Goal: Information Seeking & Learning: Learn about a topic

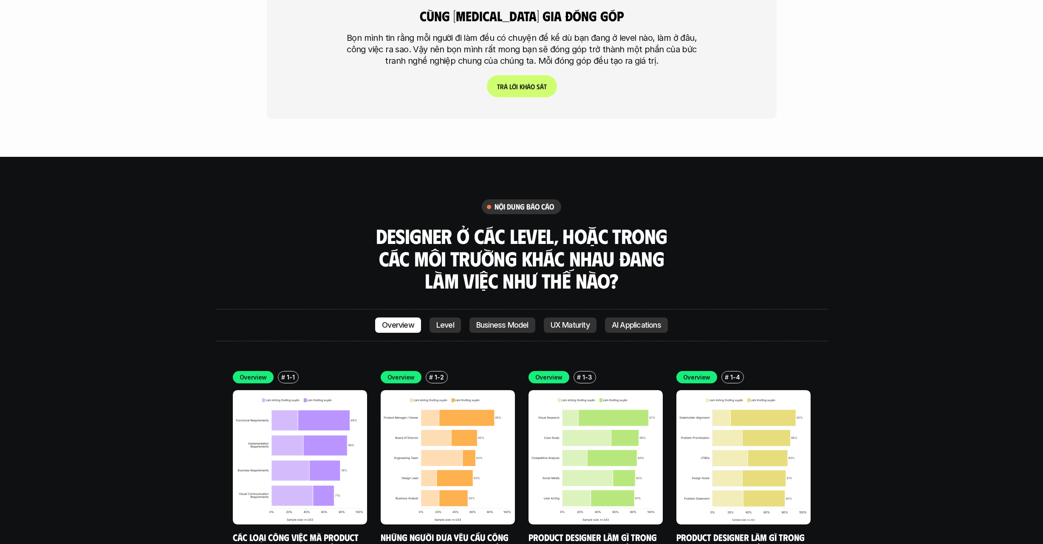
scroll to position [2575, 0]
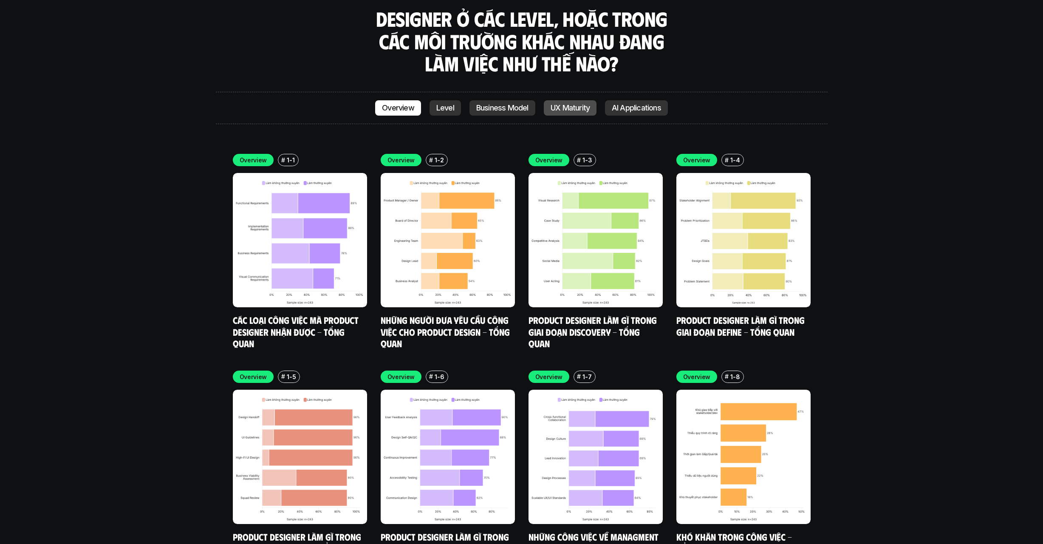
click at [567, 104] on p "UX Maturity" at bounding box center [569, 108] width 39 height 8
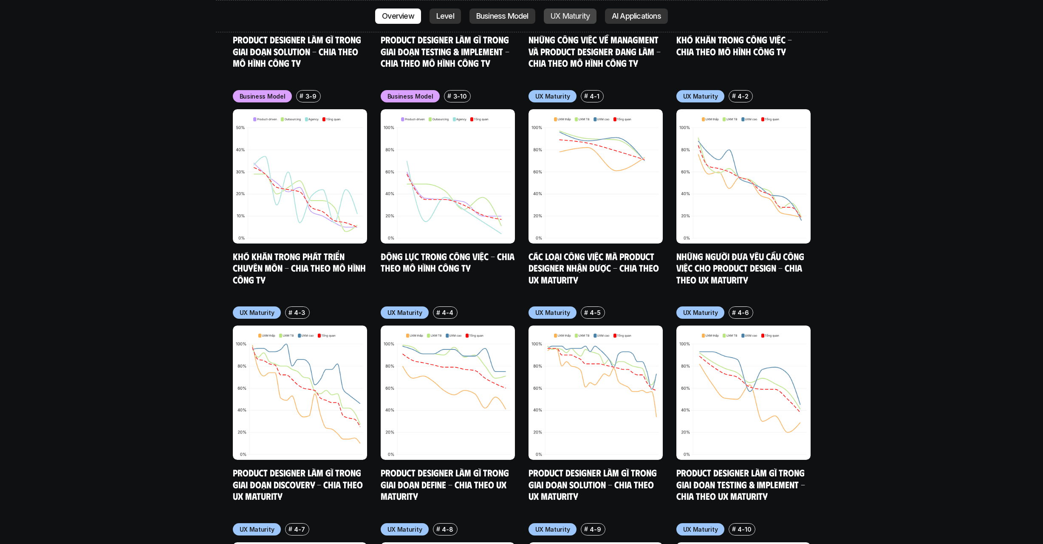
scroll to position [4158, 0]
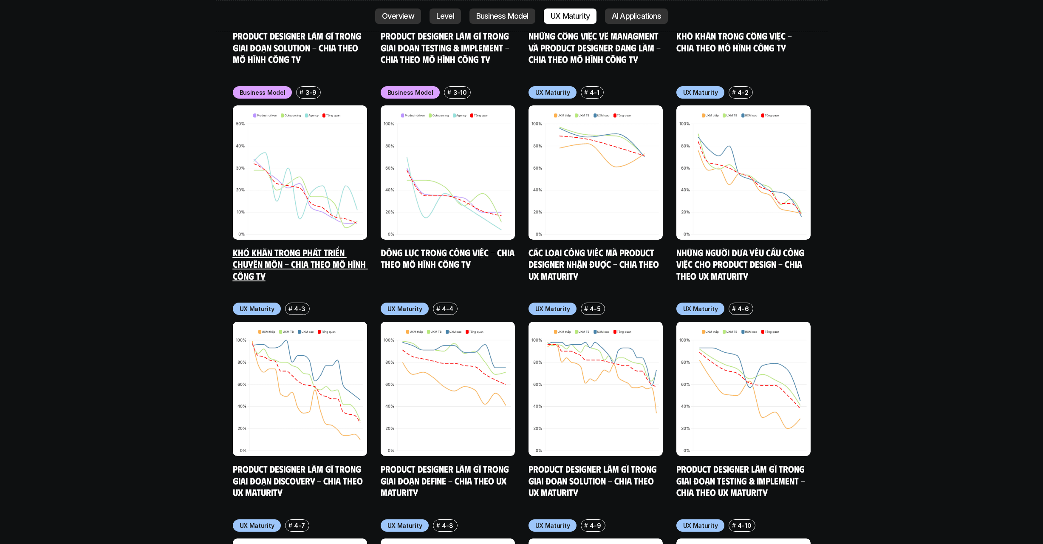
click at [323, 246] on link "Khó khăn trong phát triển chuyên môn - Chia theo mô hình công ty" at bounding box center [300, 263] width 135 height 35
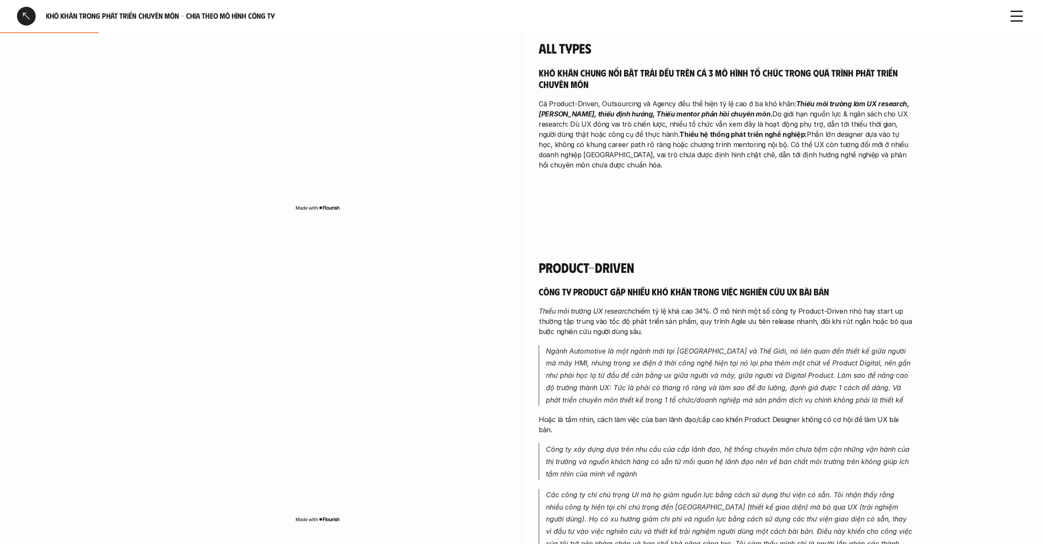
scroll to position [226, 0]
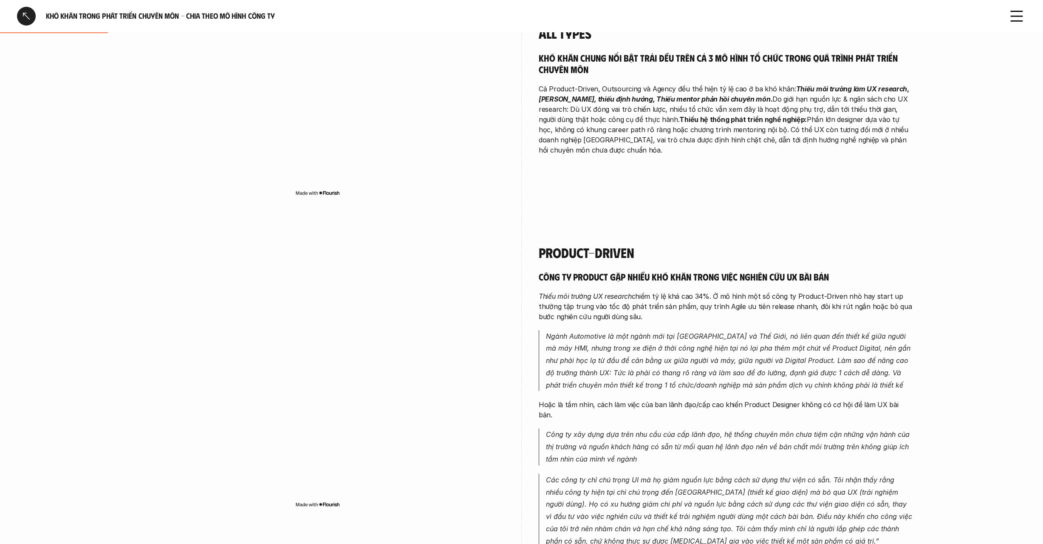
drag, startPoint x: 711, startPoint y: 295, endPoint x: 723, endPoint y: 320, distance: 27.6
click at [723, 320] on p "Thiếu môi trường UX research chiếm tỷ lệ khá cao 34%. Ở mô hình một số công ty …" at bounding box center [726, 306] width 374 height 31
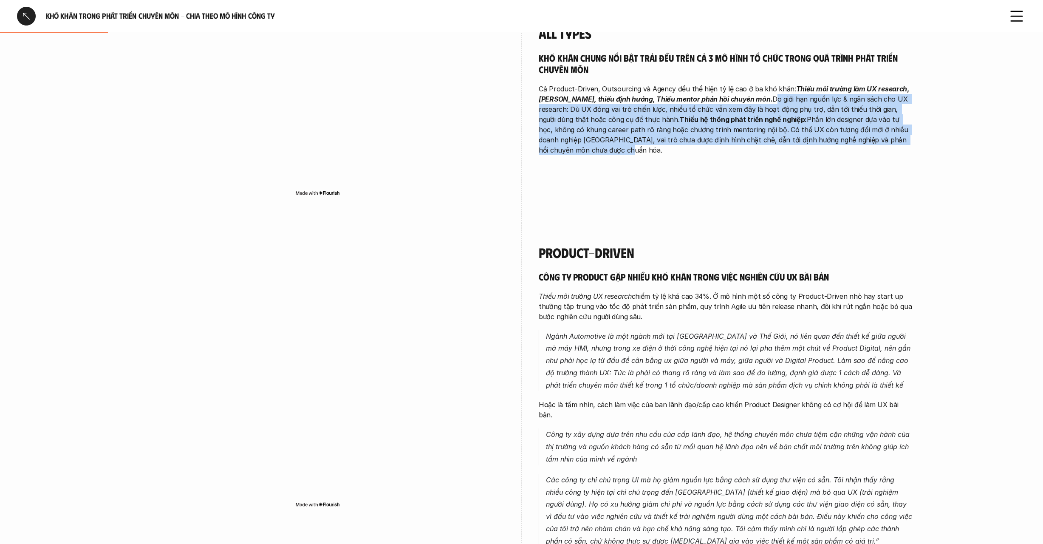
drag, startPoint x: 754, startPoint y: 95, endPoint x: 782, endPoint y: 143, distance: 55.2
click at [782, 143] on p "Cả Product-Driven, Outsourcing và Agency đều thể hiện tỷ lệ cao ở ba khó khăn: …" at bounding box center [726, 119] width 374 height 71
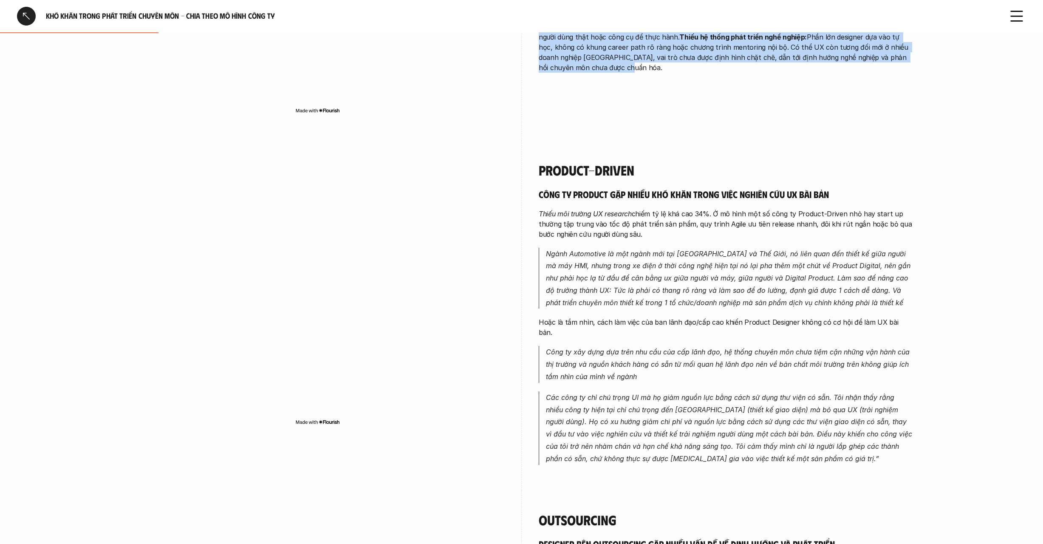
scroll to position [327, 0]
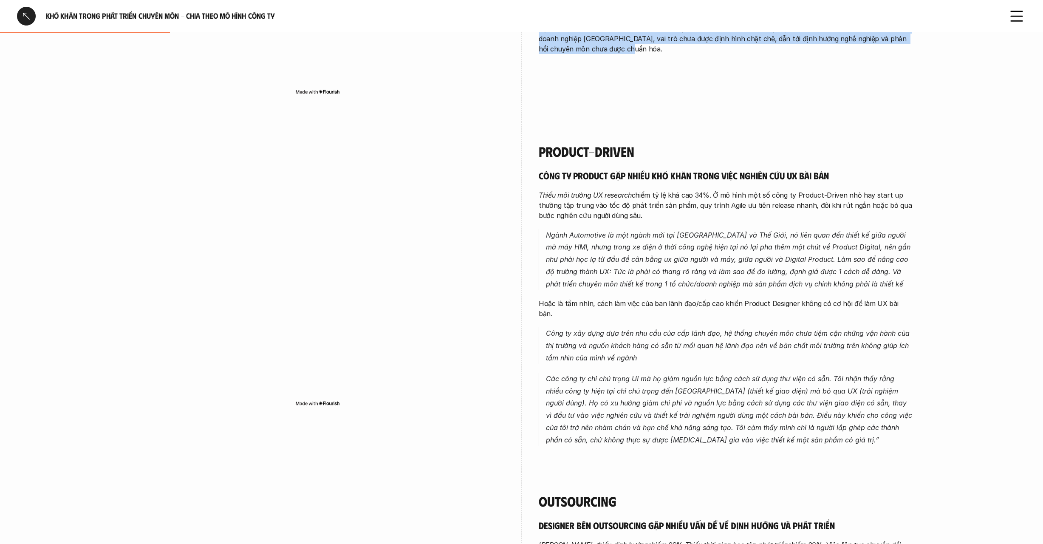
drag, startPoint x: 600, startPoint y: 195, endPoint x: 691, endPoint y: 214, distance: 93.3
click at [691, 214] on p "Thiếu môi trường UX research chiếm tỷ lệ khá cao 34%. Ở mô hình một số công ty …" at bounding box center [726, 205] width 374 height 31
click at [692, 207] on p "Thiếu môi trường UX research chiếm tỷ lệ khá cao 34%. Ở mô hình một số công ty …" at bounding box center [726, 205] width 374 height 31
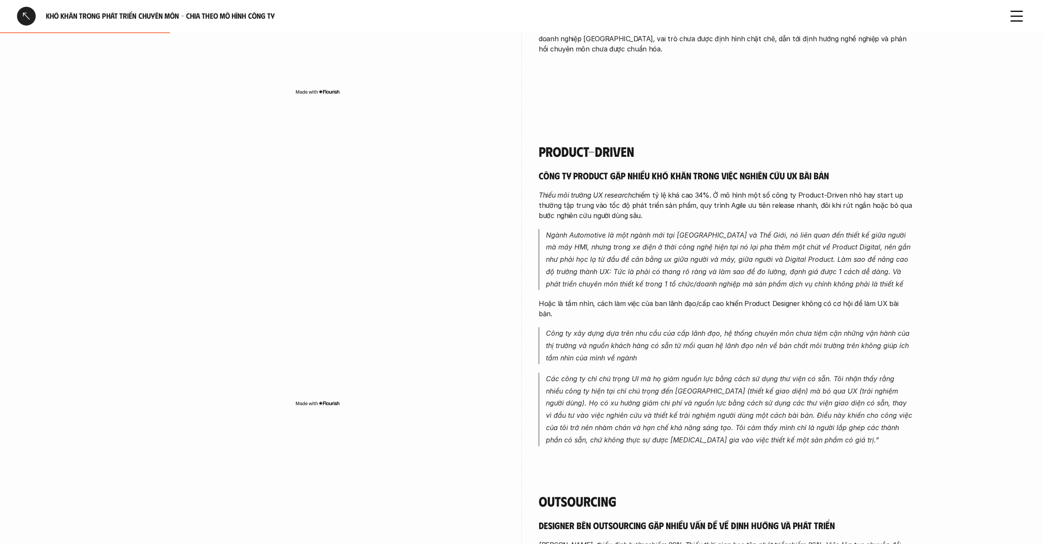
drag, startPoint x: 691, startPoint y: 202, endPoint x: 705, endPoint y: 216, distance: 19.5
click at [705, 216] on p "Thiếu môi trường UX research chiếm tỷ lệ khá cao 34%. Ở mô hình một số công ty …" at bounding box center [726, 205] width 374 height 31
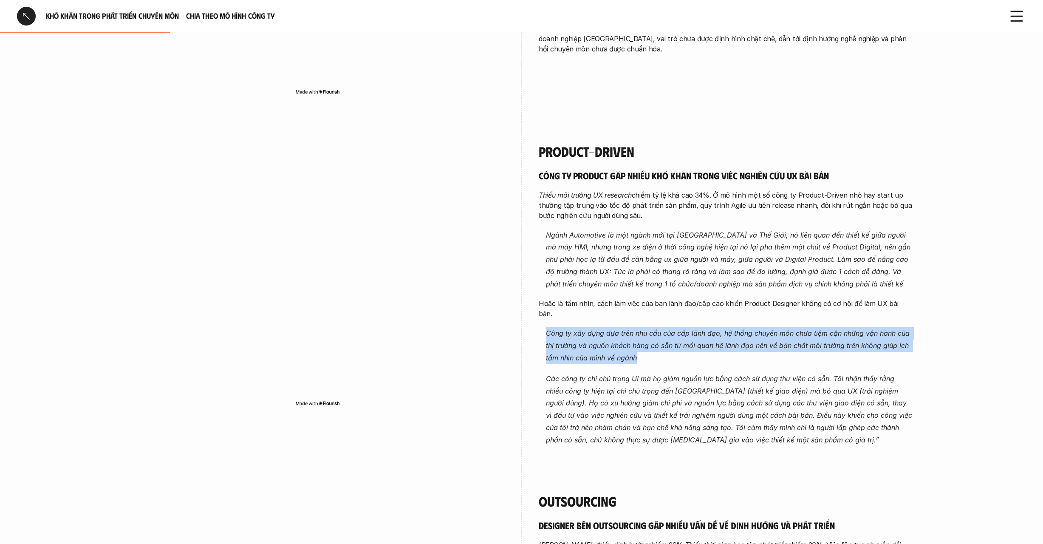
drag, startPoint x: 549, startPoint y: 319, endPoint x: 691, endPoint y: 351, distance: 145.5
click at [691, 351] on div "Công ty product gặp nhiều khó khăn trong việc nghiên cứu UX bài bản Thiếu môi t…" at bounding box center [726, 307] width 374 height 277
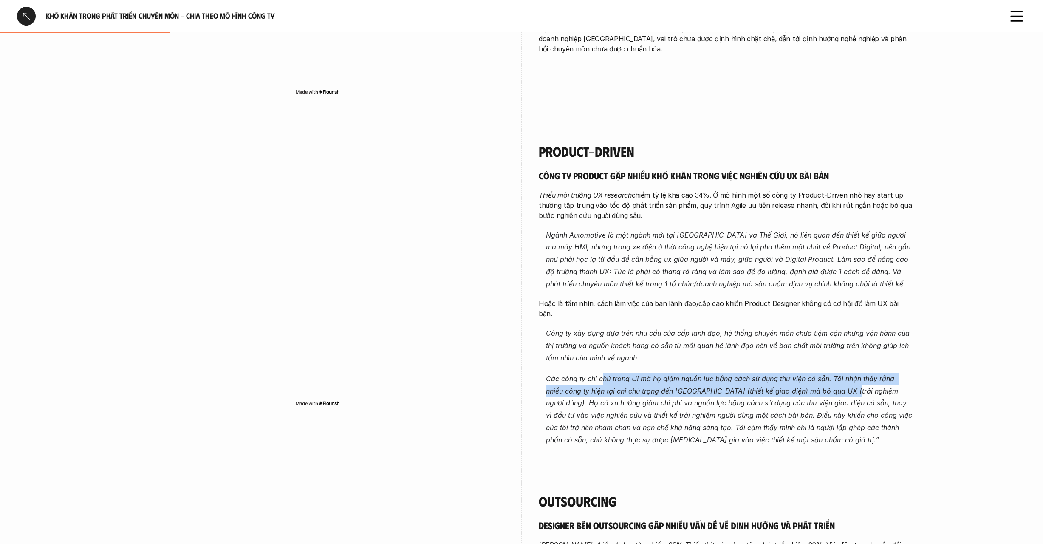
drag, startPoint x: 604, startPoint y: 361, endPoint x: 829, endPoint y: 380, distance: 225.0
click at [829, 380] on em "Các công ty chỉ chú trọng UI mà họ giảm nguồn lực bằng cách sử dụng thư viện có…" at bounding box center [730, 409] width 368 height 70
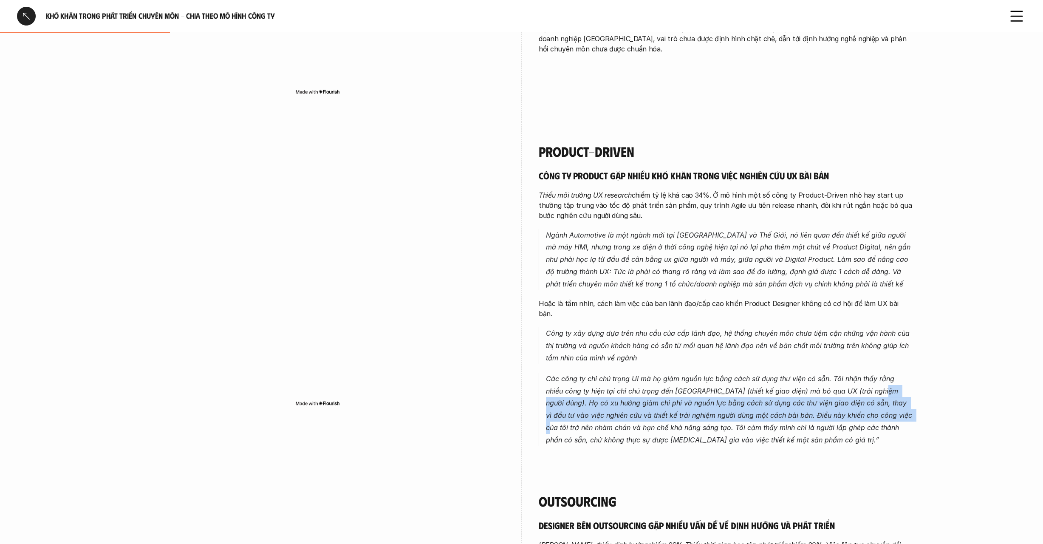
drag, startPoint x: 856, startPoint y: 377, endPoint x: 864, endPoint y: 393, distance: 18.0
click at [864, 393] on p "Các công ty chỉ chú trọng UI mà họ giảm nguồn lực bằng cách sử dụng thư viện có…" at bounding box center [729, 409] width 367 height 73
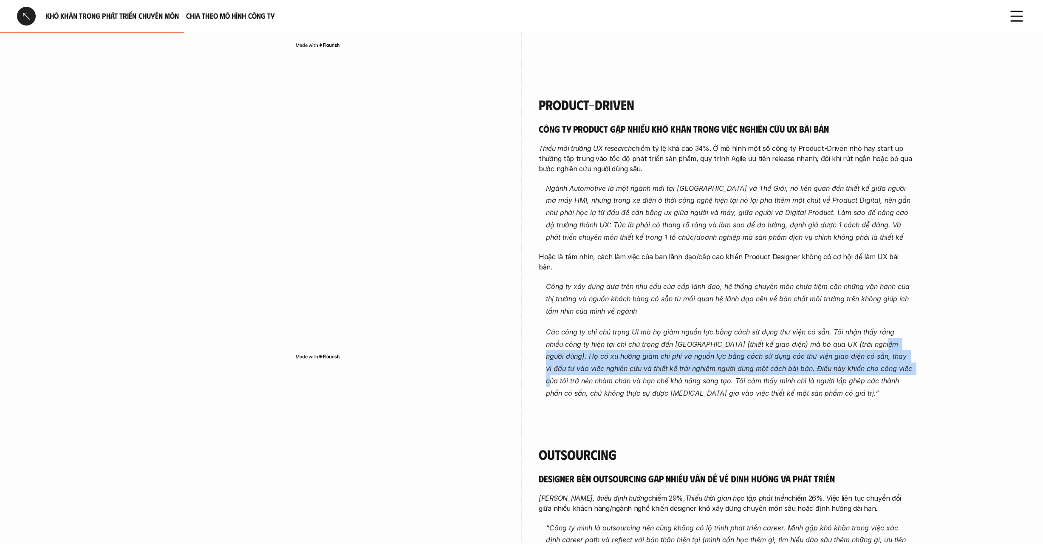
scroll to position [397, 0]
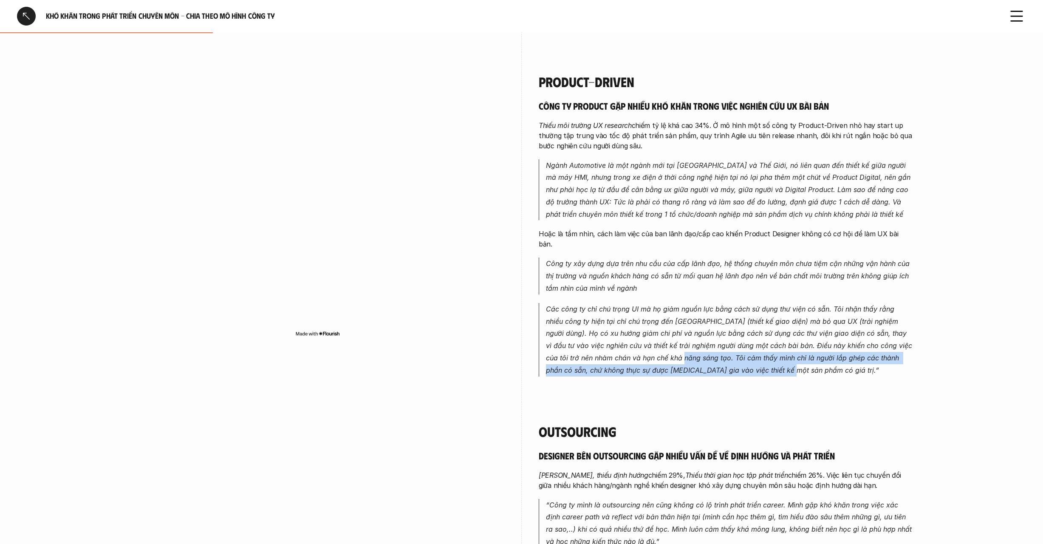
drag, startPoint x: 639, startPoint y: 342, endPoint x: 749, endPoint y: 360, distance: 111.0
click at [749, 360] on p "Các công ty chỉ chú trọng UI mà họ giảm nguồn lực bằng cách sử dụng thư viện có…" at bounding box center [729, 339] width 367 height 73
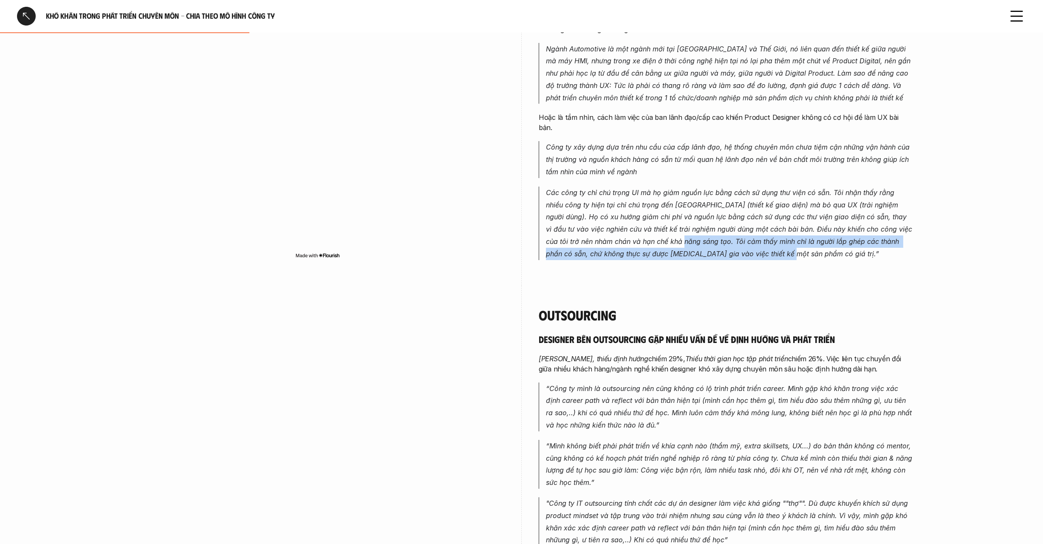
scroll to position [564, 0]
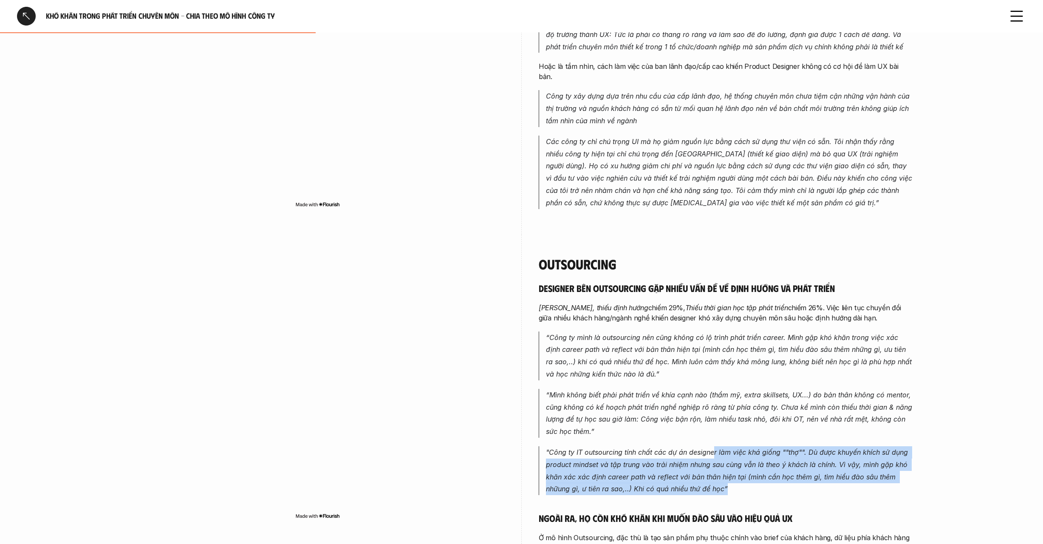
drag, startPoint x: 715, startPoint y: 432, endPoint x: 796, endPoint y: 465, distance: 87.6
click at [796, 465] on p ""Công ty IT outsourcing tính chất các dự án designer làm việc khá giống ""thợ""…" at bounding box center [729, 470] width 367 height 49
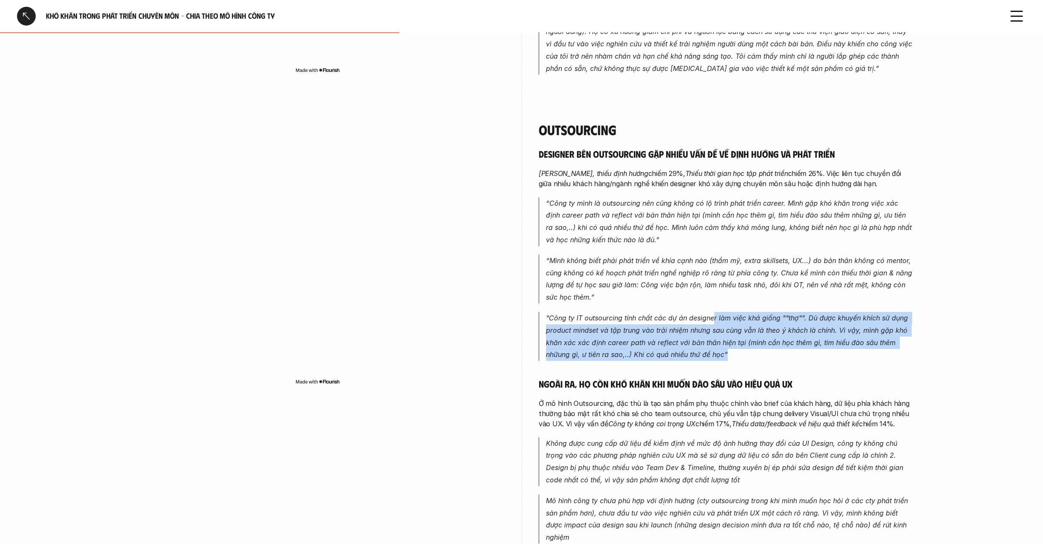
scroll to position [710, 0]
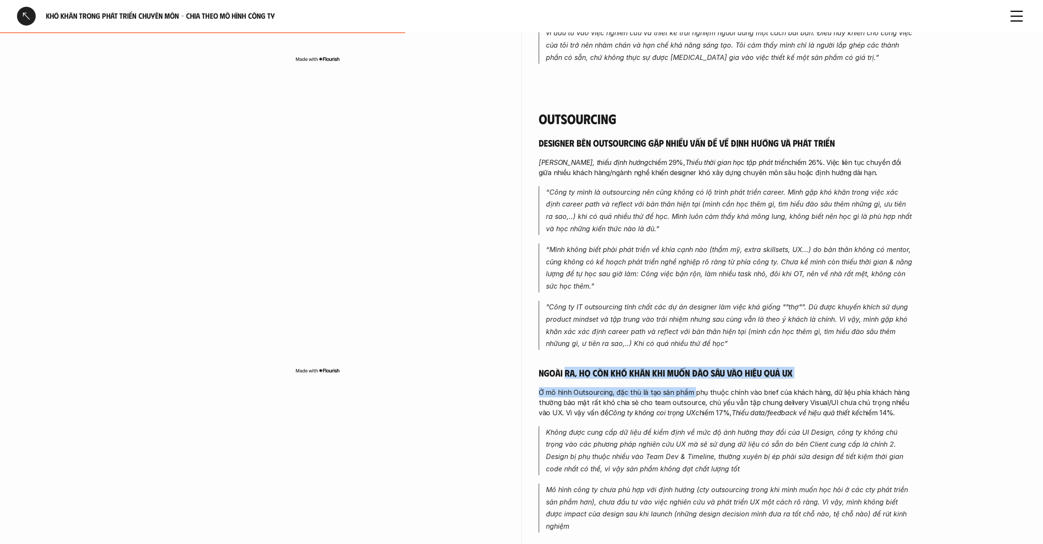
drag, startPoint x: 567, startPoint y: 348, endPoint x: 689, endPoint y: 370, distance: 124.2
click at [689, 370] on div "Designer bên Outsourcing gặp nhiều vấn đề về định hướng và phát triển Mông lung…" at bounding box center [726, 334] width 374 height 395
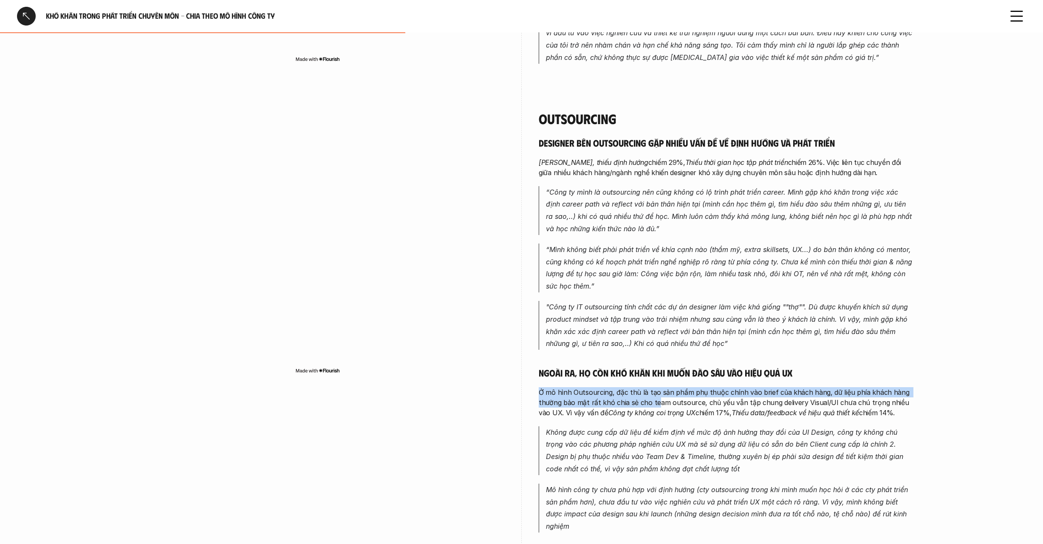
drag, startPoint x: 537, startPoint y: 373, endPoint x: 658, endPoint y: 383, distance: 121.1
click at [658, 383] on div "Outsourcing Designer bên Outsourcing gặp nhiều vấn đề về định hướng và phát tri…" at bounding box center [522, 323] width 782 height 469
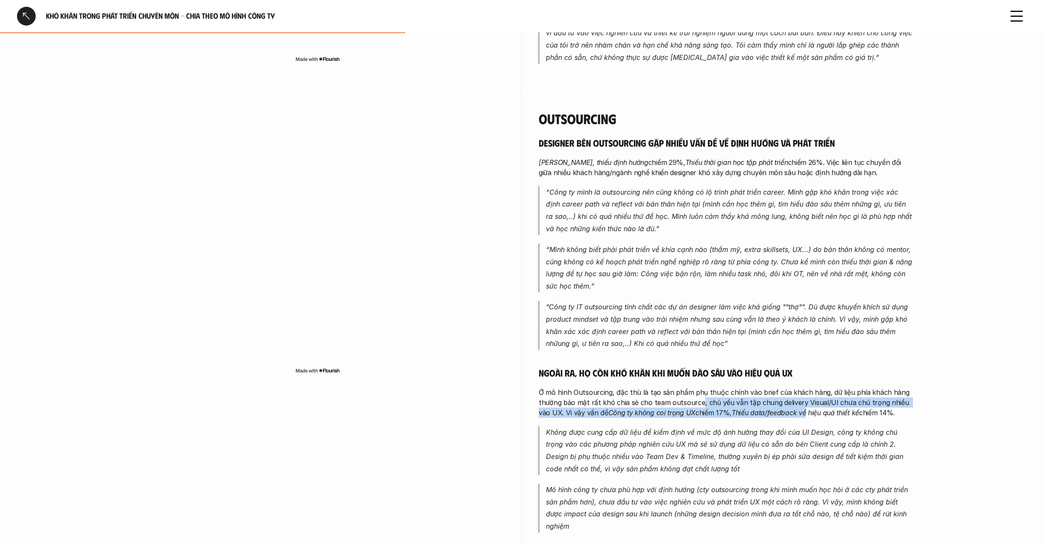
drag, startPoint x: 698, startPoint y: 385, endPoint x: 800, endPoint y: 395, distance: 102.9
click at [798, 395] on p "Ở mô hình Outsourcing, đặc thù là tạo sản phẩm phụ thuộc chính vào brief của kh…" at bounding box center [726, 402] width 374 height 31
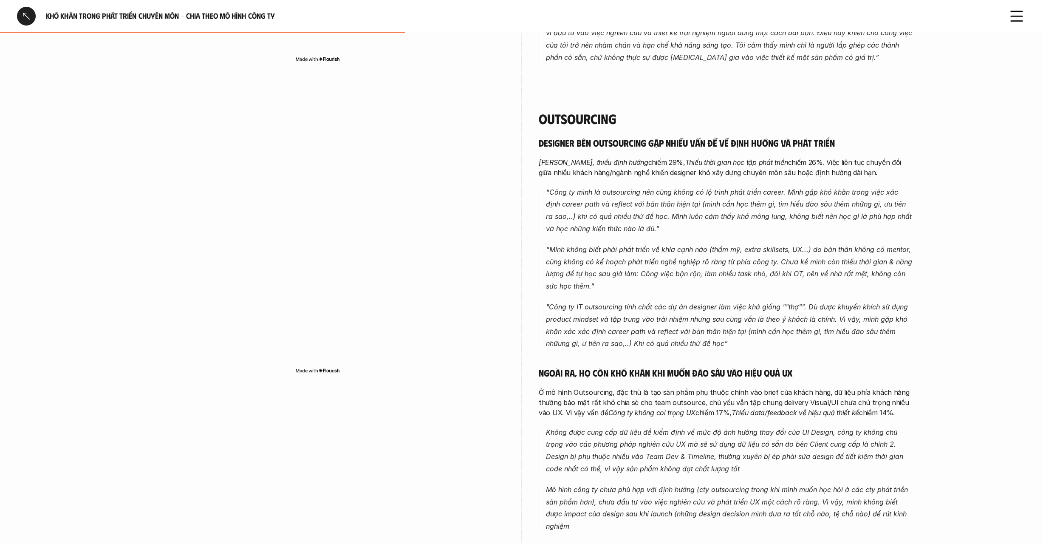
click at [816, 396] on p "Ở mô hình Outsourcing, đặc thù là tạo sản phẩm phụ thuộc chính vào brief của kh…" at bounding box center [726, 402] width 374 height 31
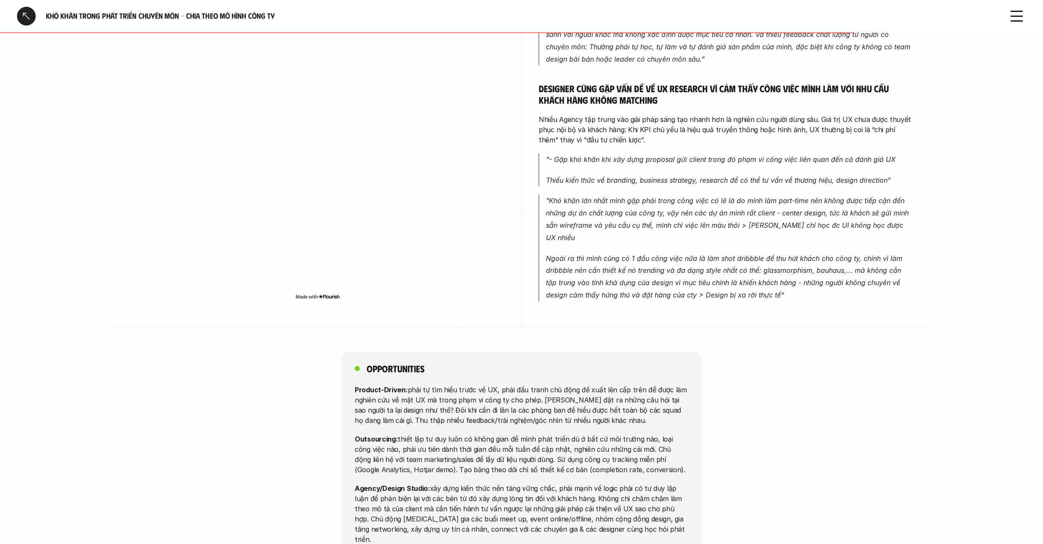
scroll to position [1439, 0]
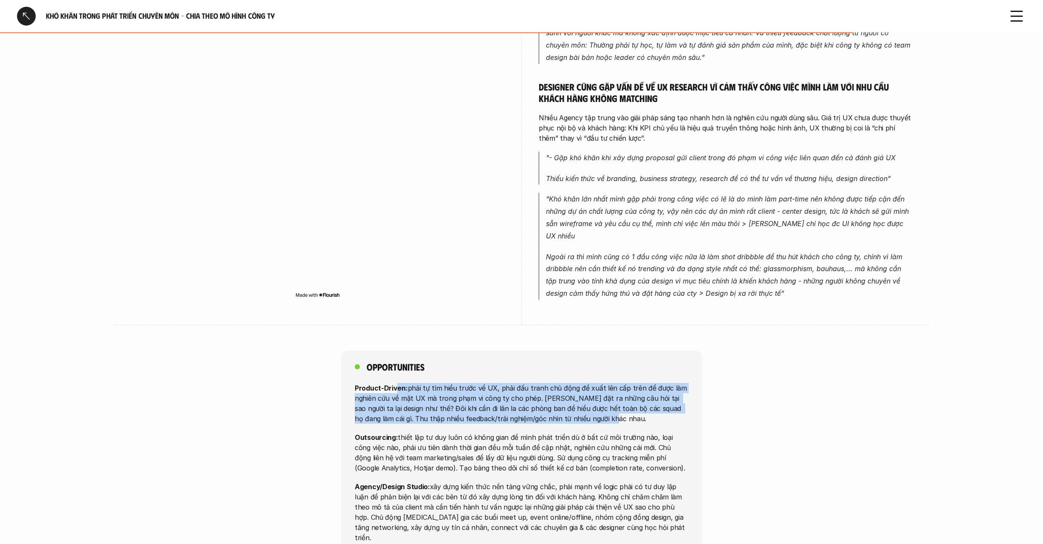
drag, startPoint x: 396, startPoint y: 342, endPoint x: 586, endPoint y: 370, distance: 191.9
click at [586, 382] on p "Product-Driven: phải tự tìm hiểu trước về UX, phải đấu tranh chủ động đề xuất l…" at bounding box center [522, 402] width 334 height 41
click at [404, 382] on p "Product-Driven: phải tự tìm hiểu trước về UX, phải đấu tranh chủ động đề xuất l…" at bounding box center [522, 402] width 334 height 41
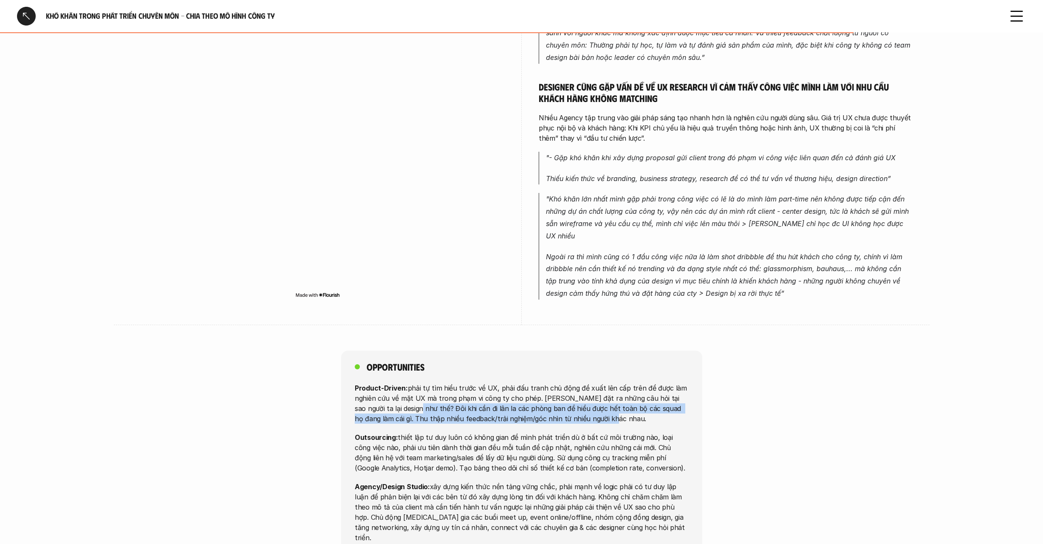
drag, startPoint x: 400, startPoint y: 365, endPoint x: 610, endPoint y: 372, distance: 210.4
click at [610, 382] on p "Product-Driven: phải tự tìm hiểu trước về UX, phải đấu tranh chủ động đề xuất l…" at bounding box center [522, 402] width 334 height 41
drag, startPoint x: 414, startPoint y: 397, endPoint x: 638, endPoint y: 423, distance: 225.0
click at [638, 432] on p "Outsourcing: thiết lập tư duy luôn có không gian để mình phát triển dù ở bất cứ…" at bounding box center [522, 452] width 334 height 41
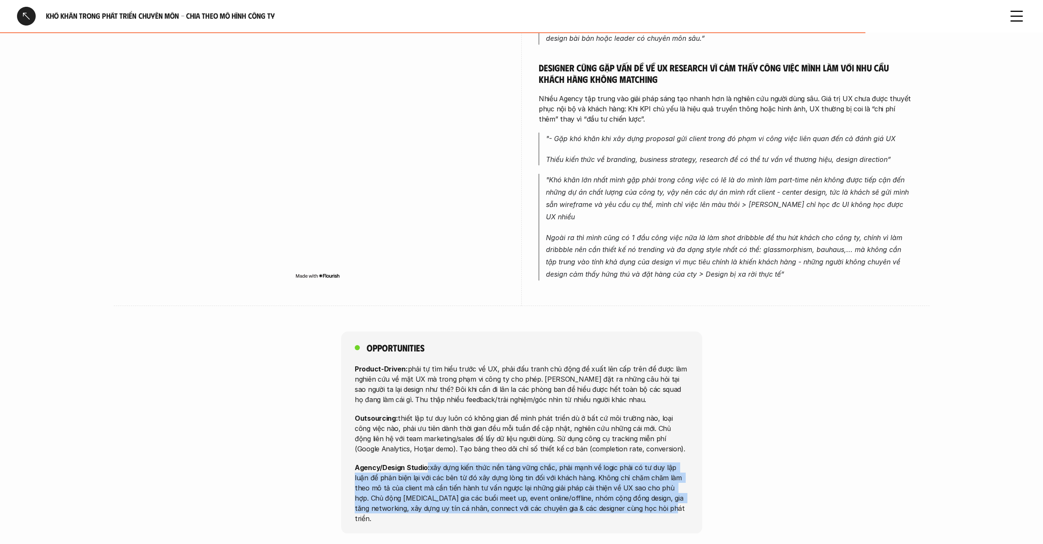
drag, startPoint x: 426, startPoint y: 419, endPoint x: 631, endPoint y: 459, distance: 209.4
click at [631, 462] on p "Agency/Design Studio: xây dựng kiến thức nền tảng vững chắc, phải mạnh về logic…" at bounding box center [522, 492] width 334 height 61
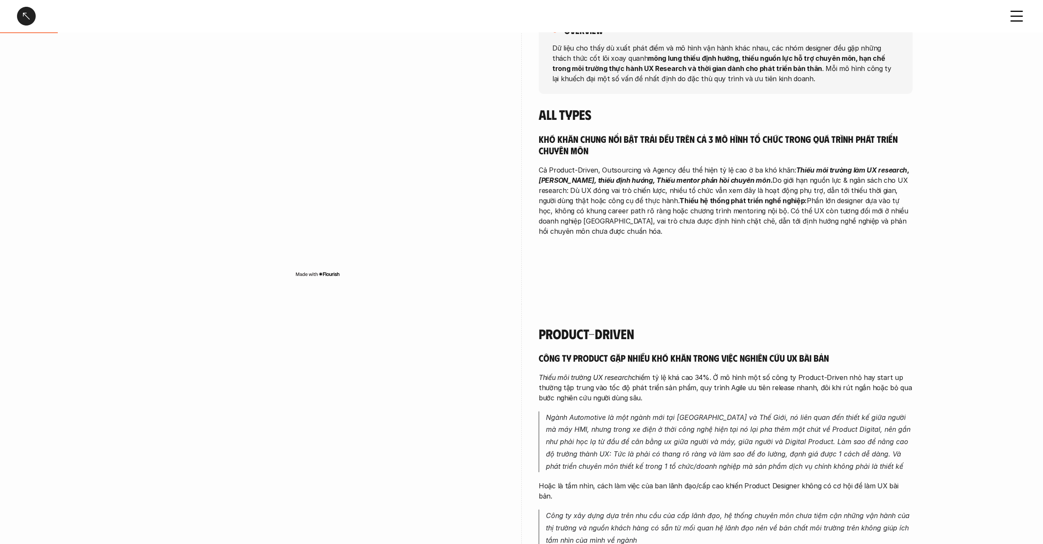
scroll to position [0, 0]
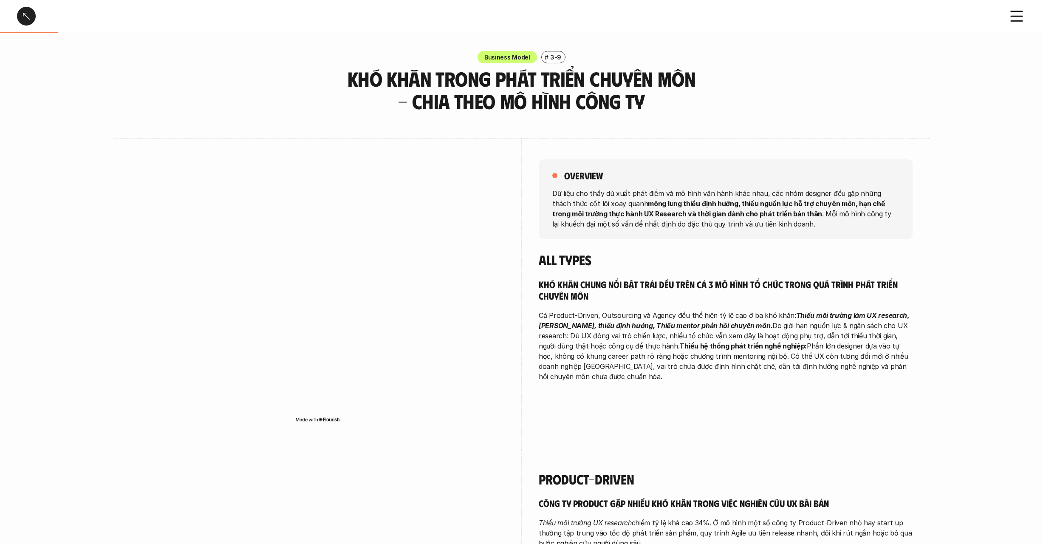
click at [25, 15] on div at bounding box center [26, 16] width 19 height 19
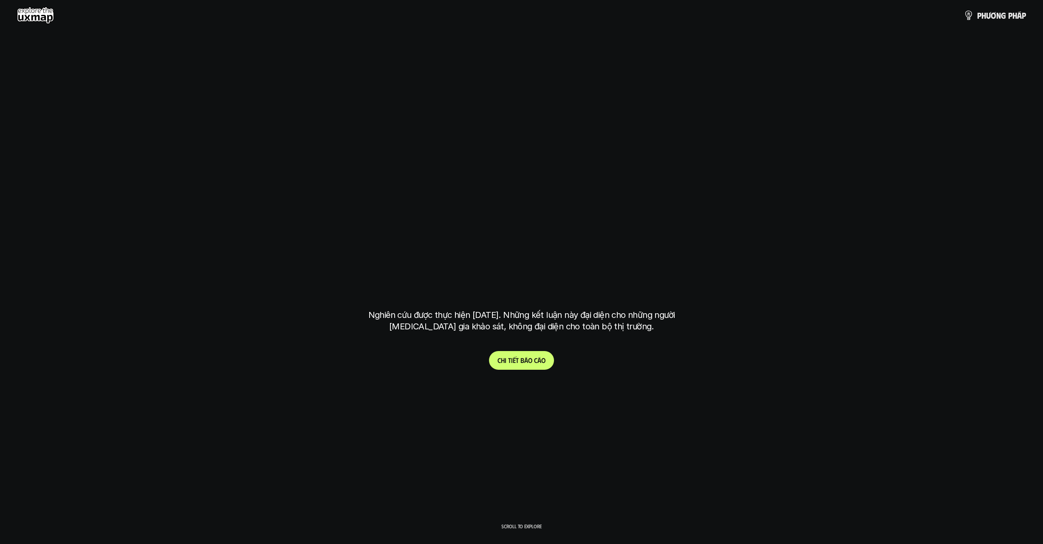
scroll to position [2639, 0]
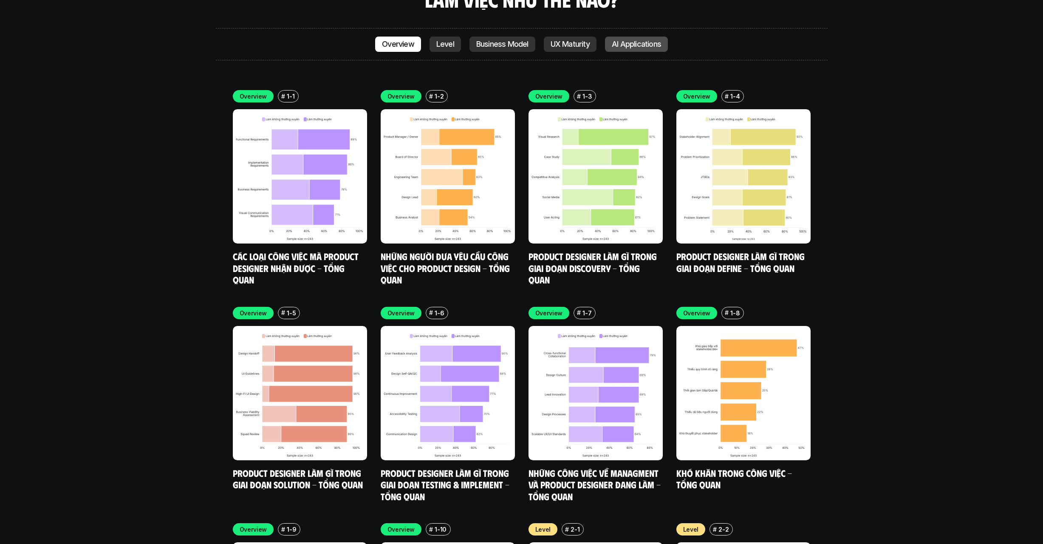
click at [639, 40] on p "AI Applications" at bounding box center [636, 44] width 49 height 8
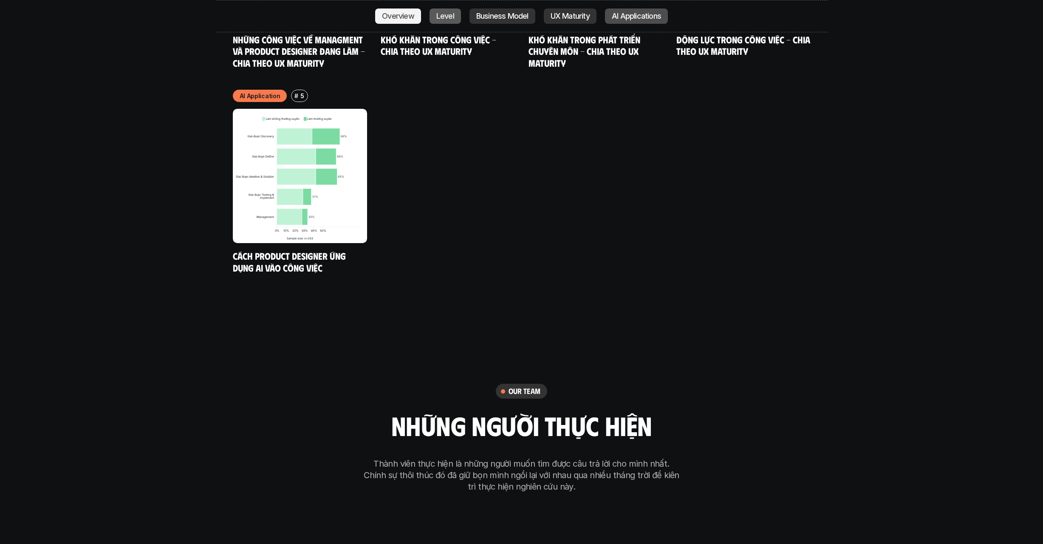
scroll to position [4805, 0]
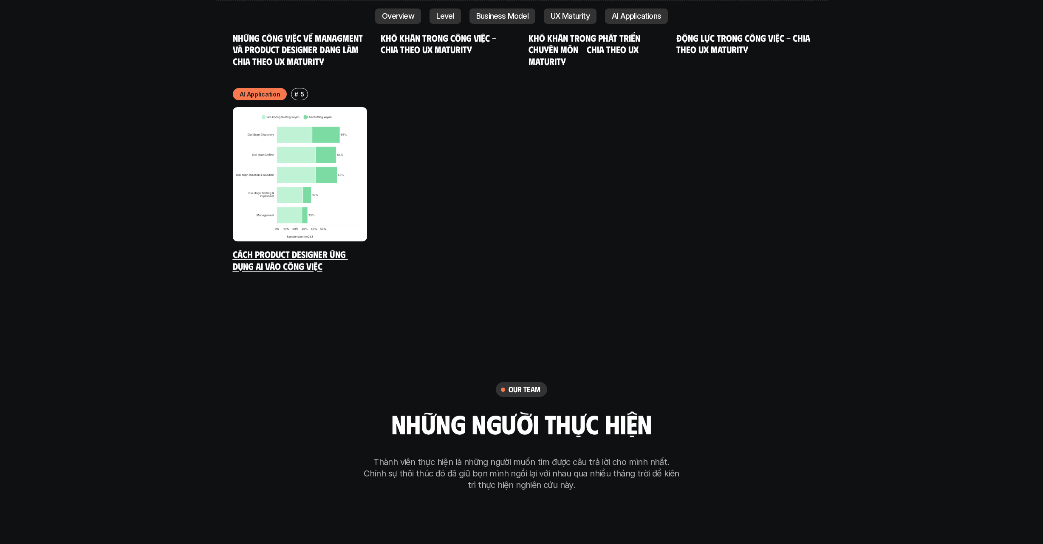
click at [305, 248] on link "Cách Product Designer ứng dụng AI vào công việc" at bounding box center [290, 259] width 115 height 23
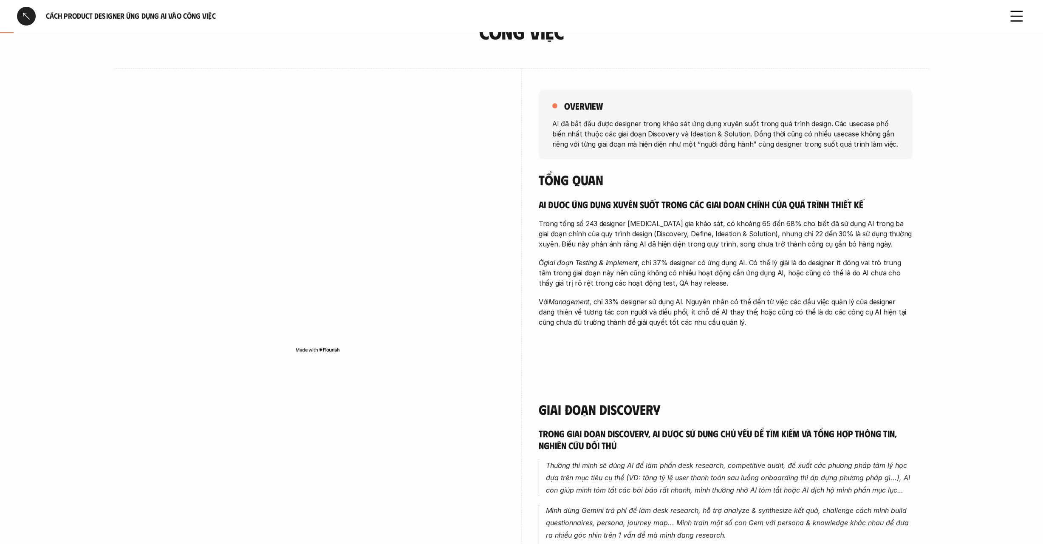
scroll to position [71, 0]
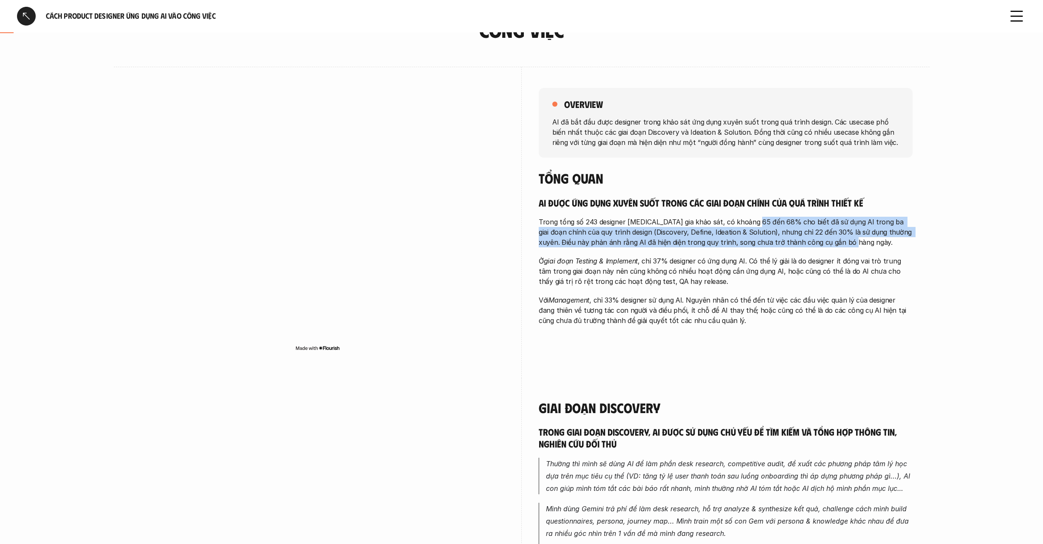
drag, startPoint x: 754, startPoint y: 217, endPoint x: 904, endPoint y: 236, distance: 151.0
click at [904, 236] on p "Trong tổng số 243 designer tham gia khảo sát, có khoảng 65 đến 68% cho biết đã …" at bounding box center [726, 232] width 374 height 31
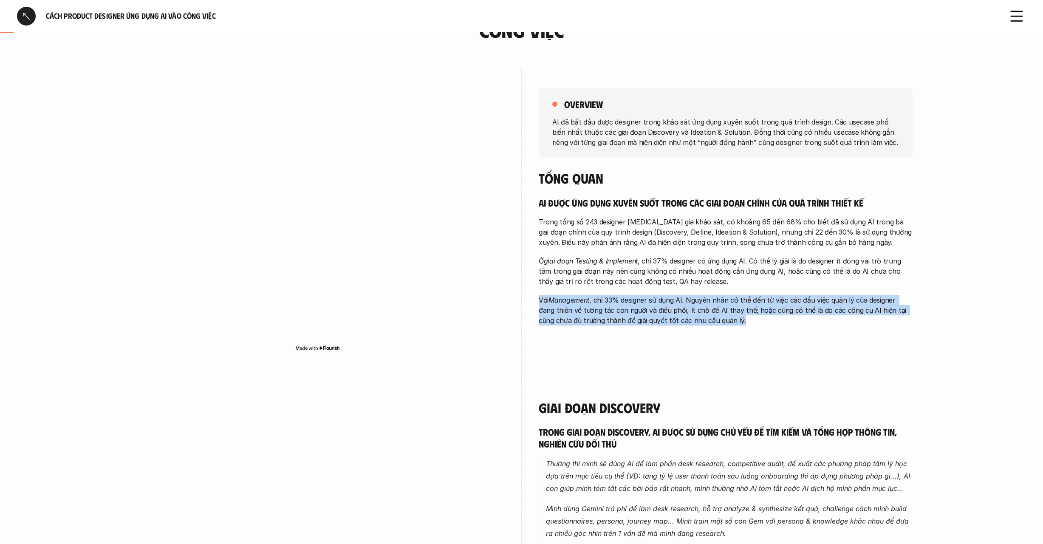
drag, startPoint x: 531, startPoint y: 297, endPoint x: 725, endPoint y: 331, distance: 197.4
click at [725, 331] on div "overview AI đã bắt đầu được designer trong khảo sát ứng dụng xuyên suốt trong q…" at bounding box center [522, 222] width 782 height 311
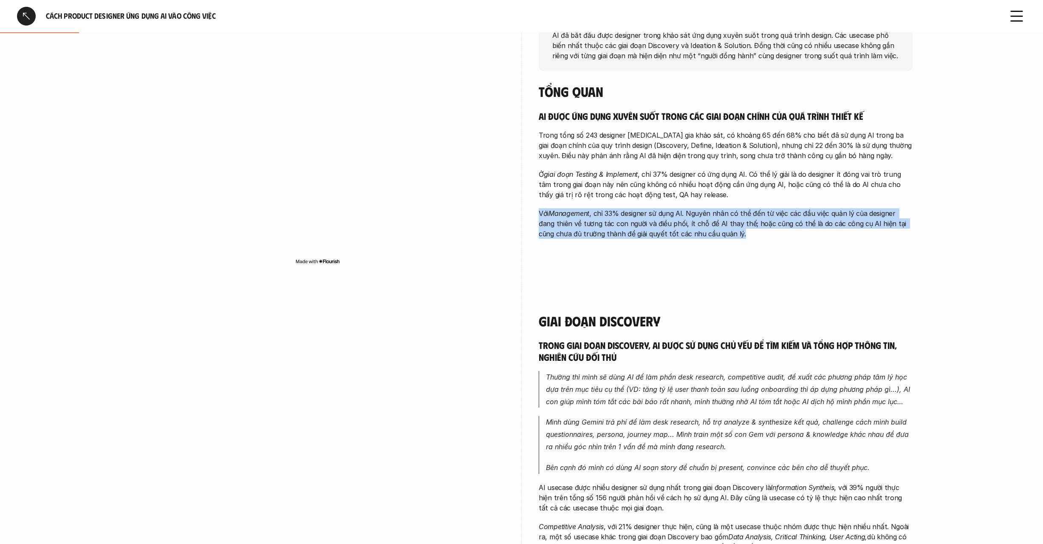
scroll to position [170, 0]
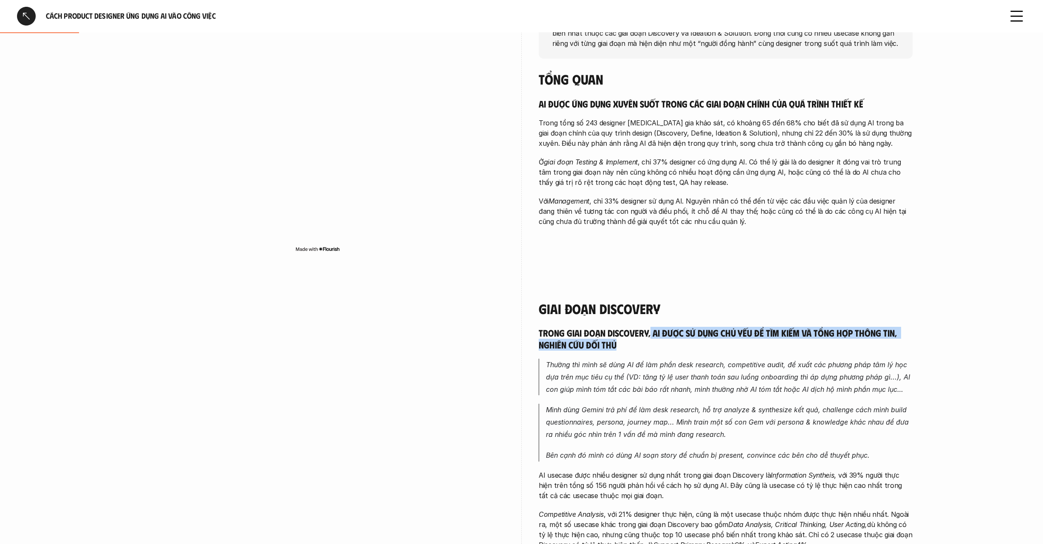
drag, startPoint x: 652, startPoint y: 332, endPoint x: 672, endPoint y: 342, distance: 21.5
click at [672, 342] on h5 "Trong giai đoạn Discovery, AI được sử dụng chủ yếu để tìm kiếm và tổng hợp thôn…" at bounding box center [726, 338] width 374 height 23
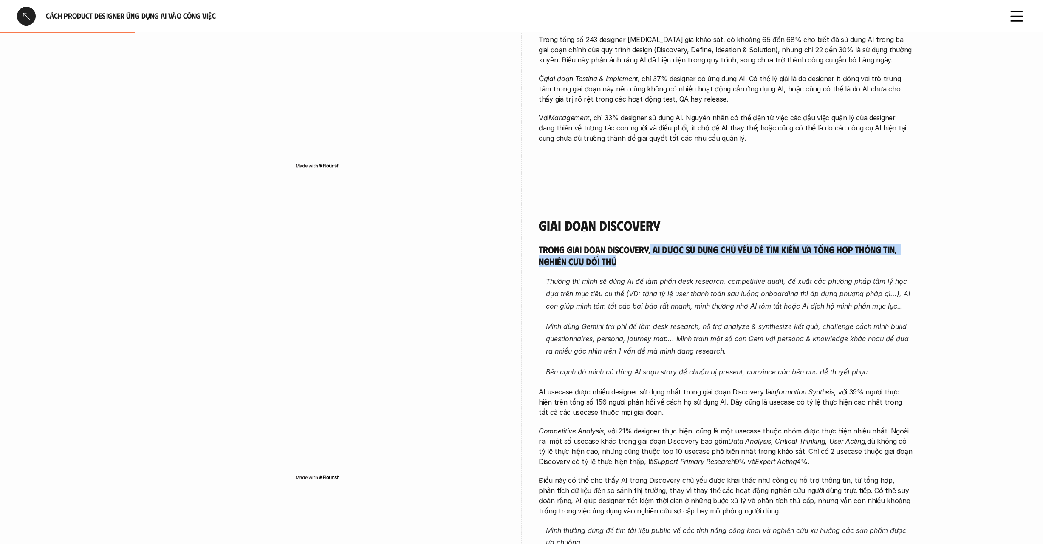
scroll to position [255, 0]
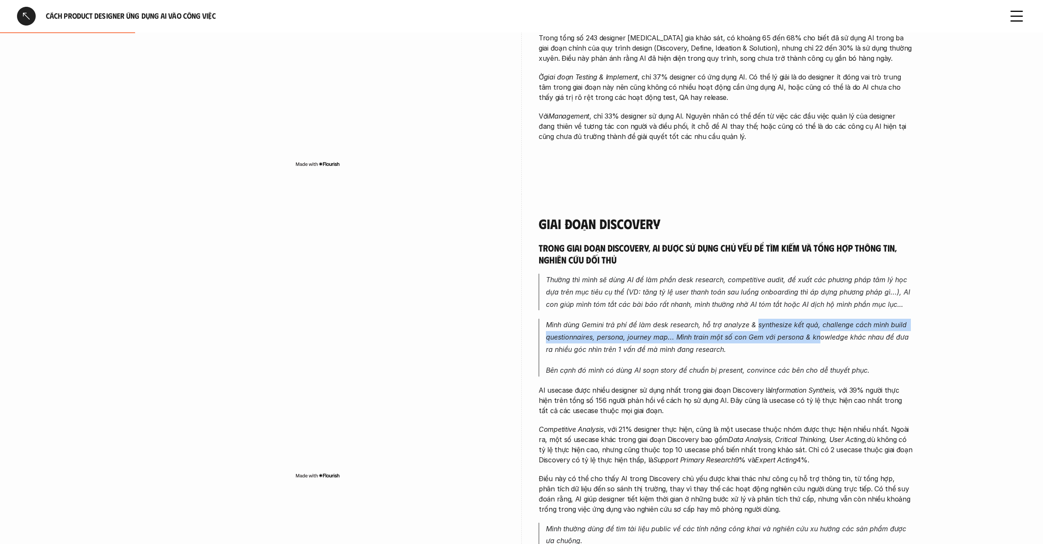
drag, startPoint x: 757, startPoint y: 325, endPoint x: 818, endPoint y: 327, distance: 61.2
click at [818, 327] on p "Mình dùng Gemini trả phí để làm desk research, hỗ trợ analyze & synthesize kết …" at bounding box center [729, 337] width 367 height 37
click at [825, 324] on em "Mình dùng Gemini trả phí để làm desk research, hỗ trợ analyze & synthesize kết …" at bounding box center [728, 336] width 365 height 33
drag, startPoint x: 821, startPoint y: 322, endPoint x: 888, endPoint y: 341, distance: 69.7
click at [888, 341] on p "Mình dùng Gemini trả phí để làm desk research, hỗ trợ analyze & synthesize kết …" at bounding box center [729, 337] width 367 height 37
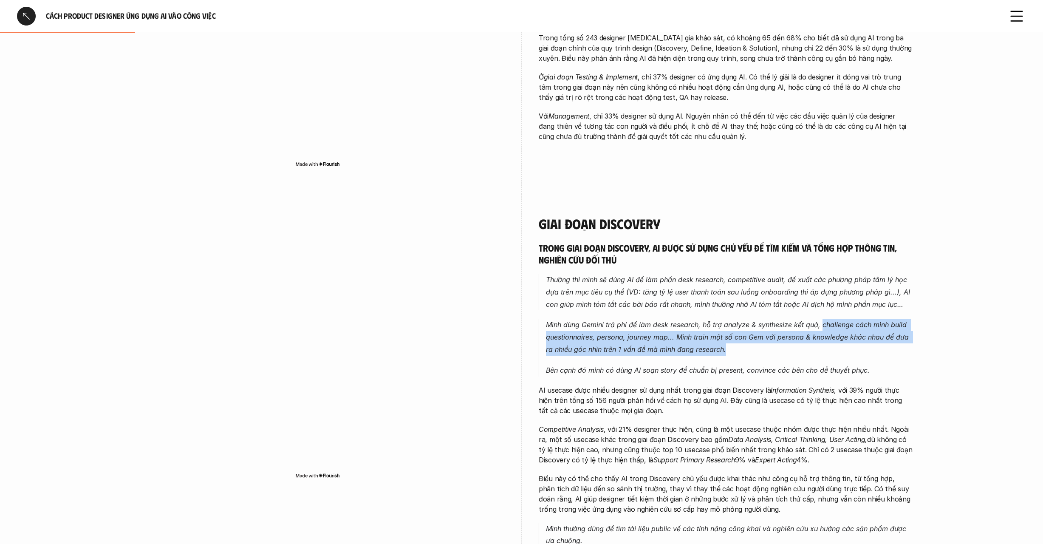
click at [742, 345] on p "Mình dùng Gemini trả phí để làm desk research, hỗ trợ analyze & synthesize kết …" at bounding box center [729, 337] width 367 height 37
drag, startPoint x: 738, startPoint y: 346, endPoint x: 676, endPoint y: 335, distance: 63.0
click at [676, 335] on p "Mình dùng Gemini trả phí để làm desk research, hỗ trợ analyze & synthesize kết …" at bounding box center [729, 337] width 367 height 37
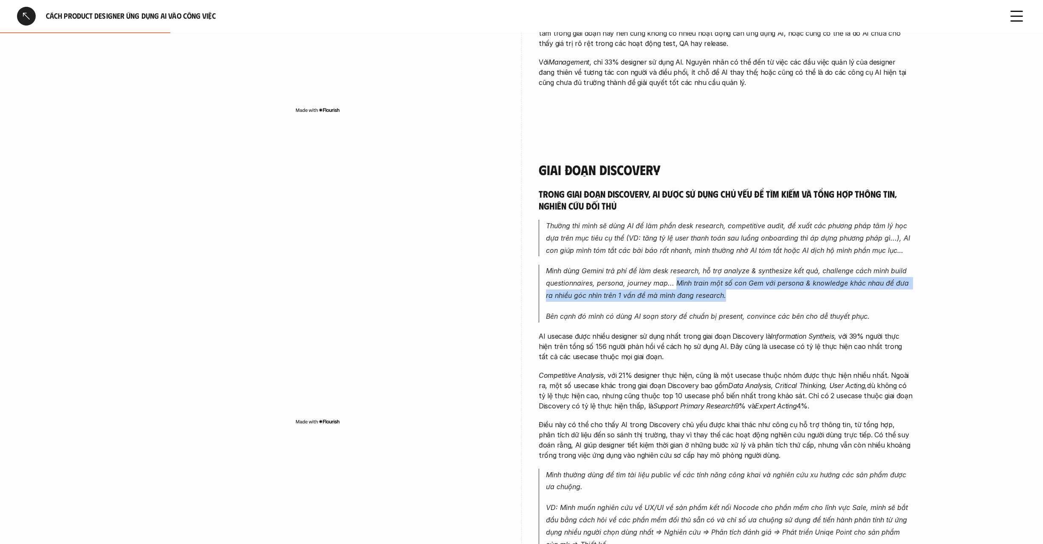
scroll to position [309, 0]
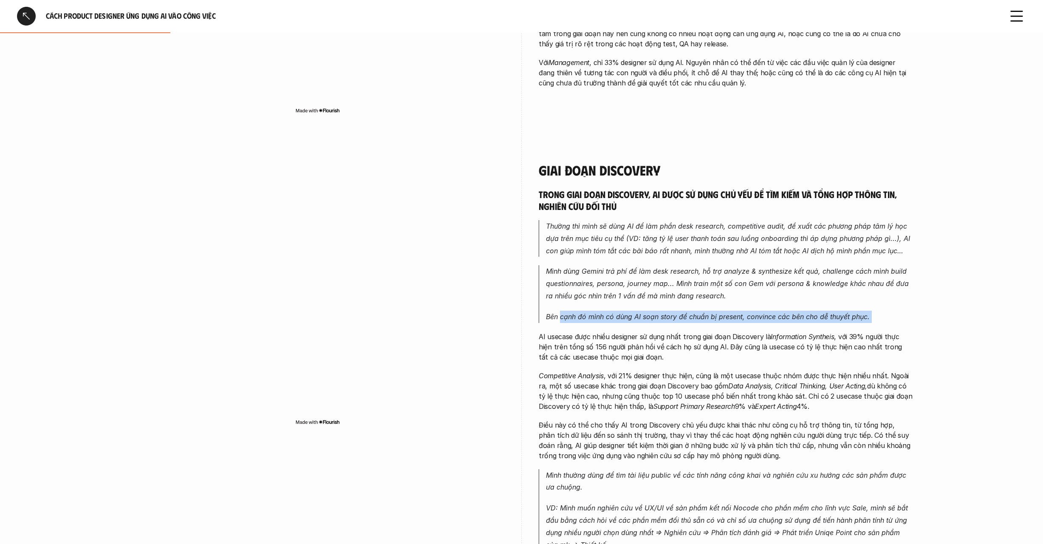
drag, startPoint x: 574, startPoint y: 316, endPoint x: 704, endPoint y: 324, distance: 129.8
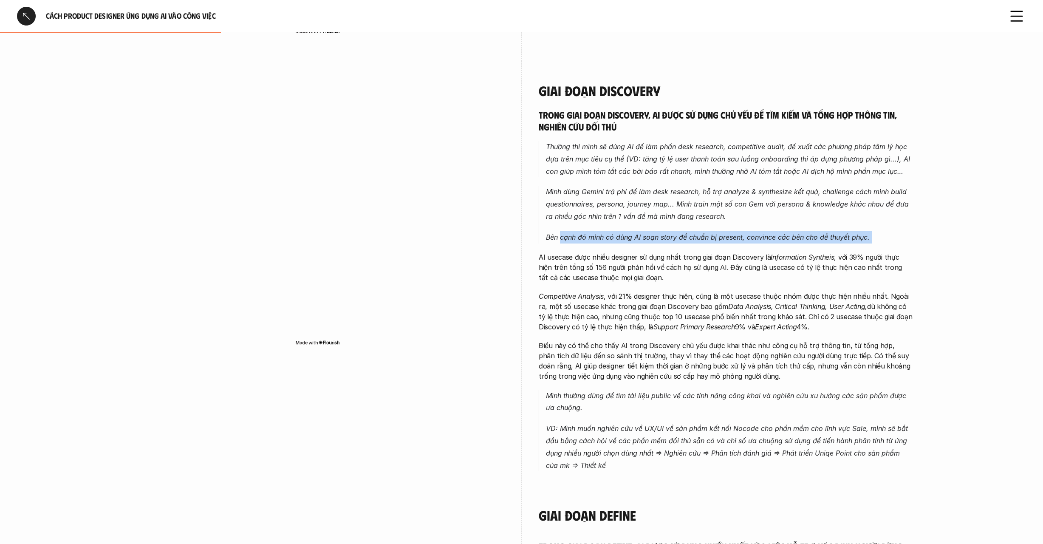
scroll to position [389, 0]
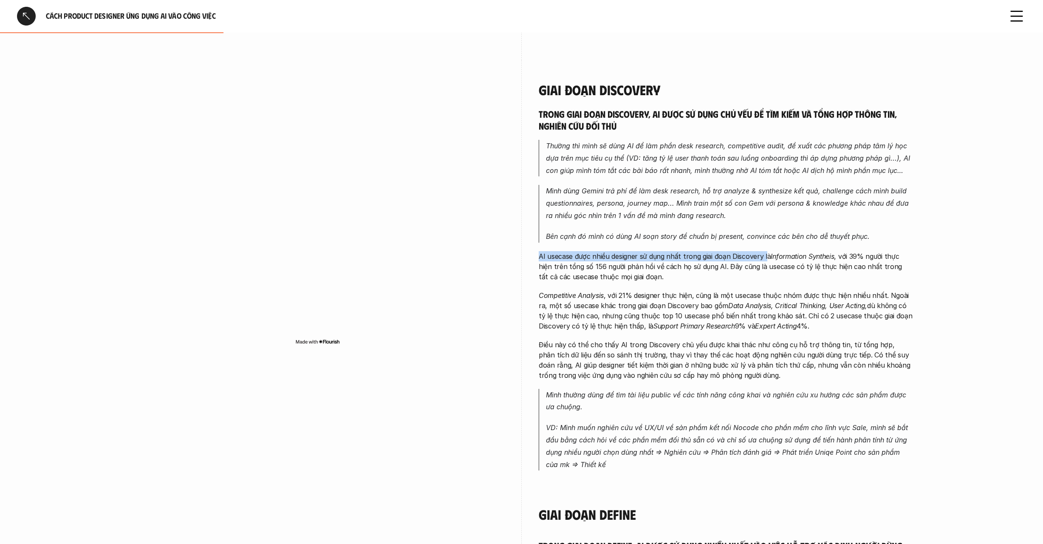
drag, startPoint x: 539, startPoint y: 251, endPoint x: 764, endPoint y: 253, distance: 225.1
click at [764, 253] on p "AI usecase được nhiều designer sử dụng nhất trong giai đoạn Discovery là Inform…" at bounding box center [726, 266] width 374 height 31
click at [545, 294] on em "Competitive Analysis" at bounding box center [571, 295] width 65 height 8
drag, startPoint x: 531, startPoint y: 291, endPoint x: 839, endPoint y: 319, distance: 309.7
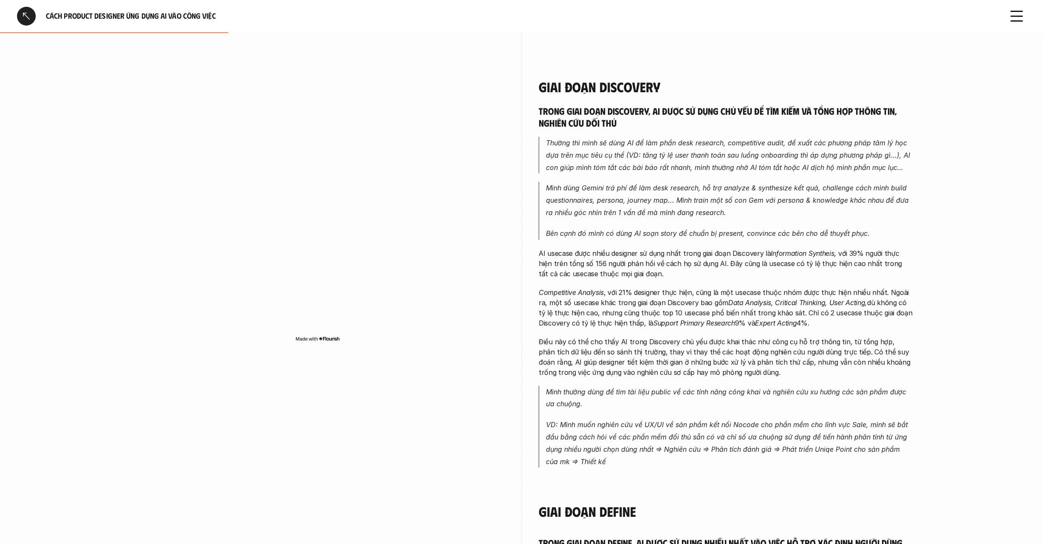
scroll to position [397, 0]
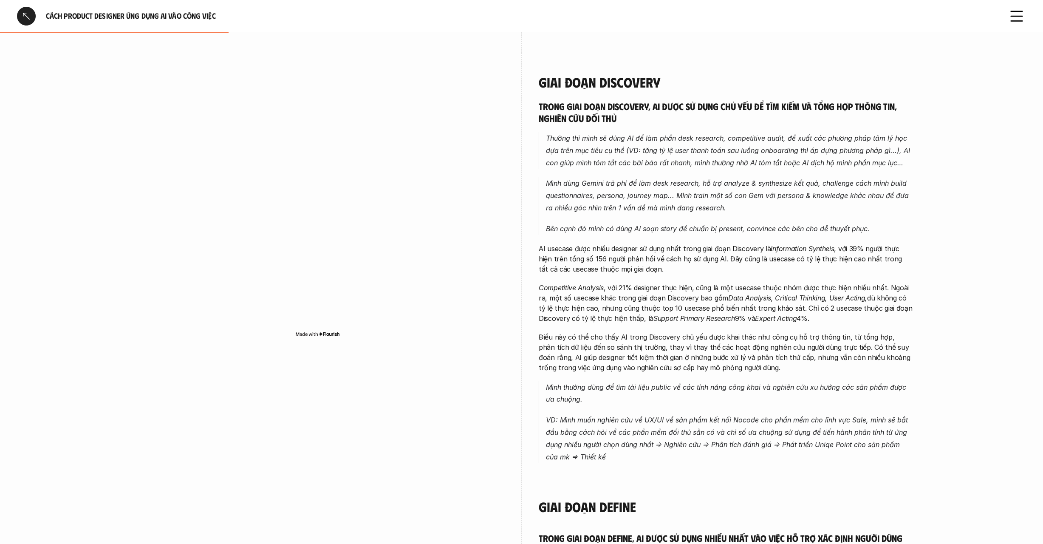
click at [583, 287] on em "Competitive Analysis" at bounding box center [571, 287] width 65 height 8
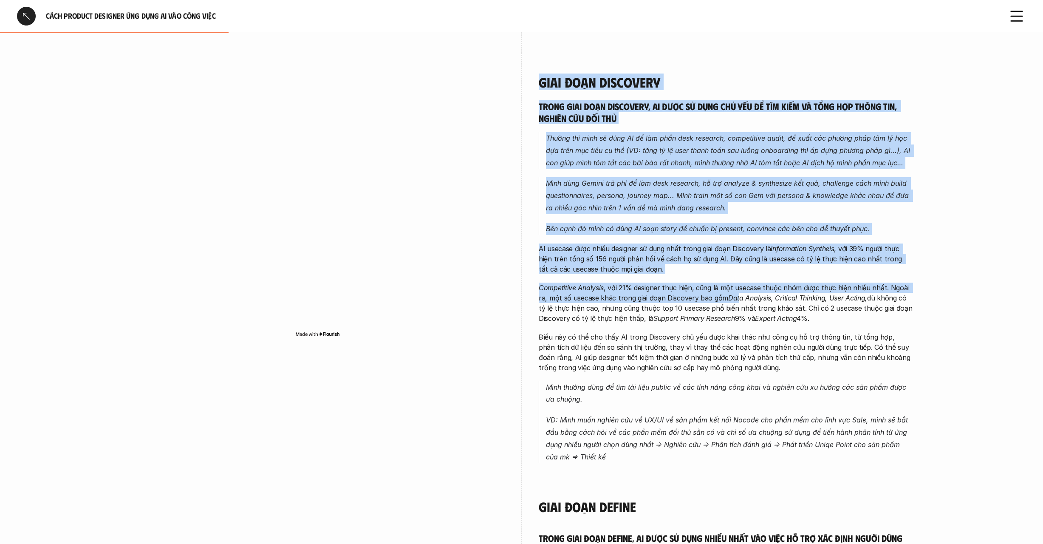
drag, startPoint x: 576, startPoint y: 285, endPoint x: 776, endPoint y: 296, distance: 200.4
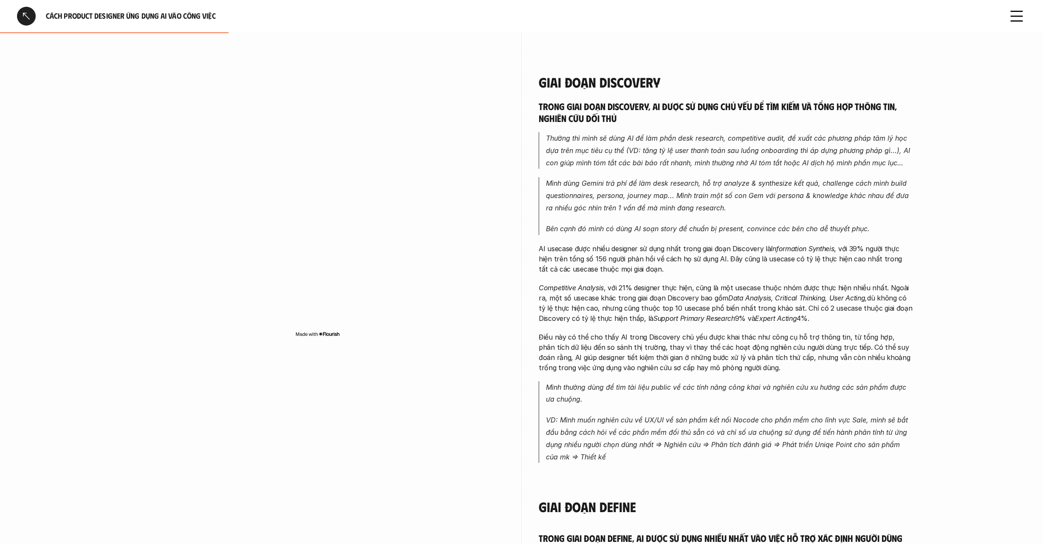
click at [818, 297] on em "Data Analysis, Critical Thinking, User Acting," at bounding box center [797, 298] width 139 height 8
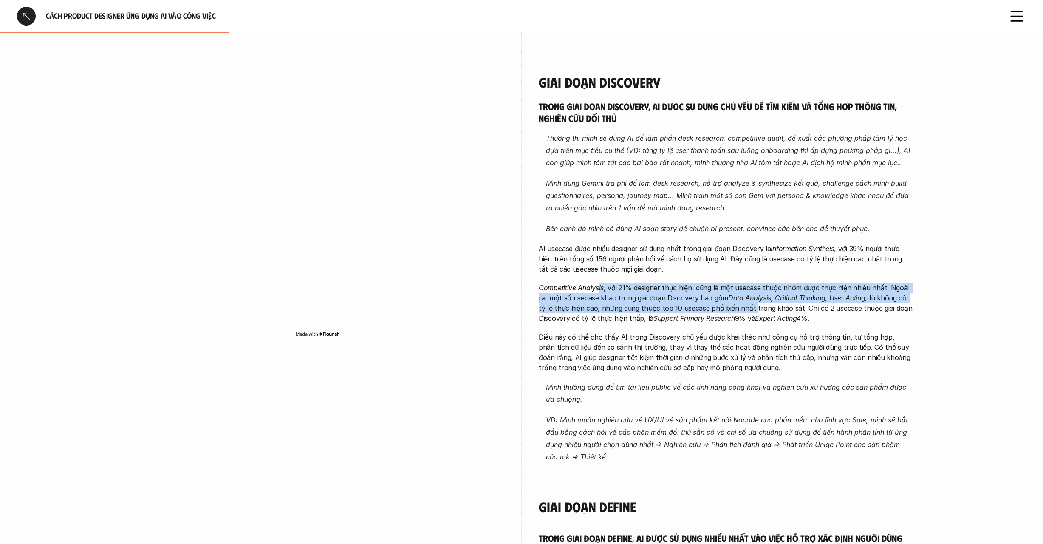
drag, startPoint x: 597, startPoint y: 284, endPoint x: 743, endPoint y: 305, distance: 147.2
click at [735, 304] on p "Competitive Analysis , với 21% designer thực hiện, cũng là một usecase thuộc nh…" at bounding box center [726, 302] width 374 height 41
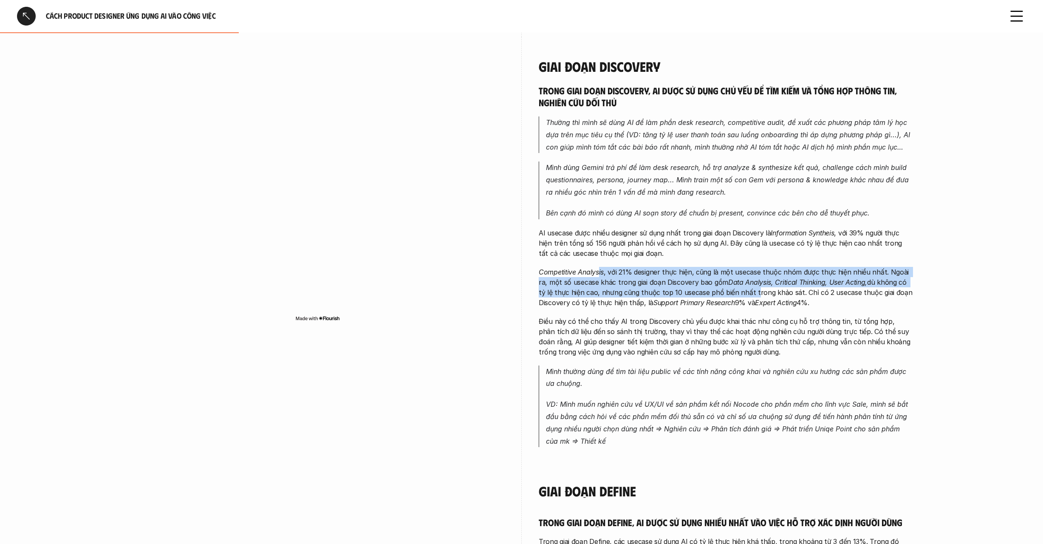
scroll to position [414, 0]
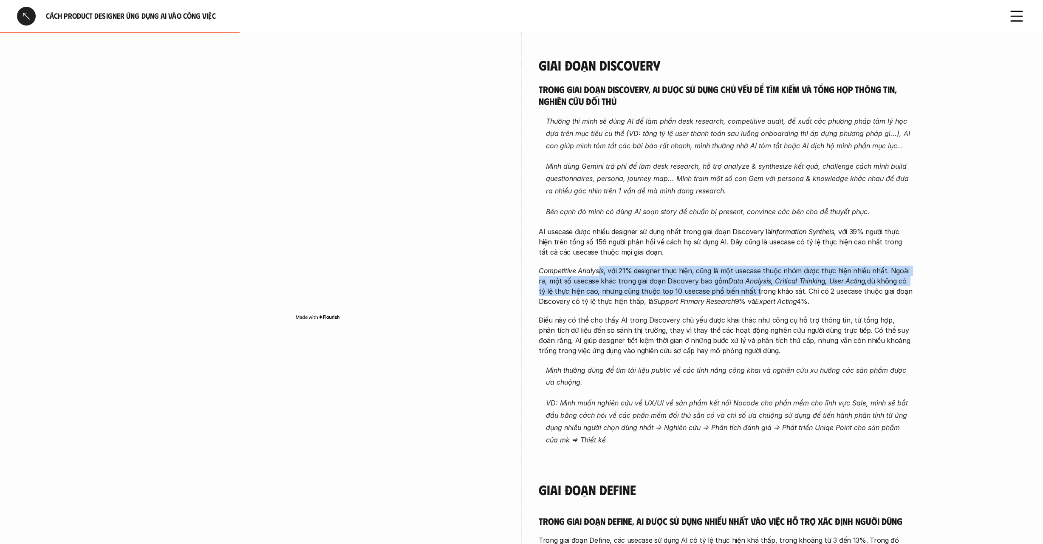
click at [884, 277] on p "Competitive Analysis , với 21% designer thực hiện, cũng là một usecase thuộc nh…" at bounding box center [726, 285] width 374 height 41
drag, startPoint x: 539, startPoint y: 277, endPoint x: 902, endPoint y: 294, distance: 362.7
click at [902, 294] on p "Competitive Analysis , với 21% designer thực hiện, cũng là một usecase thuộc nh…" at bounding box center [726, 285] width 374 height 41
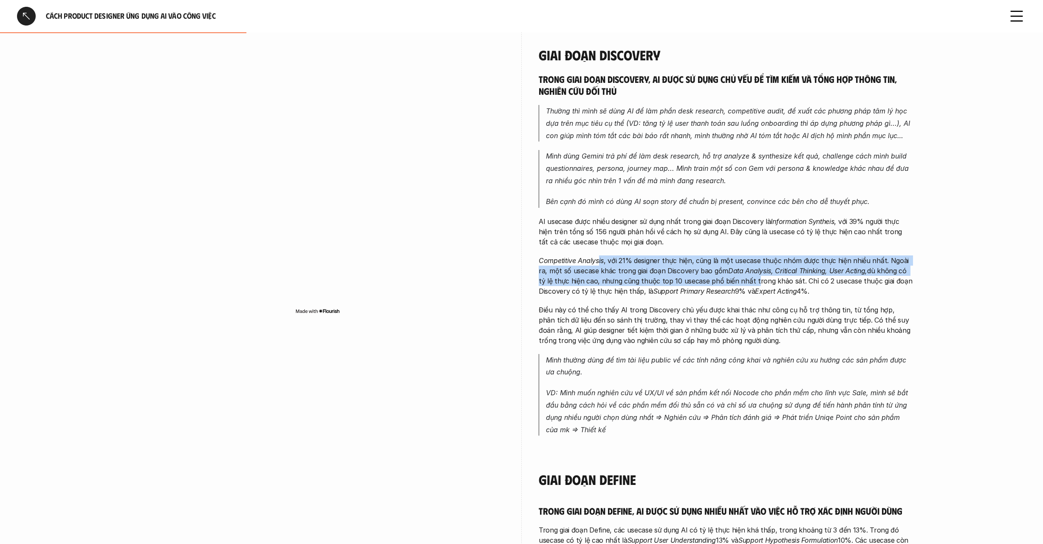
scroll to position [436, 0]
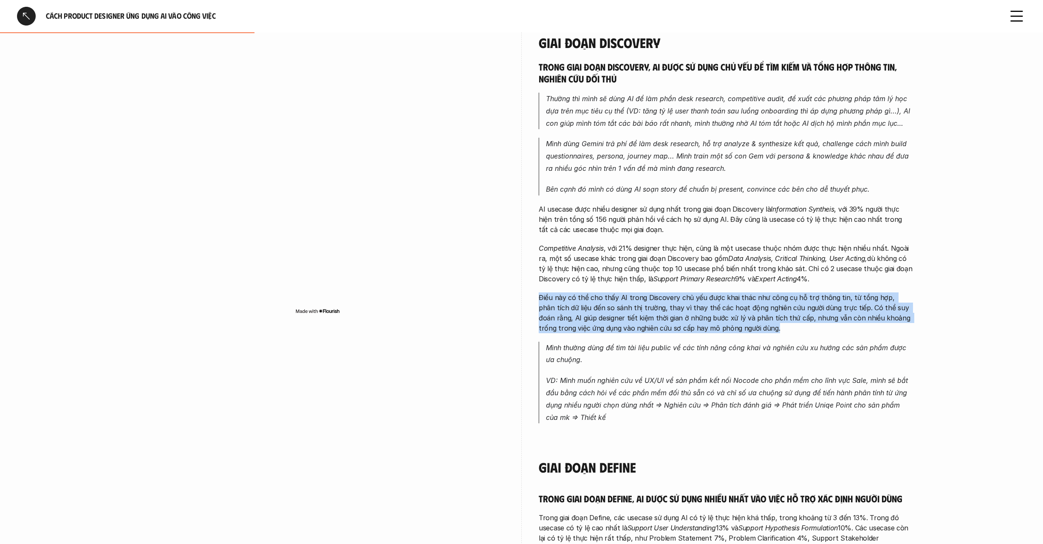
drag, startPoint x: 736, startPoint y: 323, endPoint x: 770, endPoint y: 287, distance: 49.9
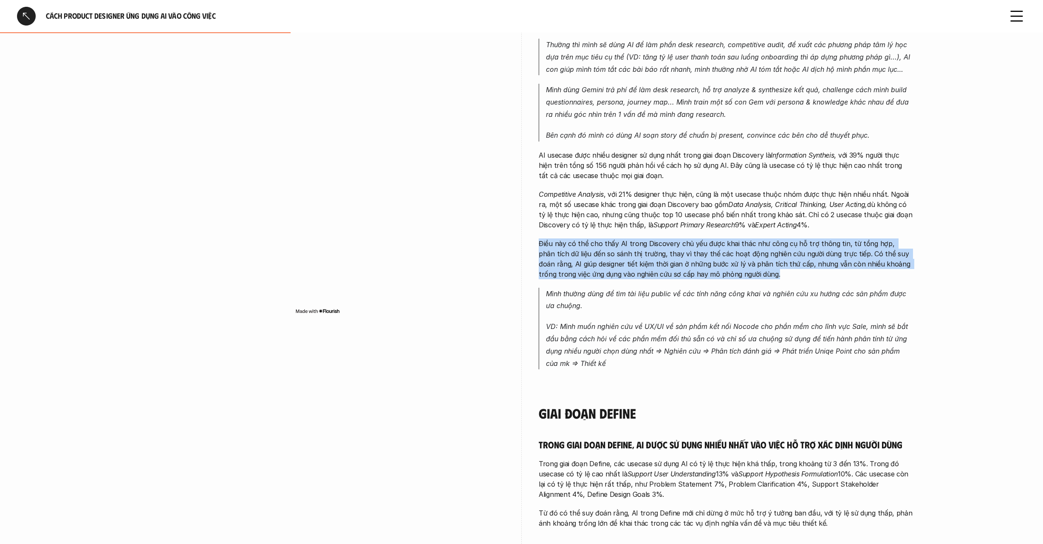
scroll to position [496, 0]
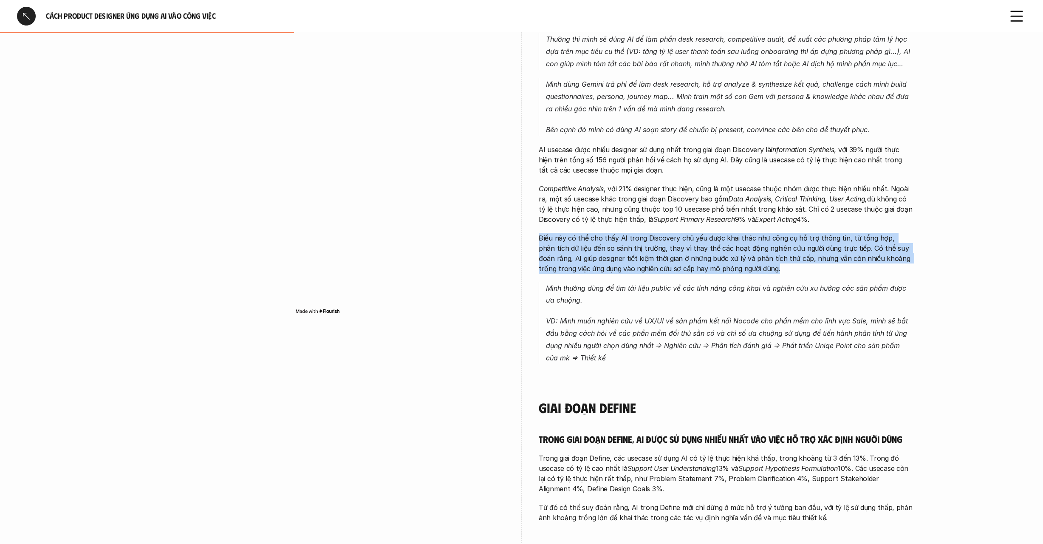
click at [737, 257] on p "Điều này có thể cho thấy AI trong Discovery chủ yếu được khai thác như công cụ …" at bounding box center [726, 253] width 374 height 41
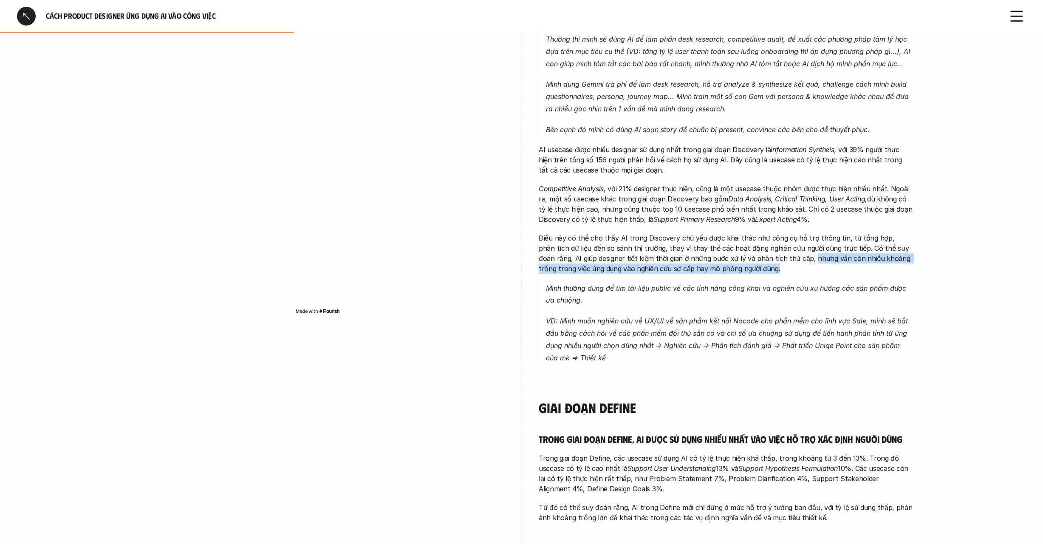
drag, startPoint x: 767, startPoint y: 254, endPoint x: 773, endPoint y: 263, distance: 11.3
click at [773, 263] on p "Điều này có thể cho thấy AI trong Discovery chủ yếu được khai thác như công cụ …" at bounding box center [726, 253] width 374 height 41
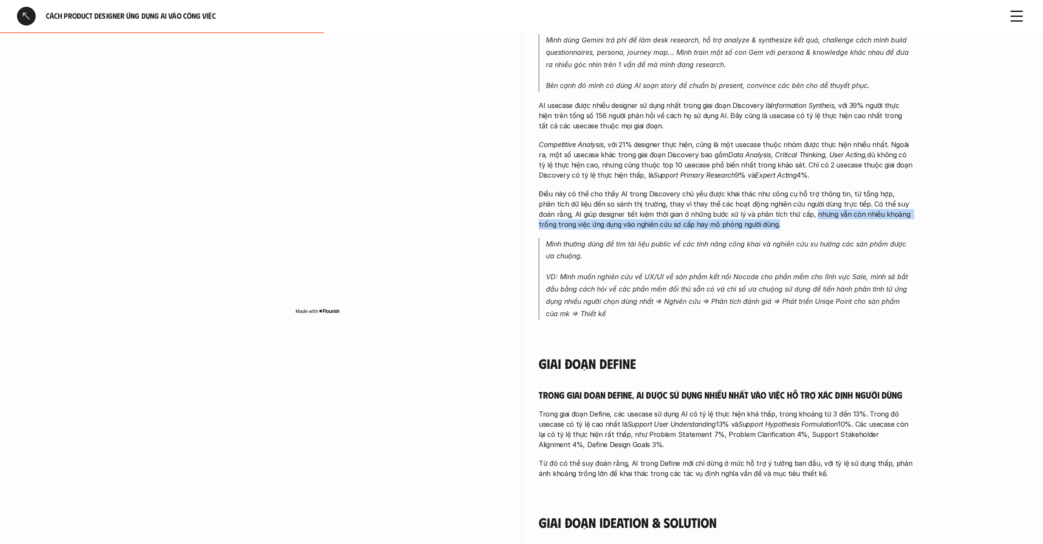
scroll to position [542, 0]
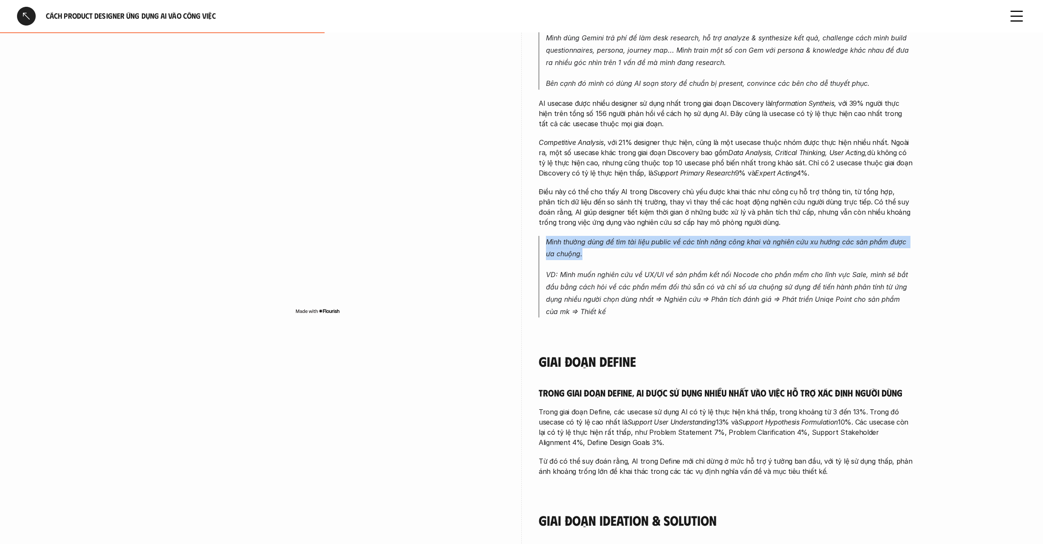
drag, startPoint x: 559, startPoint y: 246, endPoint x: 533, endPoint y: 240, distance: 26.7
click at [533, 240] on div "Giai đoạn Discovery Trong giai đoạn Discovery, AI được sử dụng chủ yếu để tìm k…" at bounding box center [522, 499] width 782 height 1184
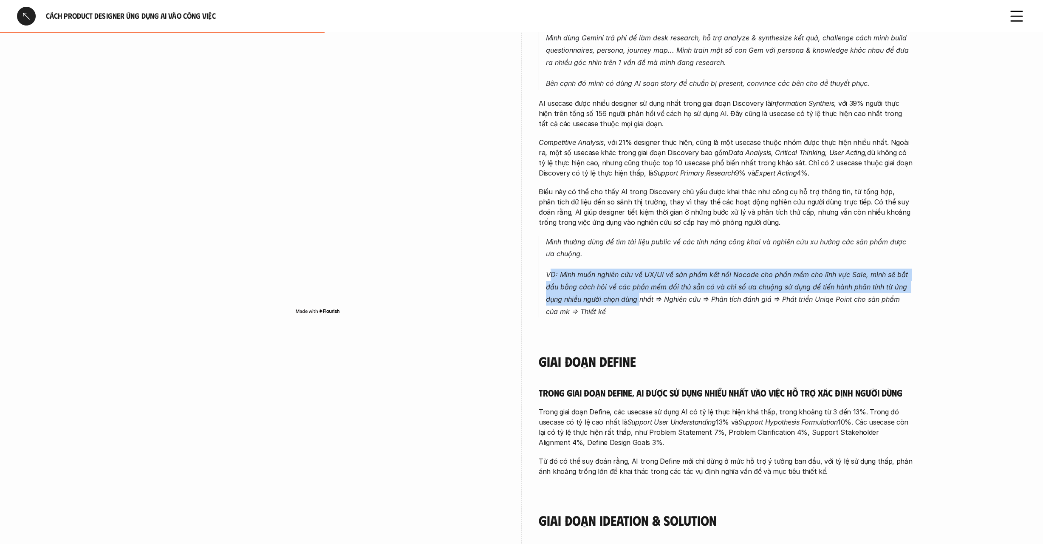
drag, startPoint x: 552, startPoint y: 271, endPoint x: 643, endPoint y: 297, distance: 94.5
click at [642, 297] on em "VD: Mình muốn nghiên cứu về UX/UI về sản phẩm kết nối Nocode cho phần mềm cho l…" at bounding box center [728, 292] width 364 height 45
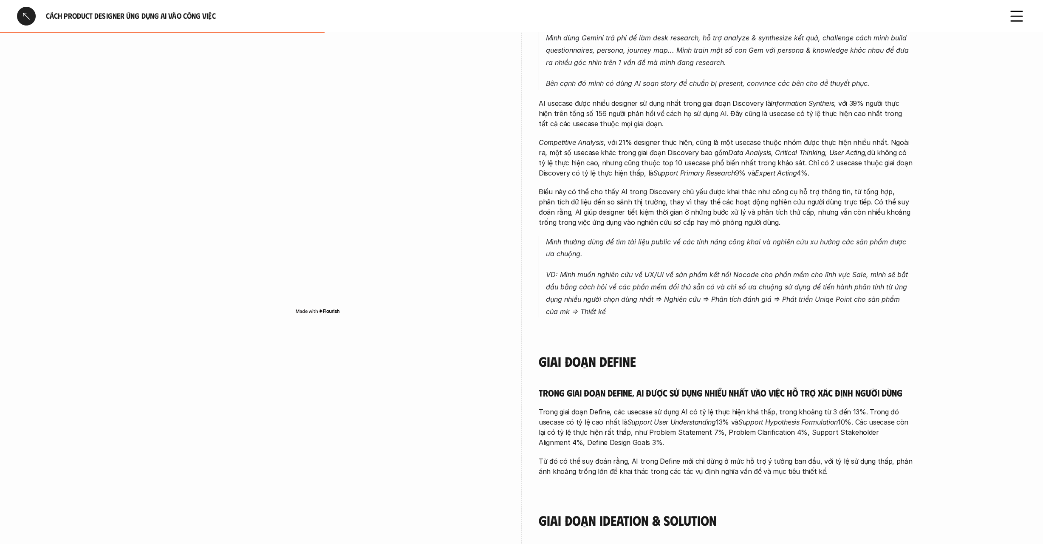
click at [680, 310] on p "VD: Mình muốn nghiên cứu về UX/UI về sản phẩm kết nối Nocode cho phần mềm cho l…" at bounding box center [729, 292] width 367 height 49
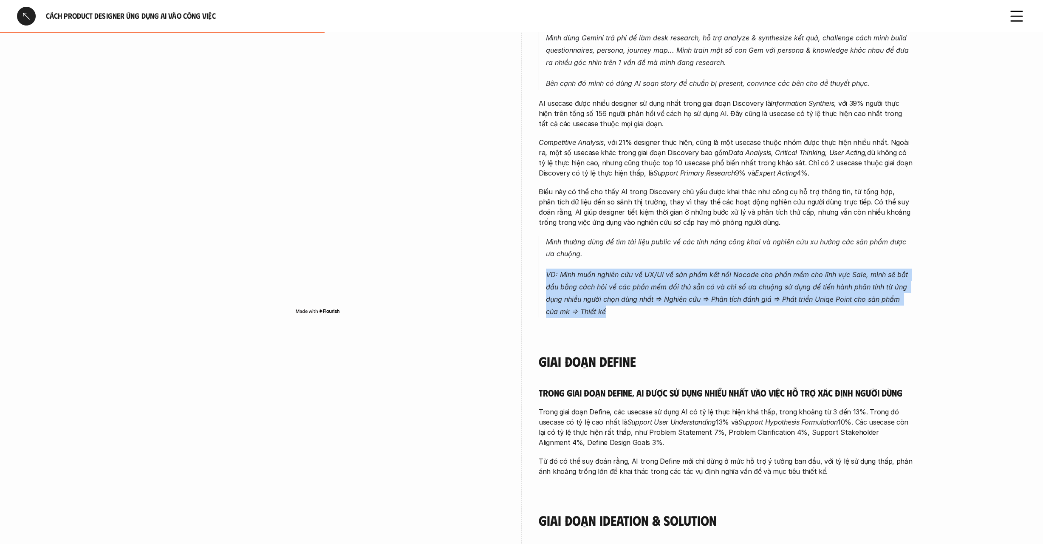
drag, startPoint x: 685, startPoint y: 303, endPoint x: 722, endPoint y: 260, distance: 56.9
click at [722, 260] on blockquote "Mình thường dùng để tìm tài liệu public về các tính năng công khai và nghiên cứ…" at bounding box center [726, 277] width 374 height 82
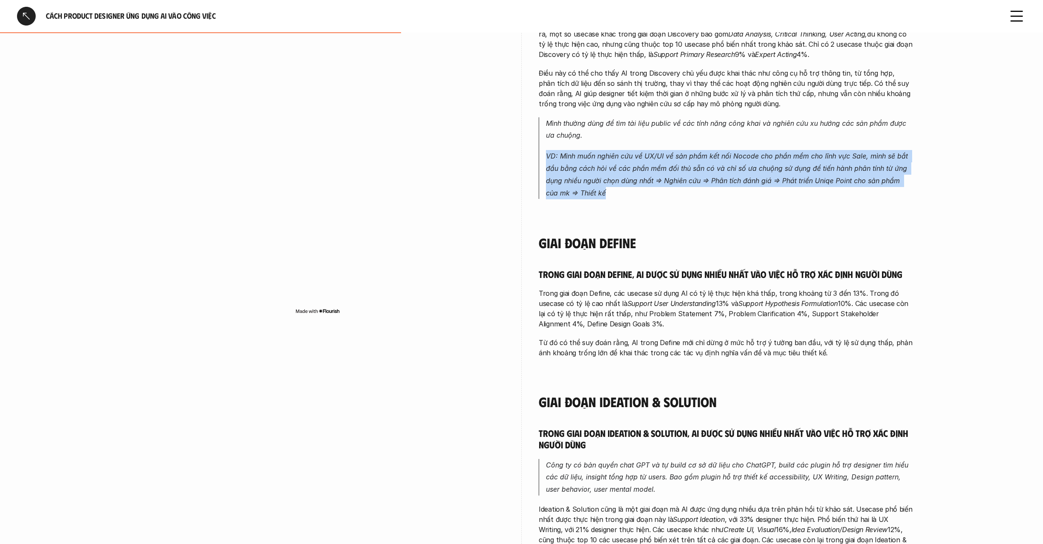
scroll to position [658, 0]
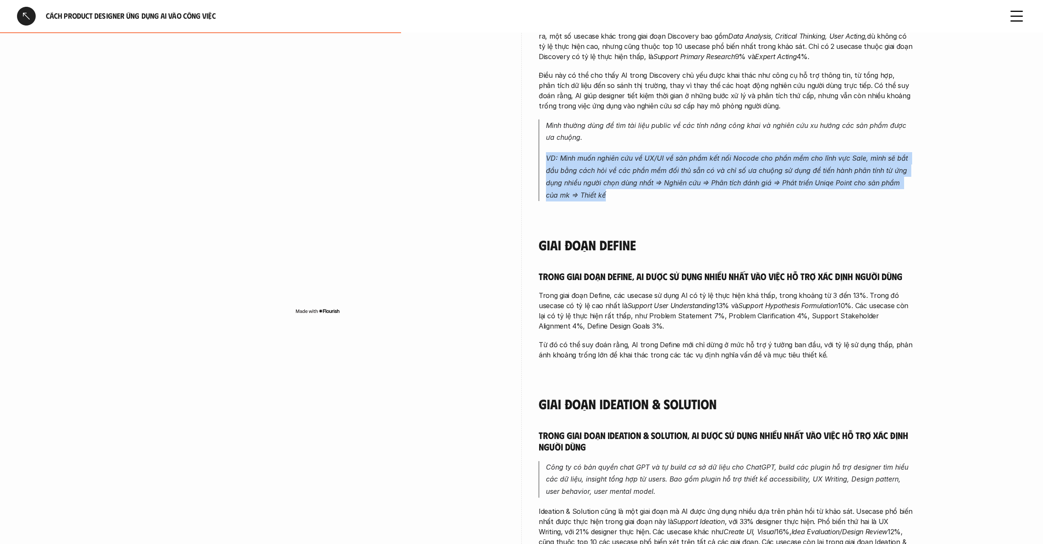
click at [758, 155] on em "VD: Mình muốn nghiên cứu về UX/UI về sản phẩm kết nối Nocode cho phần mềm cho l…" at bounding box center [728, 176] width 364 height 45
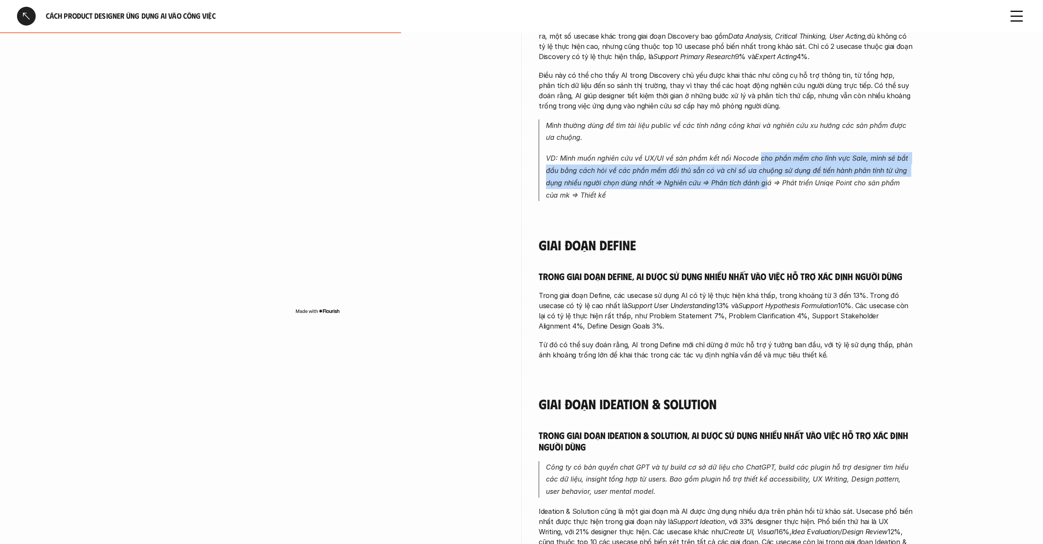
drag, startPoint x: 760, startPoint y: 155, endPoint x: 769, endPoint y: 181, distance: 28.3
click at [769, 181] on em "VD: Mình muốn nghiên cứu về UX/UI về sản phẩm kết nối Nocode cho phần mềm cho l…" at bounding box center [728, 176] width 364 height 45
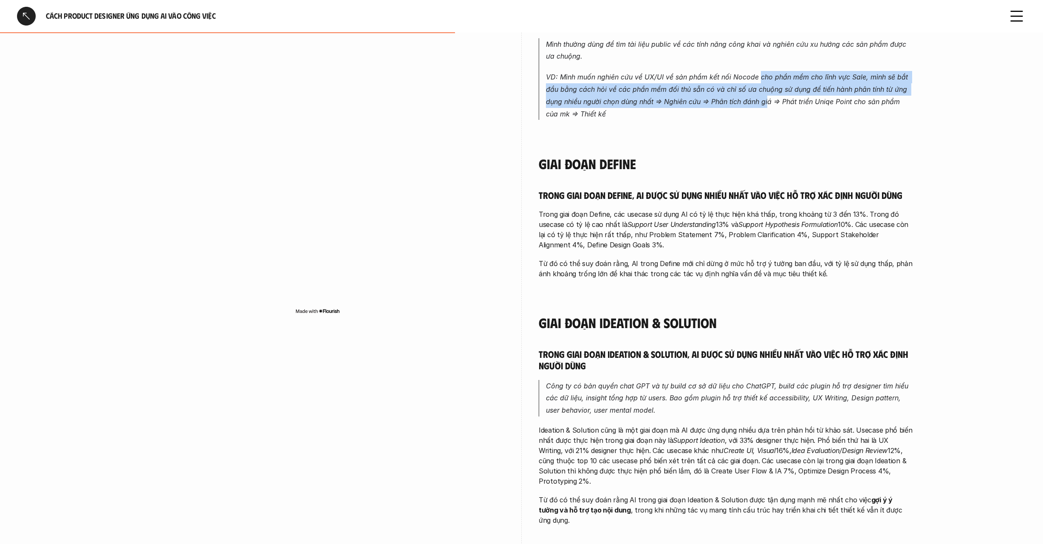
scroll to position [739, 0]
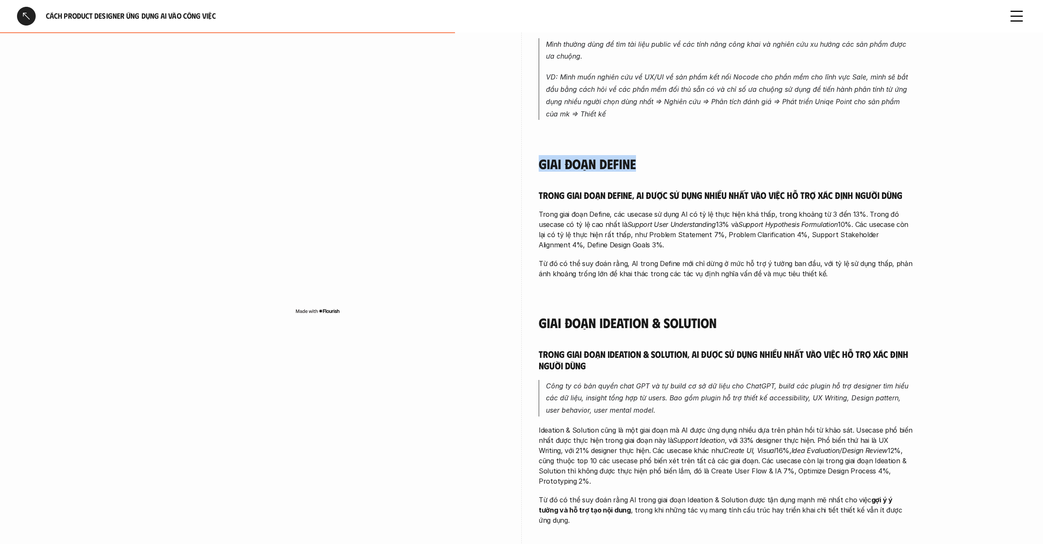
drag, startPoint x: 537, startPoint y: 158, endPoint x: 649, endPoint y: 168, distance: 112.1
click at [644, 168] on div "Giai đoạn Discovery Trong giai đoạn Discovery, AI được sử dụng chủ yếu để tìm k…" at bounding box center [522, 302] width 782 height 1184
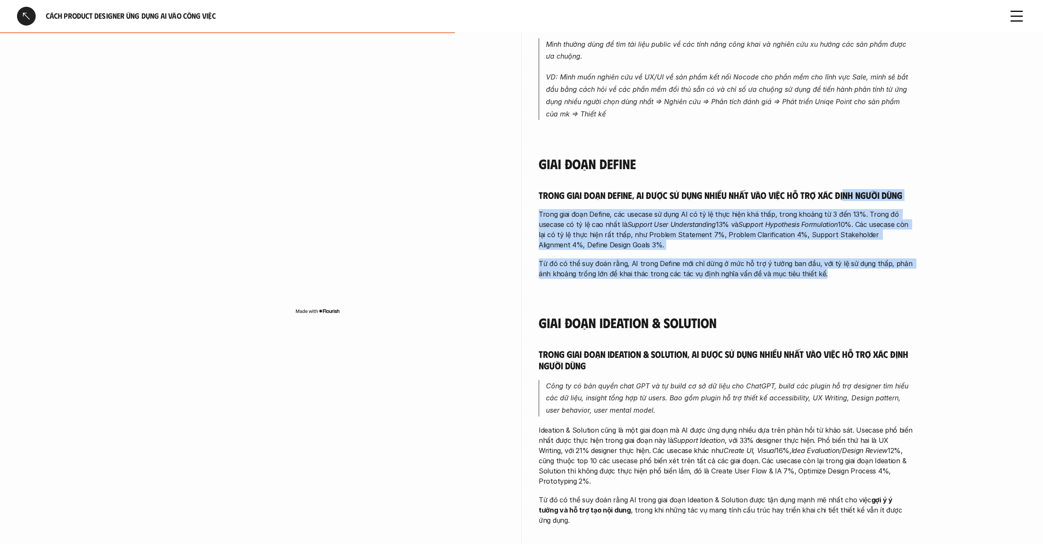
drag, startPoint x: 816, startPoint y: 265, endPoint x: 843, endPoint y: 190, distance: 80.5
click at [843, 190] on div "Trong giai đoạn Discovery, AI được sử dụng chủ yếu để tìm kiếm và tổng hợp thôn…" at bounding box center [726, 312] width 374 height 1110
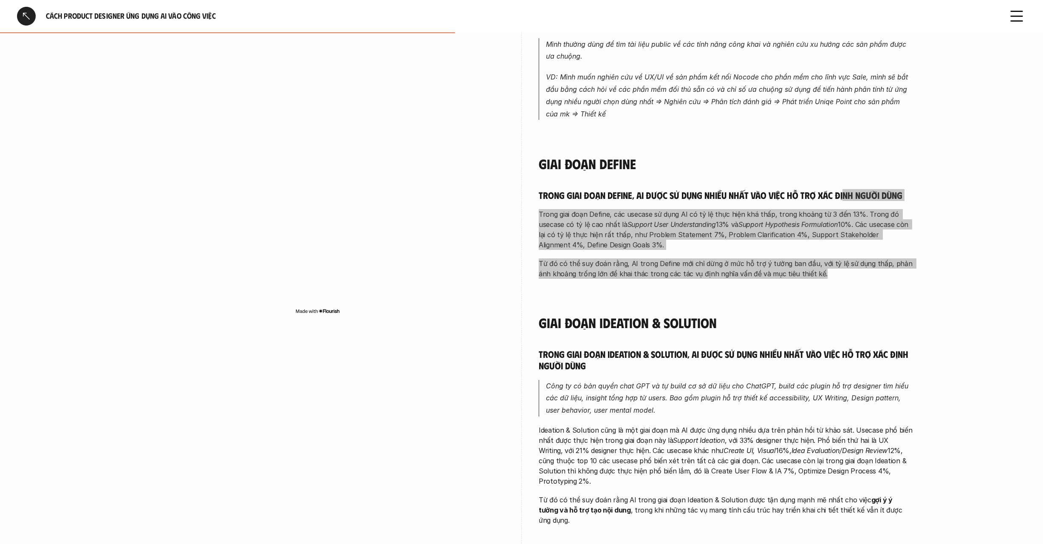
click at [677, 230] on p "Trong giai đoạn Define, các usecase sử dụng AI có tỷ lệ thực hiện khá thấp, tro…" at bounding box center [726, 229] width 374 height 41
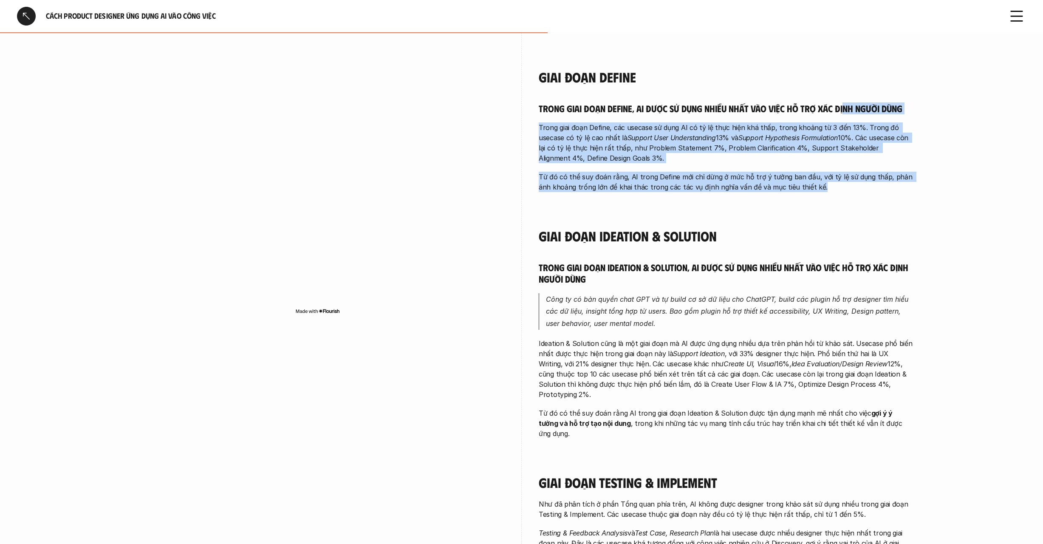
scroll to position [880, 0]
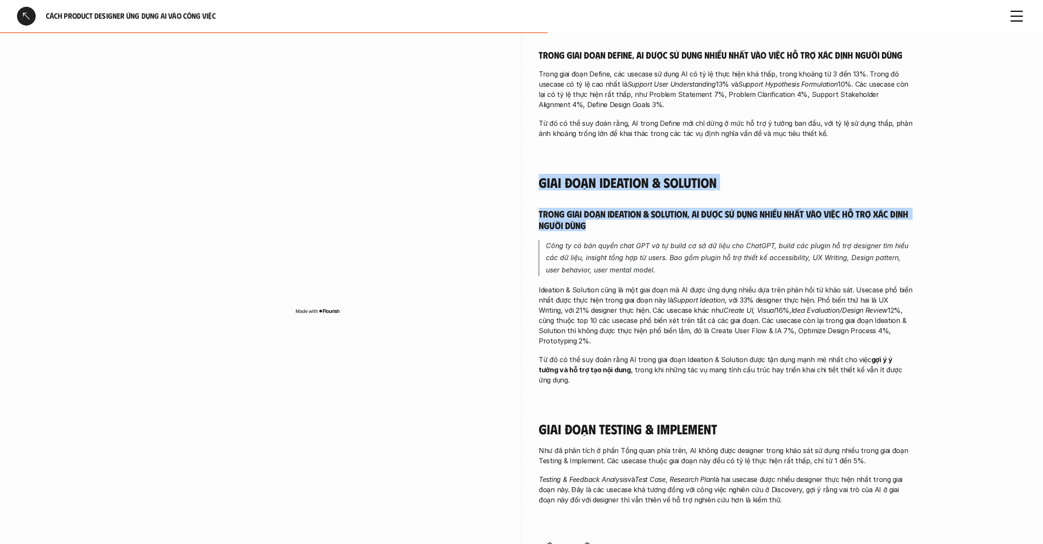
drag, startPoint x: 539, startPoint y: 175, endPoint x: 734, endPoint y: 218, distance: 199.7
click at [734, 218] on div "Trong giai đoạn Discovery, AI được sử dụng chủ yếu để tìm kiếm và tổng hợp thôn…" at bounding box center [726, 172] width 374 height 1110
click at [707, 220] on h5 "Trong giai đoạn Ideation & Solution, AI được sử dụng nhiều nhất vào việc hỗ trợ…" at bounding box center [726, 219] width 374 height 23
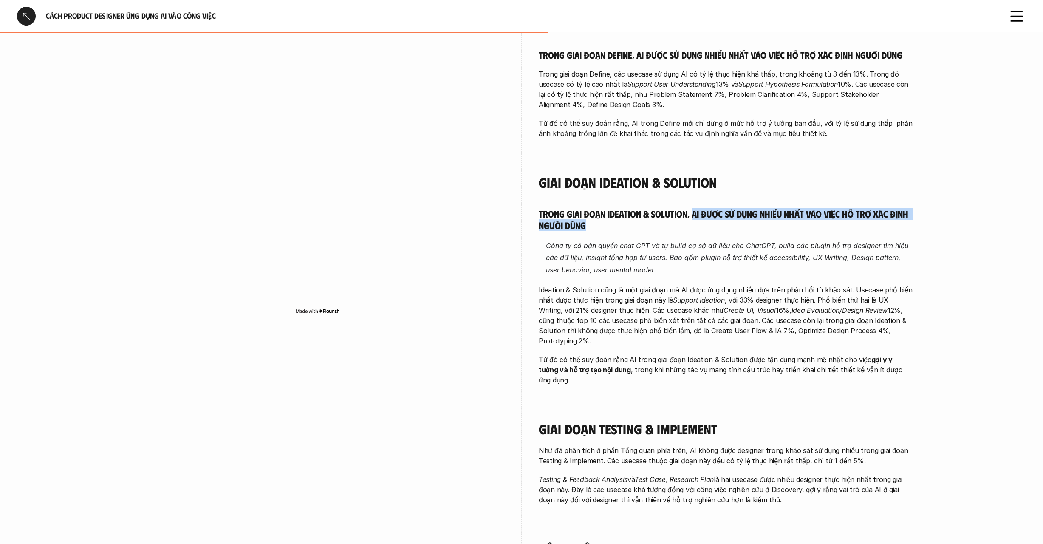
drag, startPoint x: 692, startPoint y: 208, endPoint x: 700, endPoint y: 218, distance: 12.8
click at [700, 218] on h5 "Trong giai đoạn Ideation & Solution, AI được sử dụng nhiều nhất vào việc hỗ trợ…" at bounding box center [726, 219] width 374 height 23
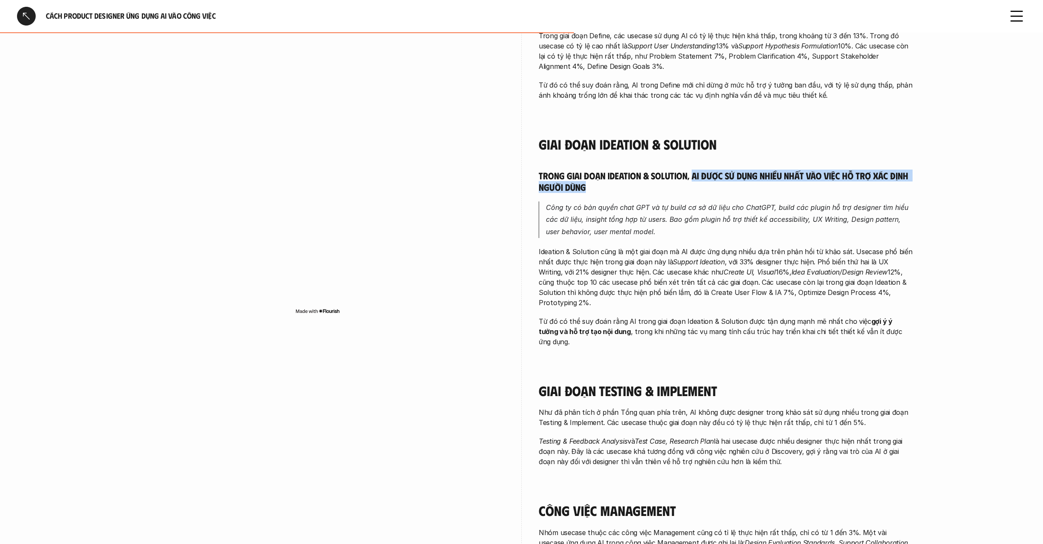
scroll to position [920, 0]
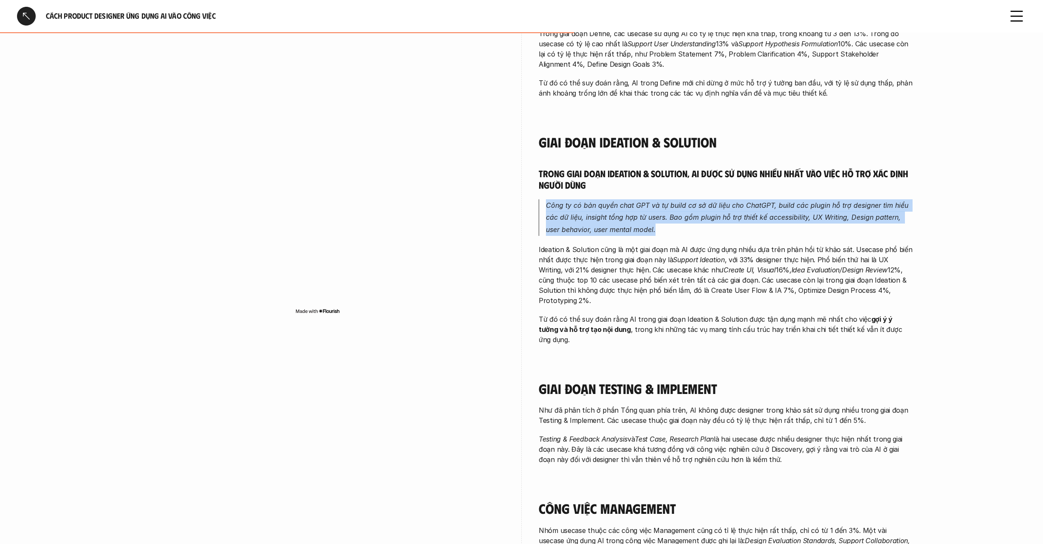
drag, startPoint x: 670, startPoint y: 221, endPoint x: 544, endPoint y: 200, distance: 127.4
click at [544, 200] on blockquote "Công ty có bản quyền chat GPT và tự build cơ sở dữ liệu cho ChatGPT, build các …" at bounding box center [726, 217] width 374 height 37
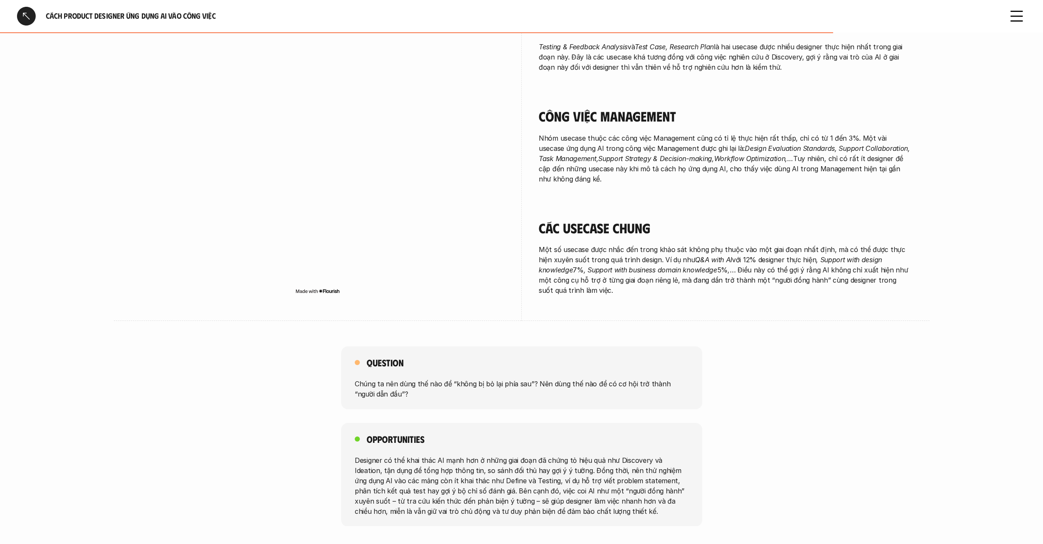
scroll to position [1311, 0]
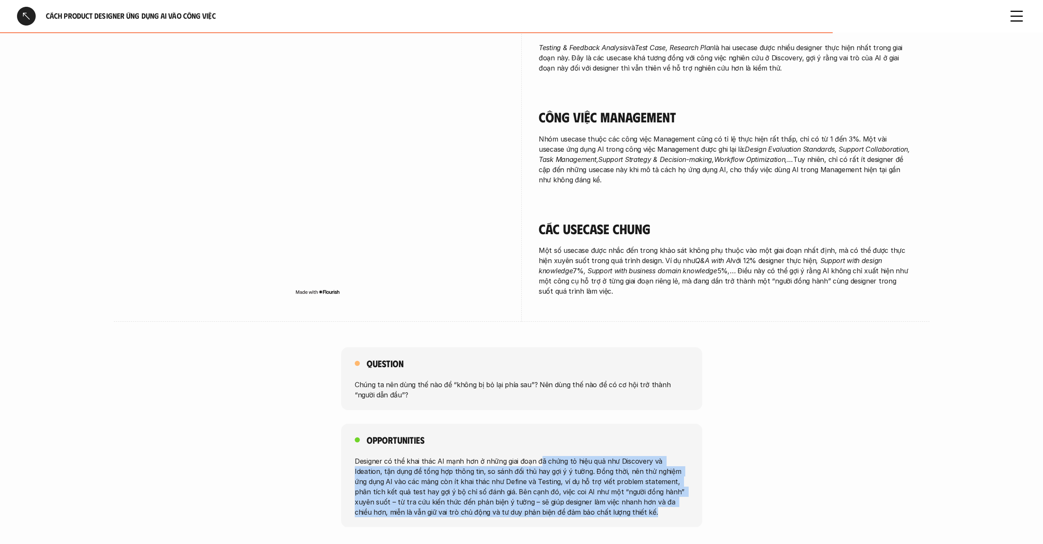
drag, startPoint x: 577, startPoint y: 428, endPoint x: 677, endPoint y: 484, distance: 114.9
click at [678, 483] on p "Designer có thể khai thác AI mạnh hơn ở những giai đoạn đã chứng tỏ hiệu quả nh…" at bounding box center [522, 485] width 334 height 61
click at [452, 455] on p "Designer có thể khai thác AI mạnh hơn ở những giai đoạn đã chứng tỏ hiệu quả nh…" at bounding box center [522, 485] width 334 height 61
drag, startPoint x: 444, startPoint y: 442, endPoint x: 595, endPoint y: 486, distance: 157.1
click at [595, 486] on p "Designer có thể khai thác AI mạnh hơn ở những giai đoạn đã chứng tỏ hiệu quả nh…" at bounding box center [522, 485] width 334 height 61
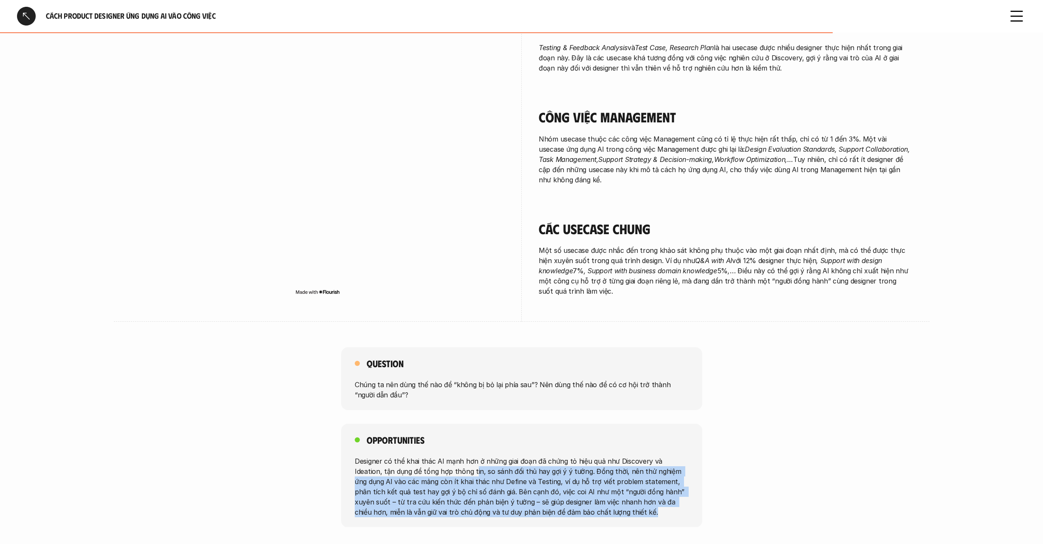
click at [559, 455] on p "Designer có thể khai thác AI mạnh hơn ở những giai đoạn đã chứng tỏ hiệu quả nh…" at bounding box center [522, 485] width 334 height 61
drag, startPoint x: 558, startPoint y: 437, endPoint x: 611, endPoint y: 482, distance: 69.9
click at [611, 482] on p "Designer có thể khai thác AI mạnh hơn ở những giai đoạn đã chứng tỏ hiệu quả nh…" at bounding box center [522, 485] width 334 height 61
click at [594, 455] on p "Designer có thể khai thác AI mạnh hơn ở những giai đoạn đã chứng tỏ hiệu quả nh…" at bounding box center [522, 485] width 334 height 61
drag, startPoint x: 594, startPoint y: 437, endPoint x: 604, endPoint y: 479, distance: 42.9
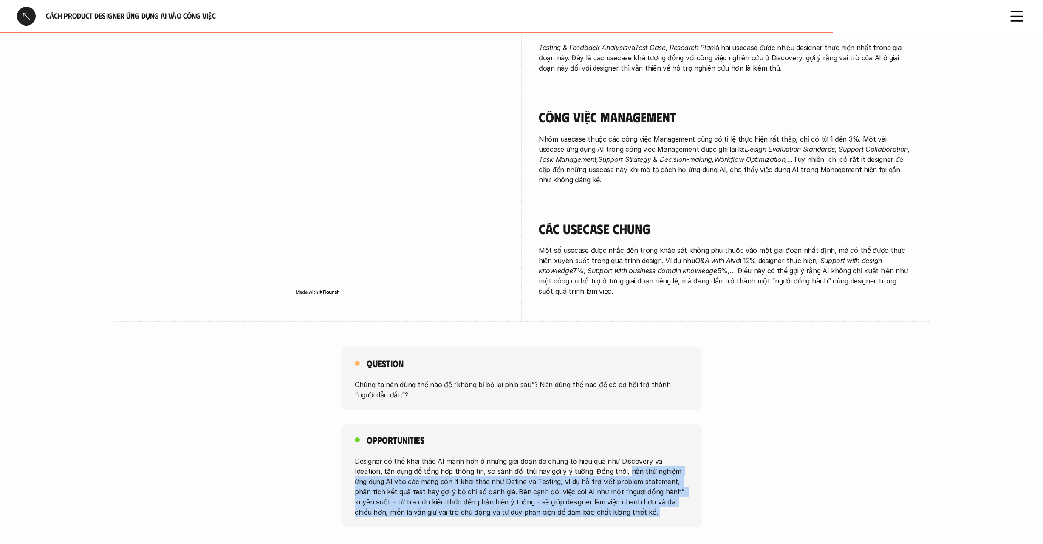
click at [604, 479] on p "Designer có thể khai thác AI mạnh hơn ở những giai đoạn đã chứng tỏ hiệu quả nh…" at bounding box center [522, 485] width 334 height 61
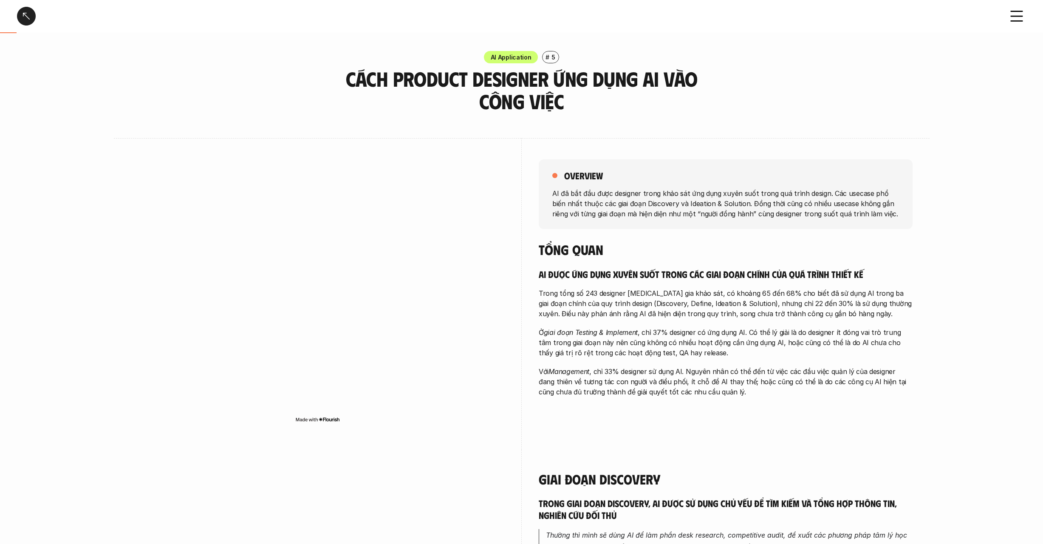
scroll to position [0, 0]
click at [27, 17] on div at bounding box center [26, 16] width 19 height 19
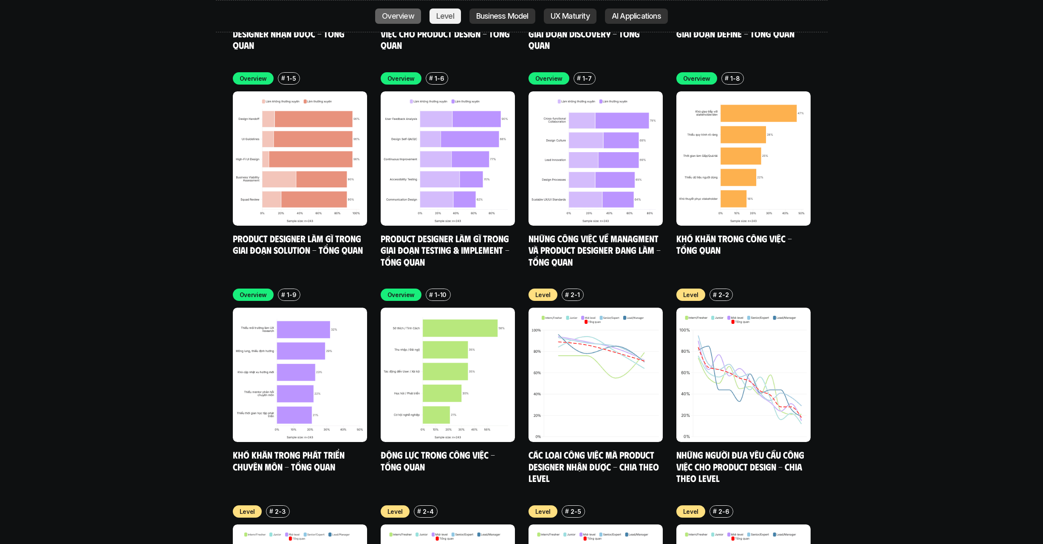
scroll to position [2972, 0]
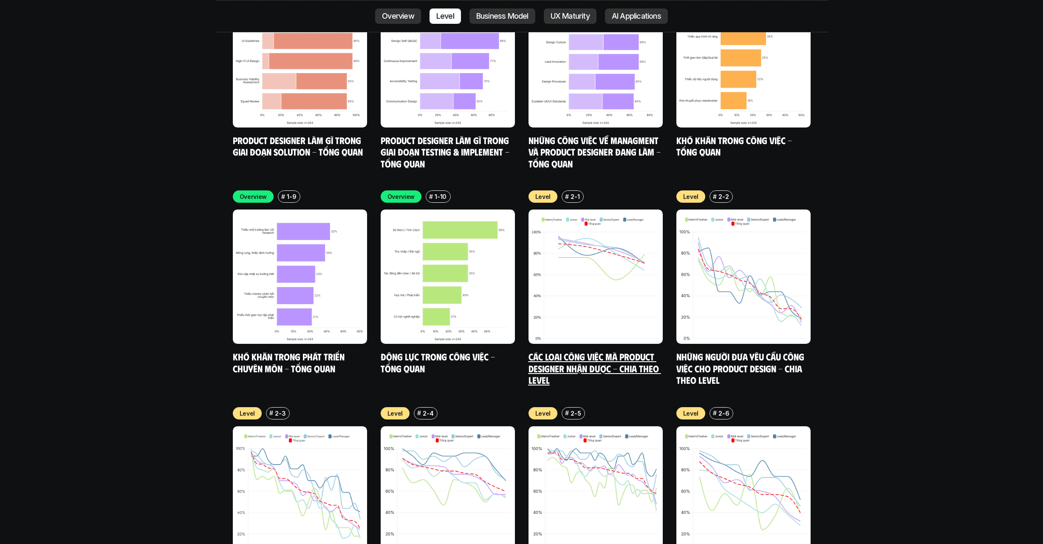
click at [628, 350] on link "Các loại công việc mà Product Designer nhận được - Chia theo Level" at bounding box center [594, 367] width 133 height 35
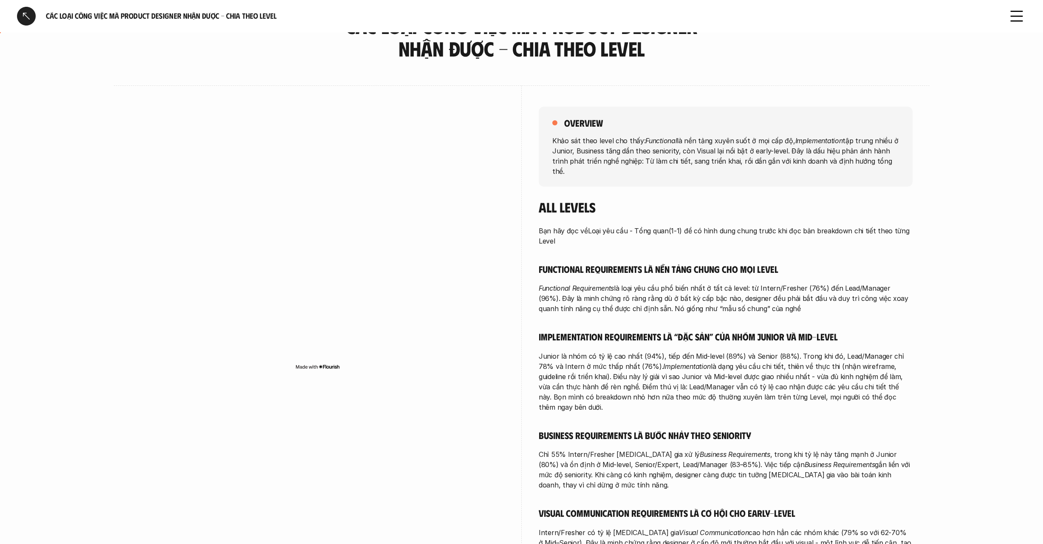
scroll to position [53, 0]
drag, startPoint x: 768, startPoint y: 277, endPoint x: 847, endPoint y: 297, distance: 80.9
click at [847, 297] on p "Functional Requirements là loại yêu cầu phổ biến nhất ở tất cả level: từ Intern…" at bounding box center [726, 297] width 374 height 31
click at [537, 284] on div "overview Khảo sát theo level cho thấy: Functional là nền tảng xuyên suốt ở mọi …" at bounding box center [522, 334] width 782 height 498
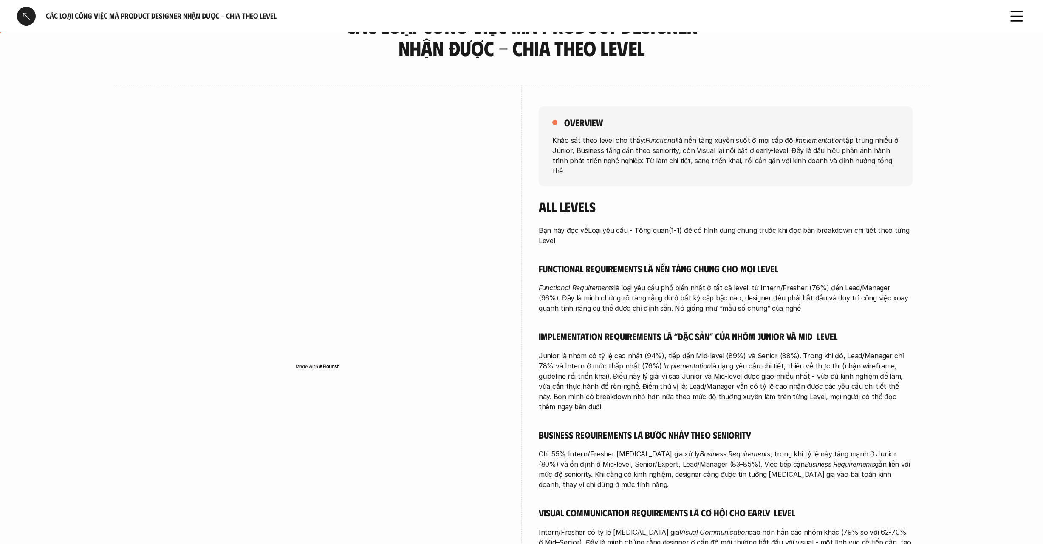
drag, startPoint x: 532, startPoint y: 284, endPoint x: 775, endPoint y: 304, distance: 243.8
click at [775, 304] on div "overview Khảo sát theo level cho thấy: Functional là nền tảng xuyên suốt ở mọi …" at bounding box center [522, 334] width 782 height 498
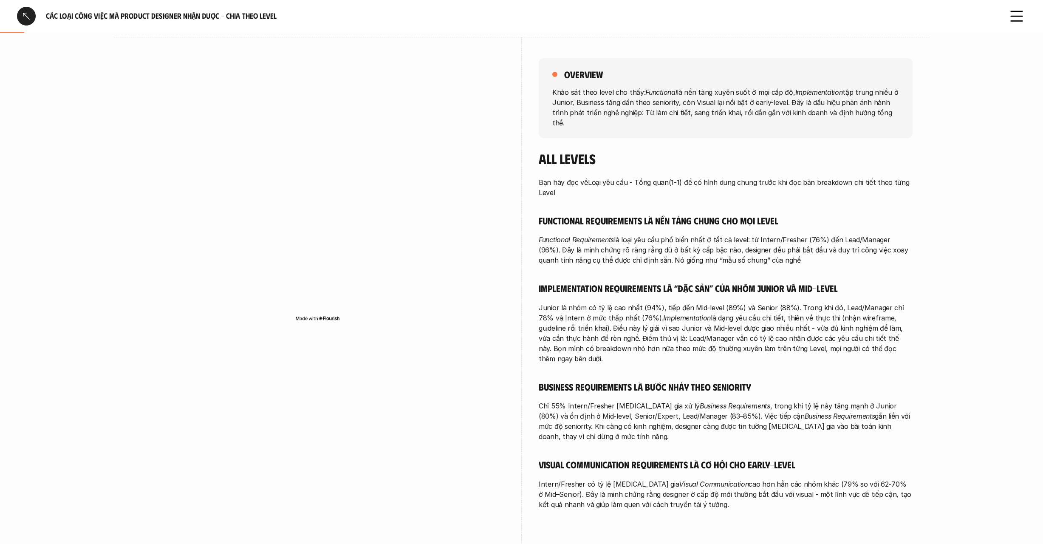
scroll to position [102, 0]
drag, startPoint x: 540, startPoint y: 274, endPoint x: 610, endPoint y: 277, distance: 70.1
click at [610, 281] on h5 "Implementation Requirements là “đặc sản” của nhóm Junior và Mid-level" at bounding box center [726, 287] width 374 height 12
click at [704, 281] on h5 "Implementation Requirements là “đặc sản” của nhóm Junior và Mid-level" at bounding box center [726, 287] width 374 height 12
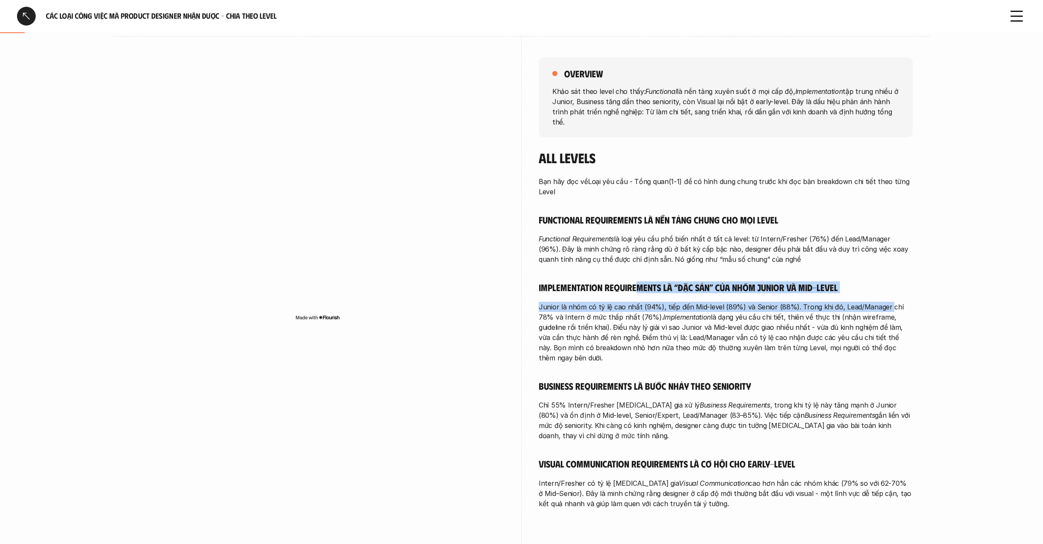
drag, startPoint x: 638, startPoint y: 277, endPoint x: 885, endPoint y: 293, distance: 247.3
click at [885, 293] on div "Bạn hãy đọc về Loại yêu cầu - Tổng quan (1-1) để có hình dung chung trước khi đ…" at bounding box center [726, 342] width 374 height 332
click at [578, 302] on p "Junior là nhóm có tỷ lệ cao nhất (94%), tiếp đến Mid-level (89%) và Senior (88%…" at bounding box center [726, 332] width 374 height 61
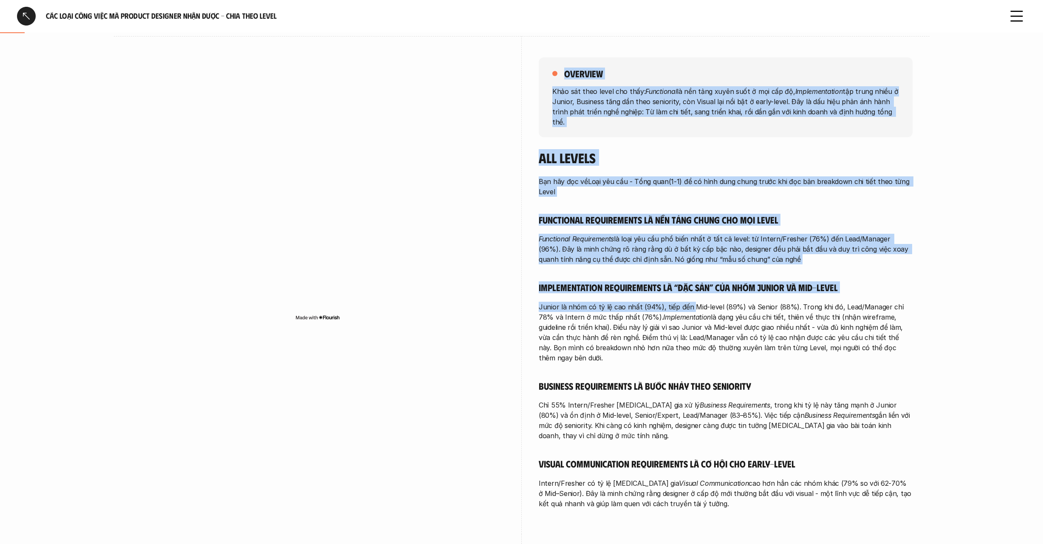
drag, startPoint x: 523, startPoint y: 290, endPoint x: 708, endPoint y: 296, distance: 185.7
click at [700, 295] on div "overview Khảo sát theo level cho thấy: Functional là nền tảng xuyên suốt ở mọi …" at bounding box center [522, 285] width 782 height 498
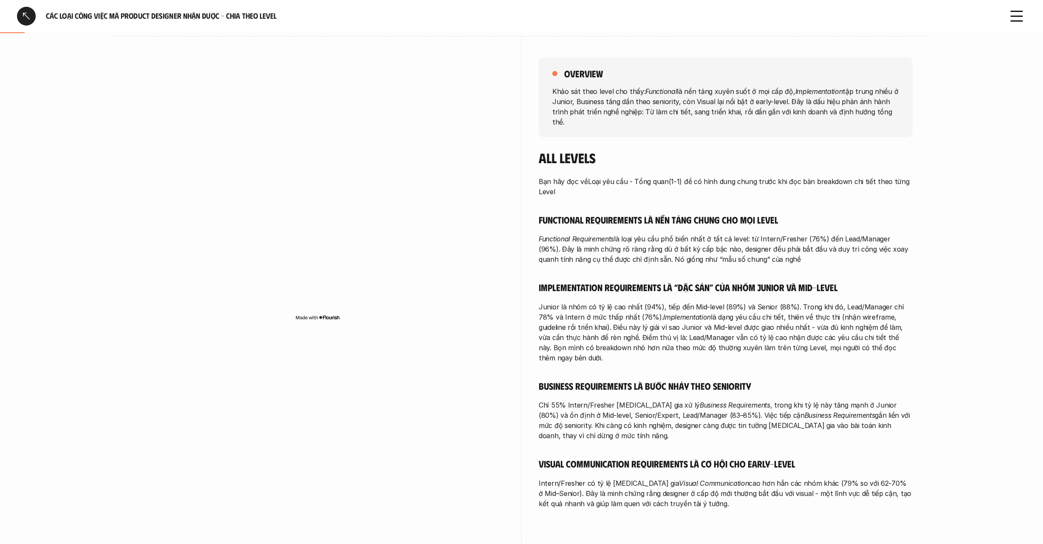
click at [837, 302] on p "Junior là nhóm có tỷ lệ cao nhất (94%), tiếp đến Mid-level (89%) và Senior (88%…" at bounding box center [726, 332] width 374 height 61
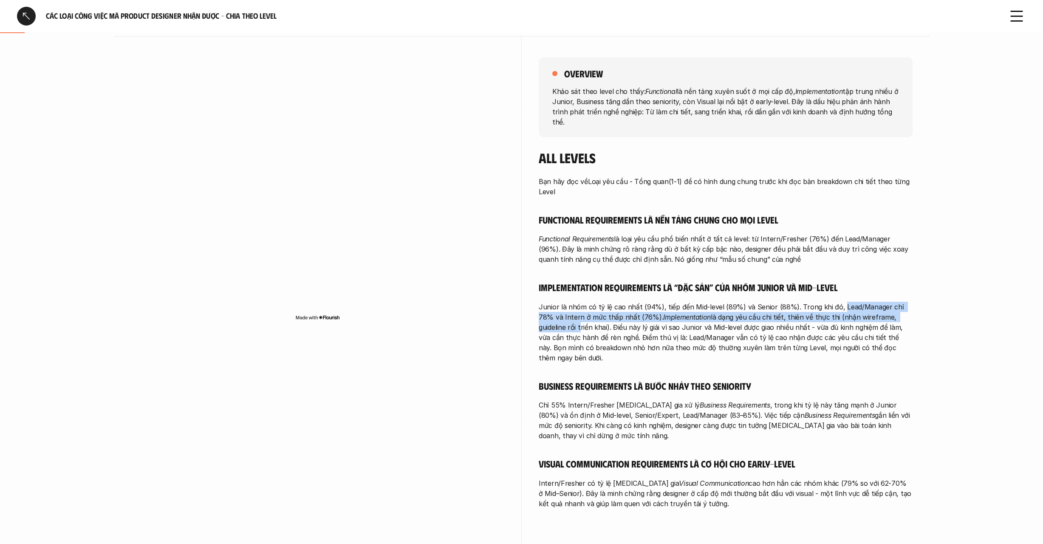
drag, startPoint x: 836, startPoint y: 295, endPoint x: 914, endPoint y: 308, distance: 78.8
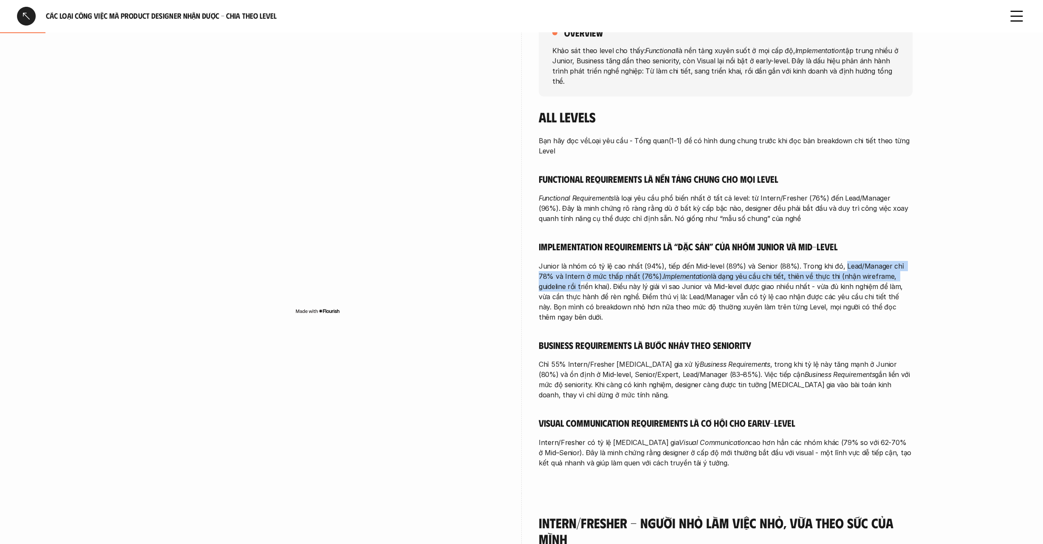
scroll to position [147, 0]
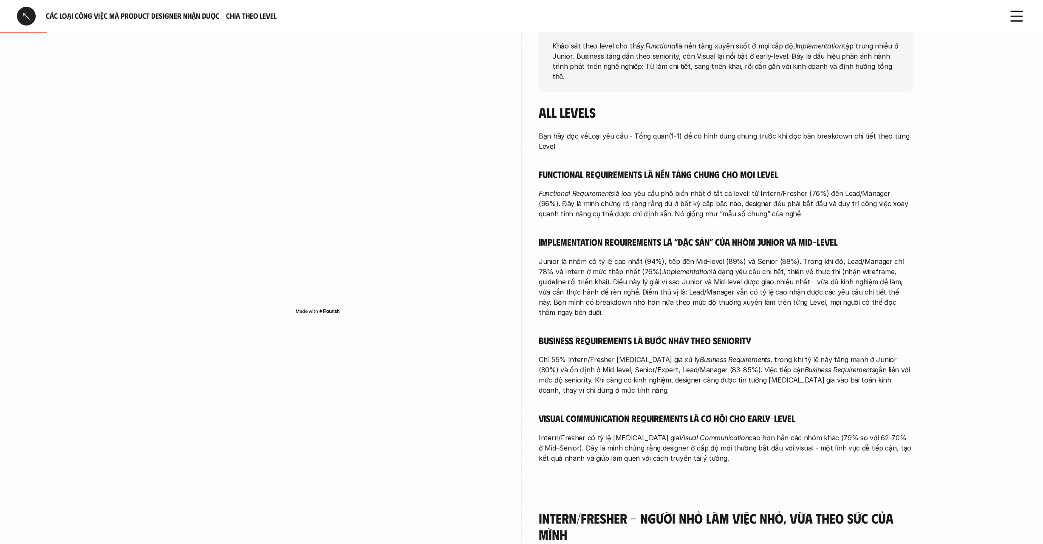
click at [761, 259] on p "Junior là nhóm có tỷ lệ cao nhất (94%), tiếp đến Mid-level (89%) và Senior (88%…" at bounding box center [726, 286] width 374 height 61
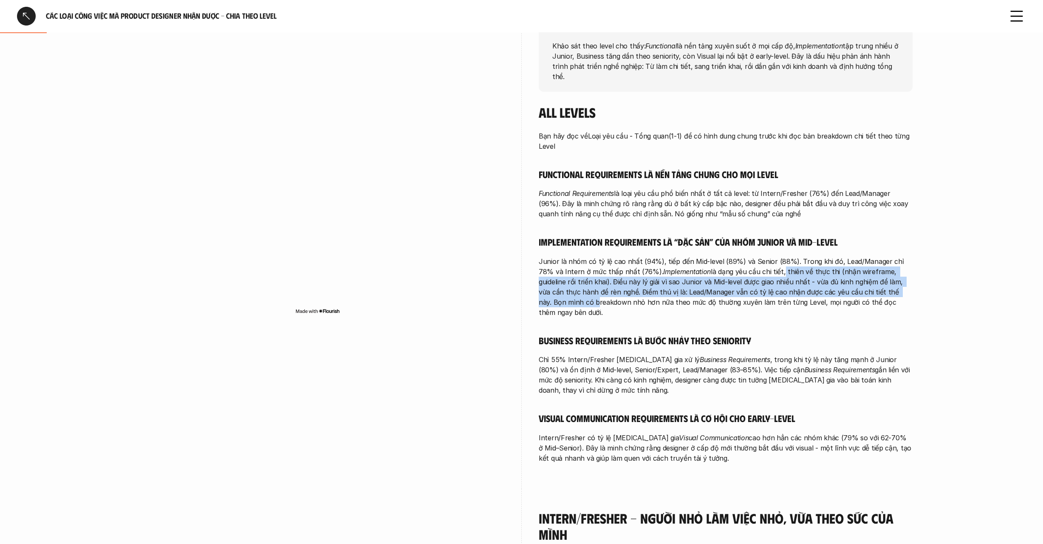
drag, startPoint x: 763, startPoint y: 260, endPoint x: 909, endPoint y: 276, distance: 146.6
click at [909, 276] on p "Junior là nhóm có tỷ lệ cao nhất (94%), tiếp đến Mid-level (89%) và Senior (88%…" at bounding box center [726, 286] width 374 height 61
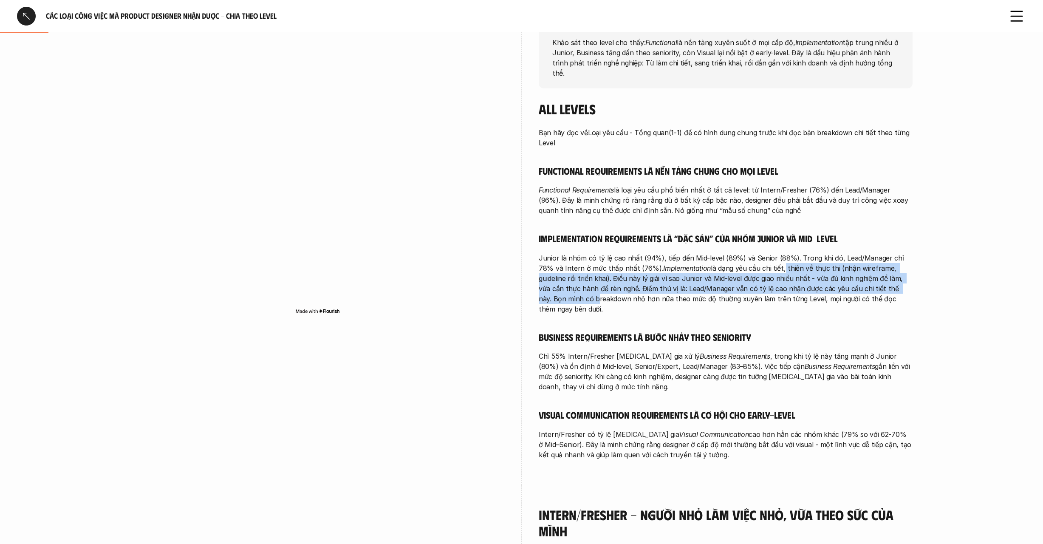
drag, startPoint x: 533, startPoint y: 288, endPoint x: 911, endPoint y: 296, distance: 378.1
click at [911, 296] on div "overview Khảo sát theo level cho thấy: Functional là nền tảng xuyên suốt ở mọi …" at bounding box center [522, 236] width 782 height 498
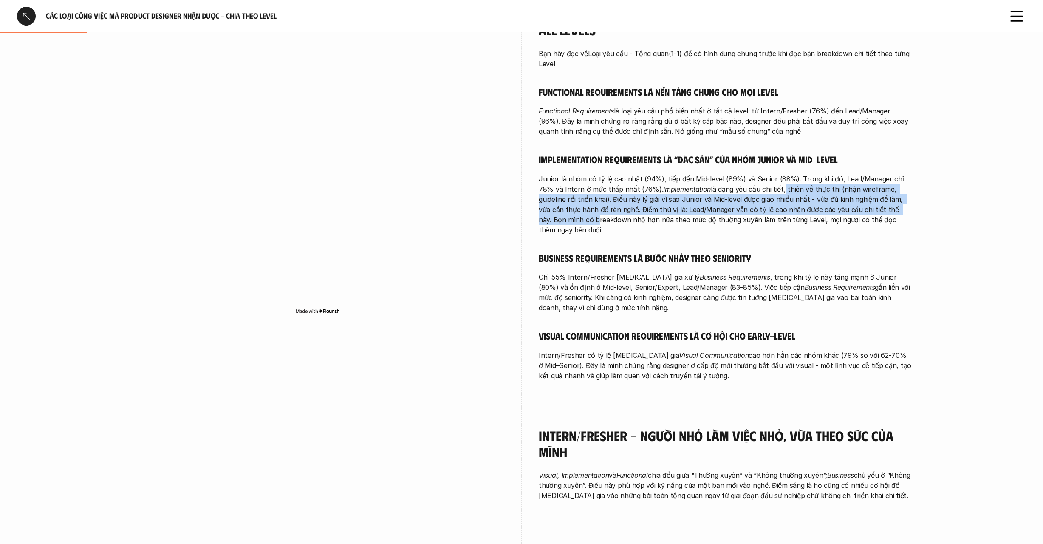
scroll to position [229, 0]
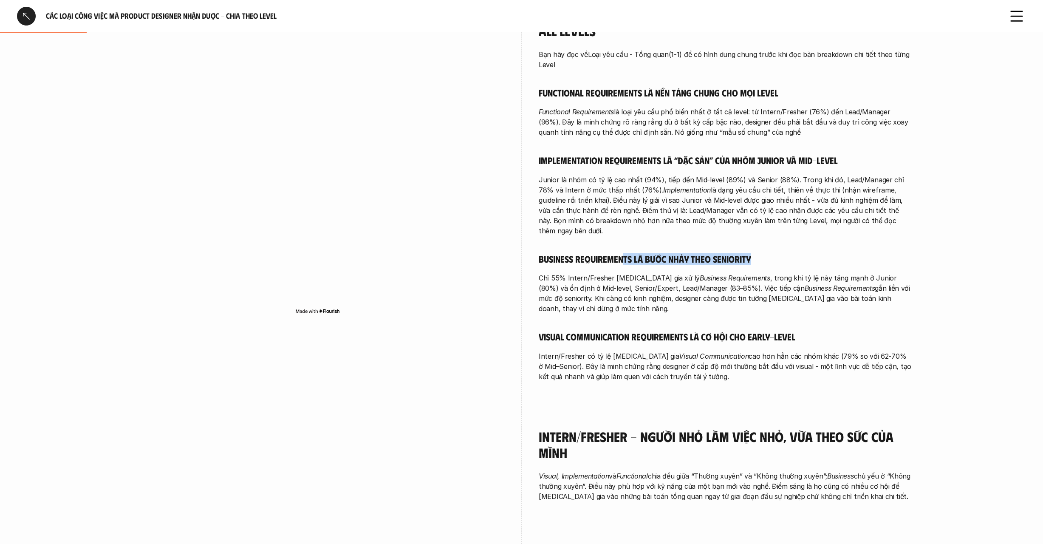
drag, startPoint x: 626, startPoint y: 238, endPoint x: 759, endPoint y: 241, distance: 133.0
click at [759, 253] on h5 "Business Requirements là bước nhảy theo seniority" at bounding box center [726, 259] width 374 height 12
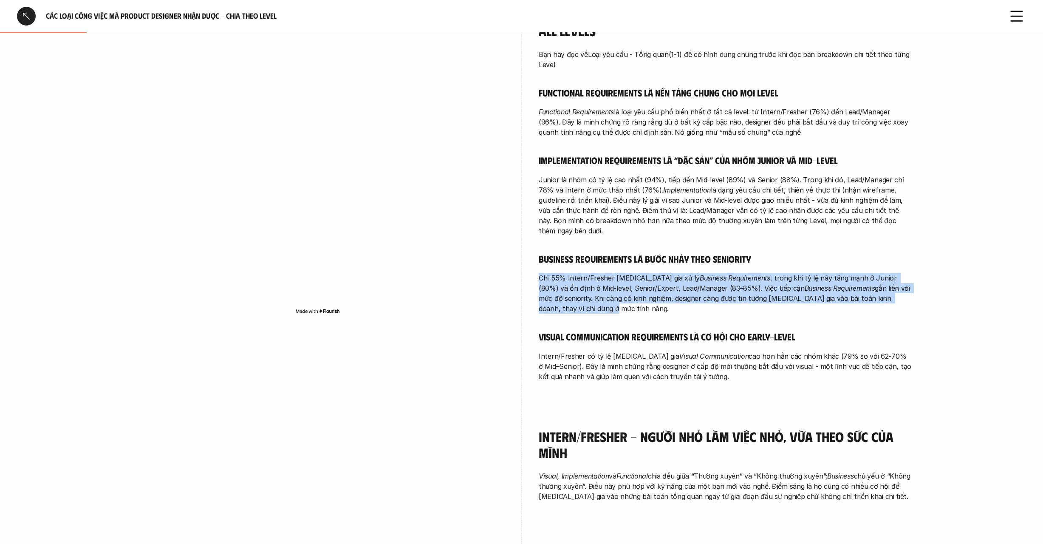
drag, startPoint x: 545, startPoint y: 257, endPoint x: 906, endPoint y: 274, distance: 361.1
click at [906, 274] on div "overview Khảo sát theo level cho thấy: Functional là nền tảng xuyên suốt ở mọi …" at bounding box center [522, 158] width 782 height 498
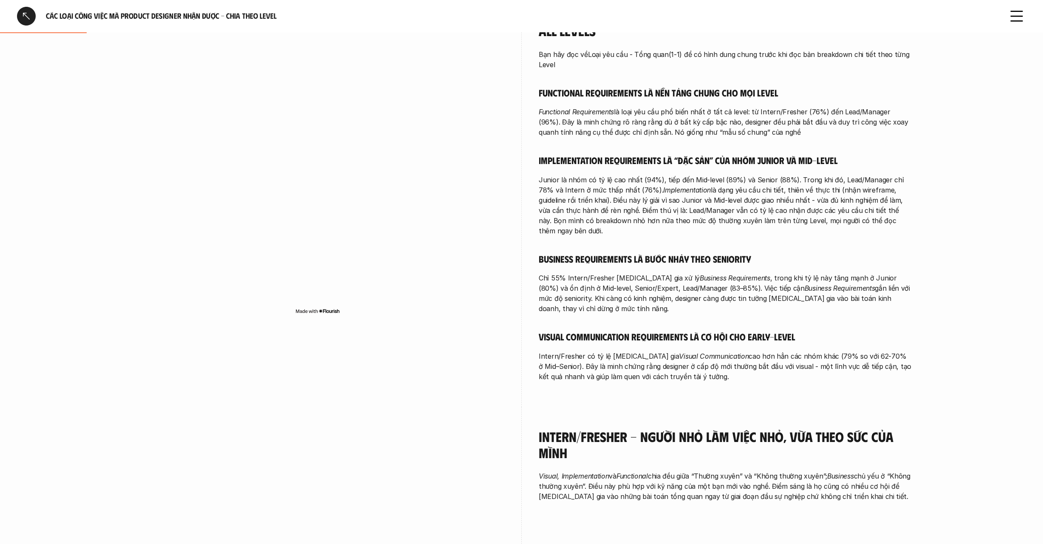
click at [848, 292] on div "Bạn hãy đọc về Loại yêu cầu - Tổng quan (1-1) để có hình dung chung trước khi đ…" at bounding box center [726, 215] width 374 height 332
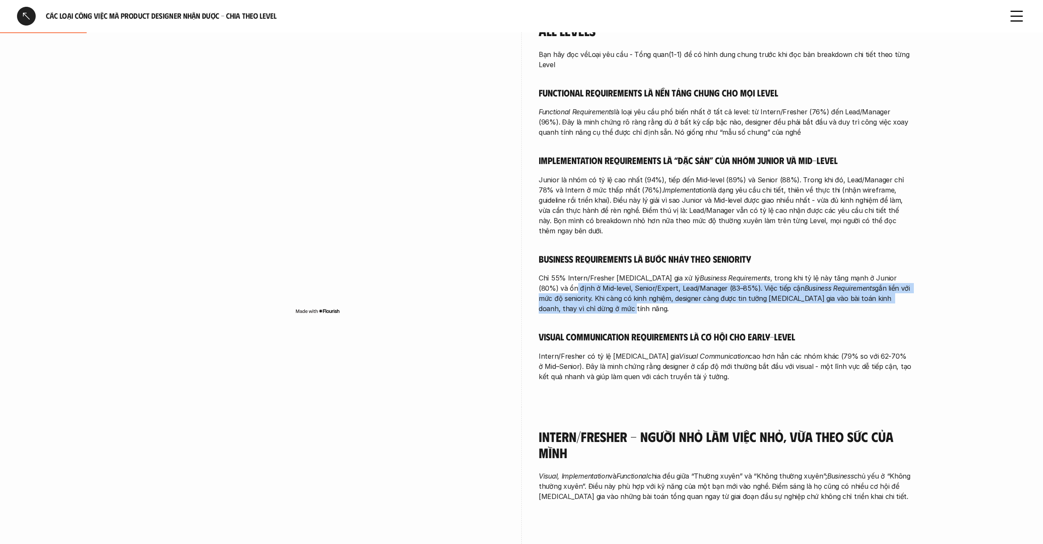
drag, startPoint x: 843, startPoint y: 293, endPoint x: 890, endPoint y: 251, distance: 62.9
click at [890, 251] on div "Bạn hãy đọc về Loại yêu cầu - Tổng quan (1-1) để có hình dung chung trước khi đ…" at bounding box center [726, 215] width 374 height 332
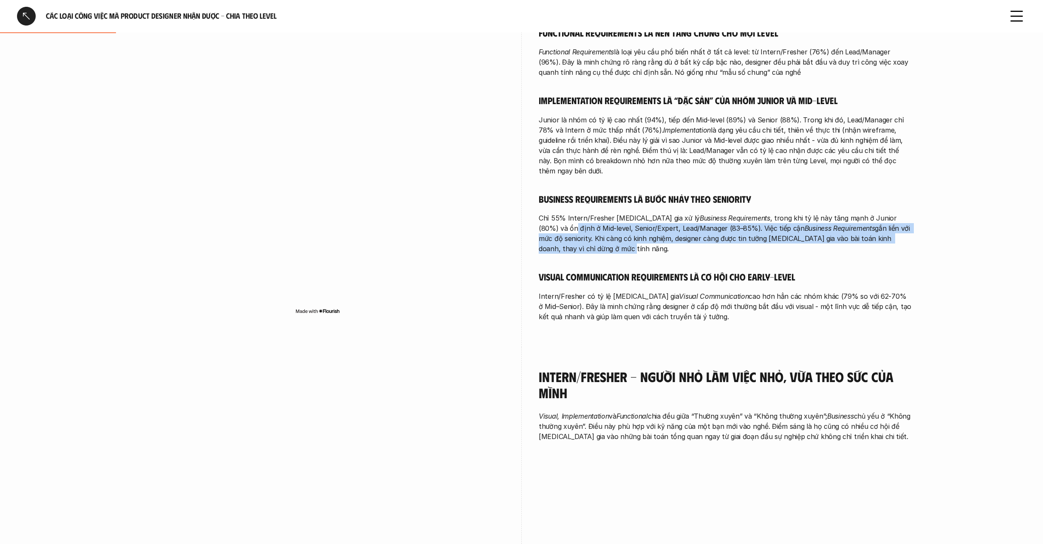
scroll to position [291, 0]
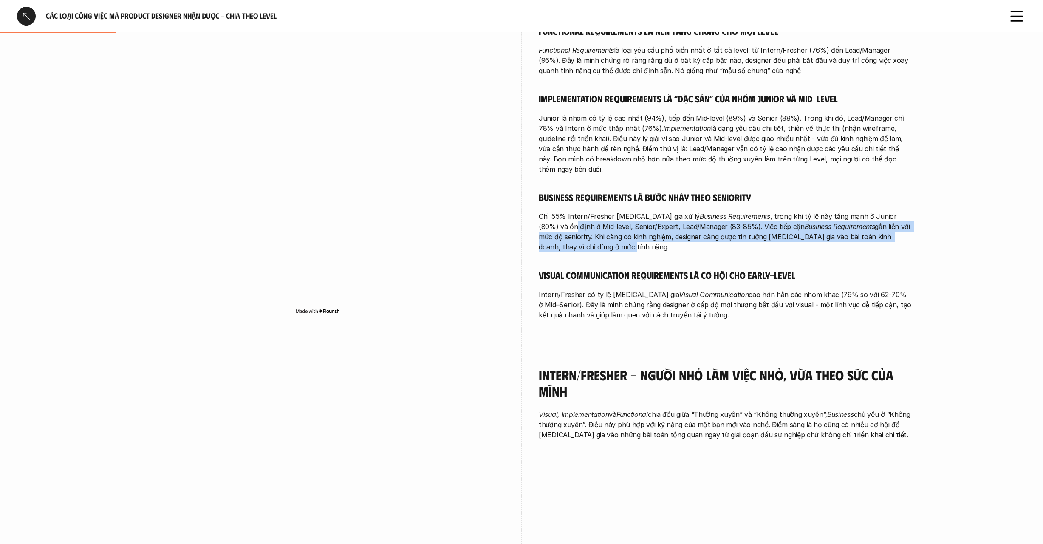
drag, startPoint x: 803, startPoint y: 302, endPoint x: 921, endPoint y: 257, distance: 126.5
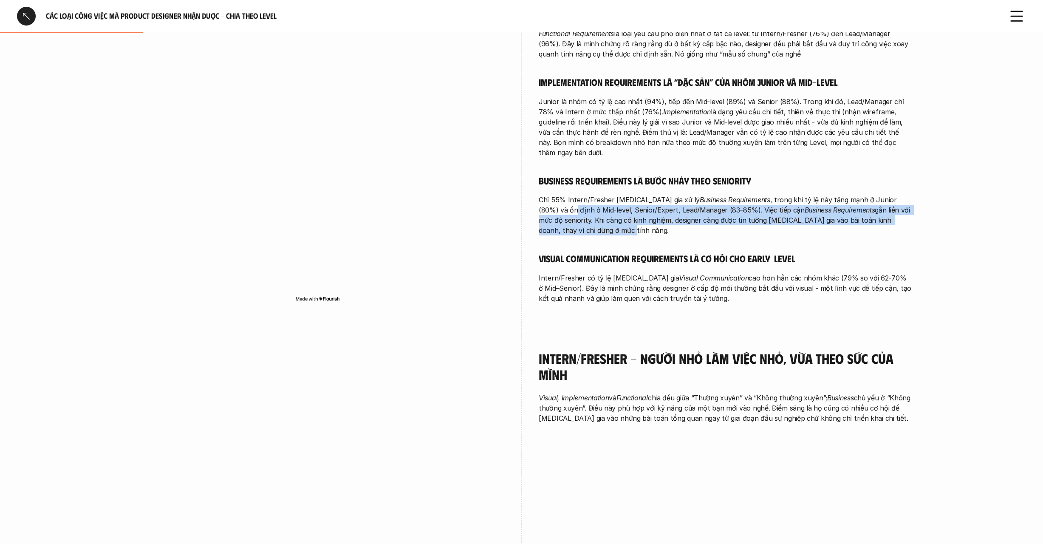
scroll to position [397, 0]
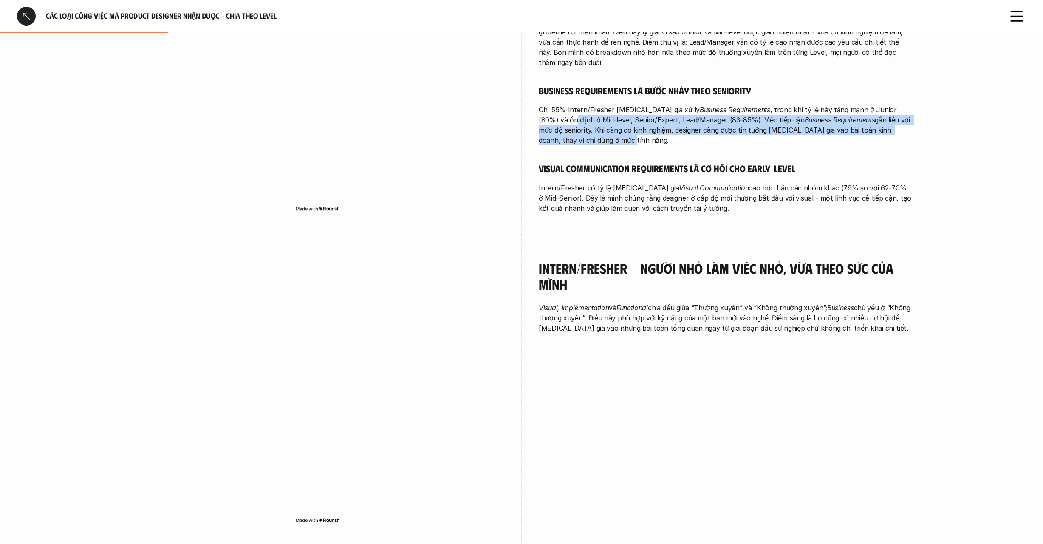
drag, startPoint x: 900, startPoint y: 308, endPoint x: 904, endPoint y: 272, distance: 36.0
click at [904, 272] on div "Intern/Fresher - Người nhỏ làm việc nhỏ, vừa theo sức của mình Visual, Implemen…" at bounding box center [726, 296] width 374 height 73
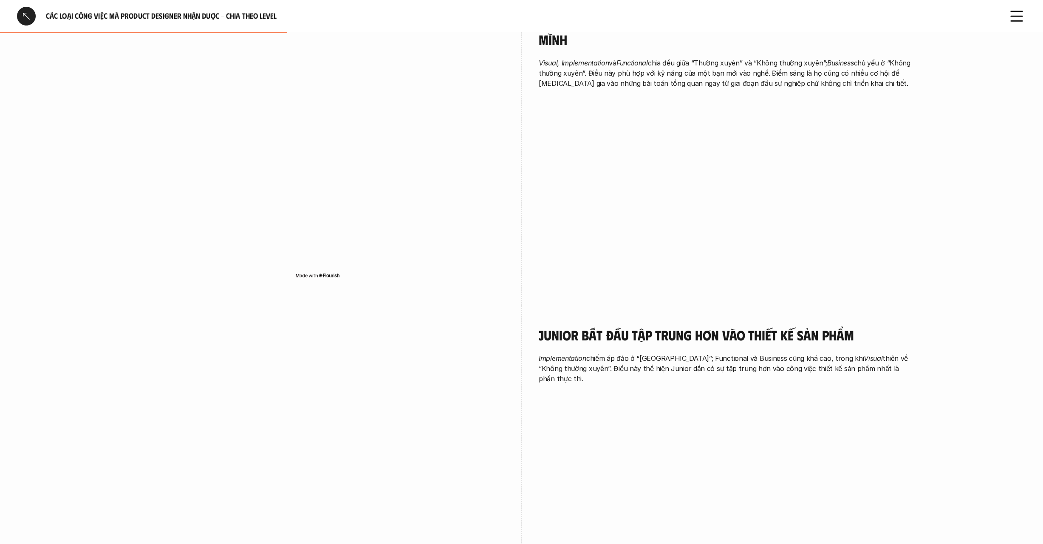
scroll to position [640, 0]
drag, startPoint x: 913, startPoint y: 346, endPoint x: 925, endPoint y: 290, distance: 57.7
click at [925, 290] on div "overview Khảo sát theo level cho thấy: Functional là nền tảng xuyên suốt ở mọi …" at bounding box center [522, 525] width 816 height 2055
click at [554, 328] on h4 "Junior bắt đầu tập trung hơn vào thiết kế sản phẩm" at bounding box center [726, 336] width 374 height 16
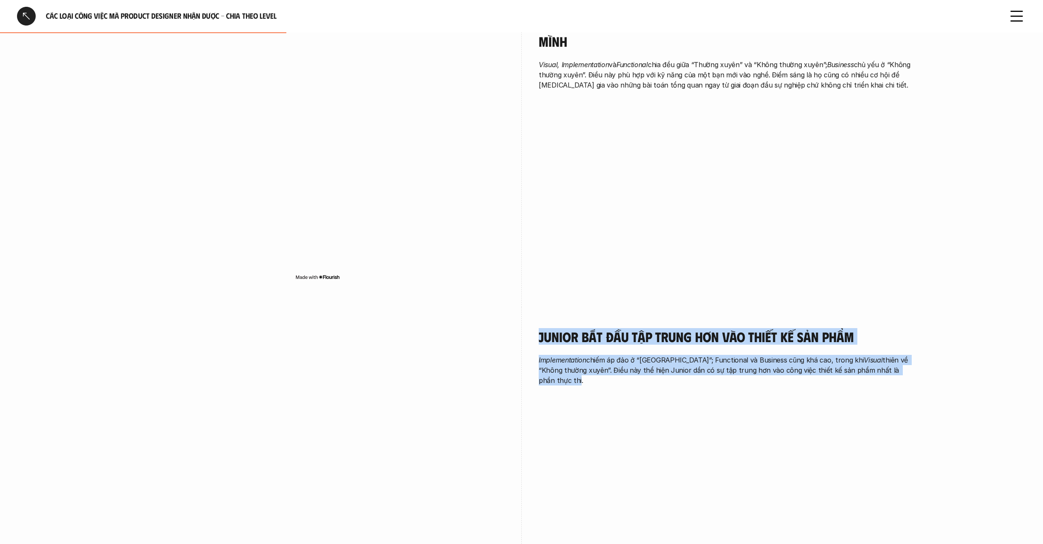
drag, startPoint x: 547, startPoint y: 309, endPoint x: 902, endPoint y: 351, distance: 357.2
click at [902, 351] on div "Junior bắt đầu tập trung hơn vào thiết kế sản phẩm Implementation chiếm áp đảo …" at bounding box center [522, 462] width 782 height 311
click at [703, 355] on p "Implementation chiếm áp đảo ở “Thường xuyên”; Functional và Business cũng khá c…" at bounding box center [726, 370] width 374 height 31
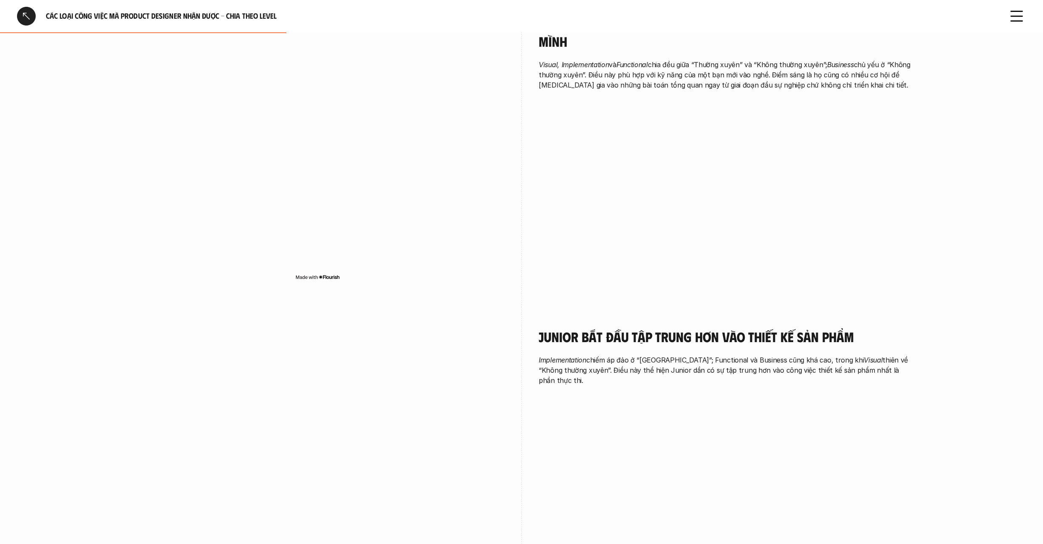
drag, startPoint x: 536, startPoint y: 337, endPoint x: 895, endPoint y: 355, distance: 359.4
click at [895, 355] on div "Junior bắt đầu tập trung hơn vào thiết kế sản phẩm Implementation chiếm áp đảo …" at bounding box center [522, 462] width 782 height 311
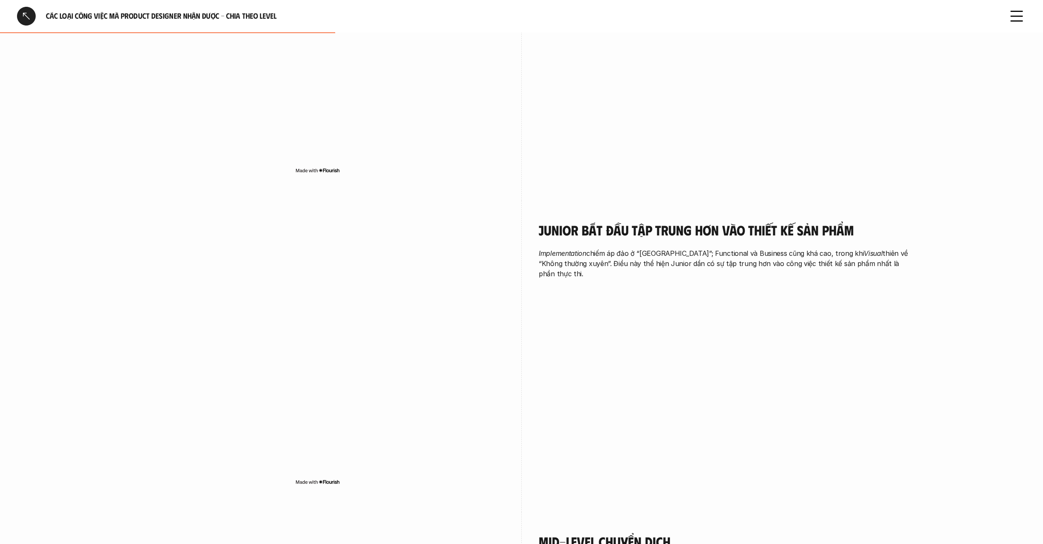
scroll to position [737, 0]
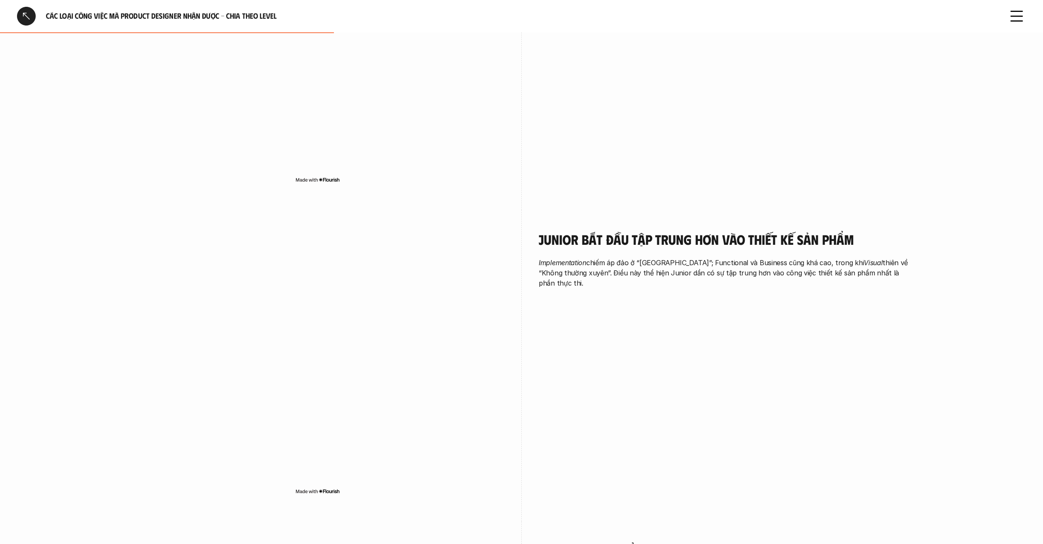
click at [573, 257] on p "Implementation chiếm áp đảo ở “Thường xuyên”; Functional và Business cũng khá c…" at bounding box center [726, 272] width 374 height 31
drag, startPoint x: 632, startPoint y: 241, endPoint x: 830, endPoint y: 262, distance: 198.2
click at [826, 261] on div "Junior bắt đầu tập trung hơn vào thiết kế sản phẩm Implementation chiếm áp đảo …" at bounding box center [726, 262] width 374 height 104
click at [885, 257] on div "Junior bắt đầu tập trung hơn vào thiết kế sản phẩm Implementation chiếm áp đảo …" at bounding box center [726, 262] width 374 height 104
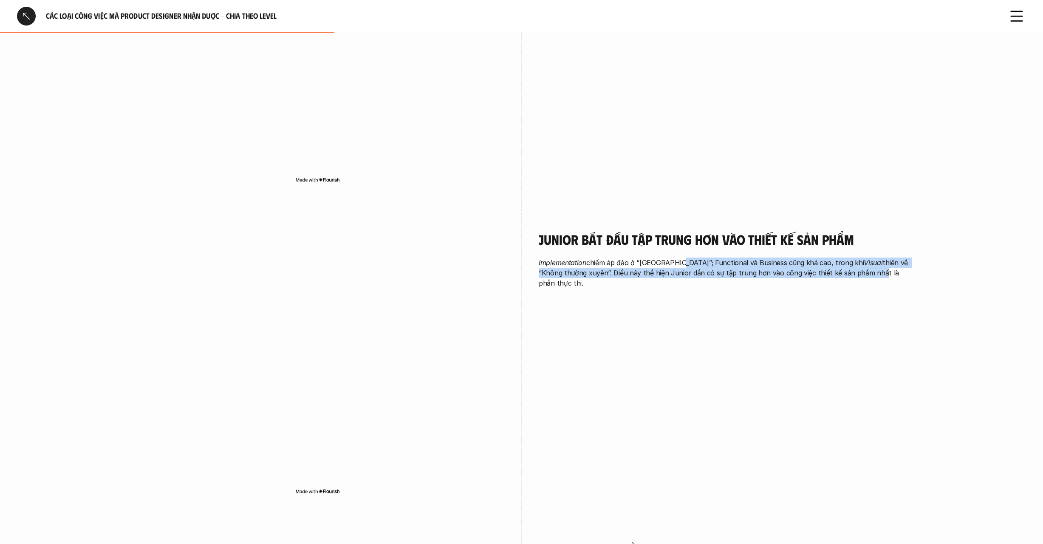
drag, startPoint x: 681, startPoint y: 237, endPoint x: 858, endPoint y: 248, distance: 176.6
click at [855, 257] on p "Implementation chiếm áp đảo ở “Thường xuyên”; Functional và Business cũng khá c…" at bounding box center [726, 272] width 374 height 31
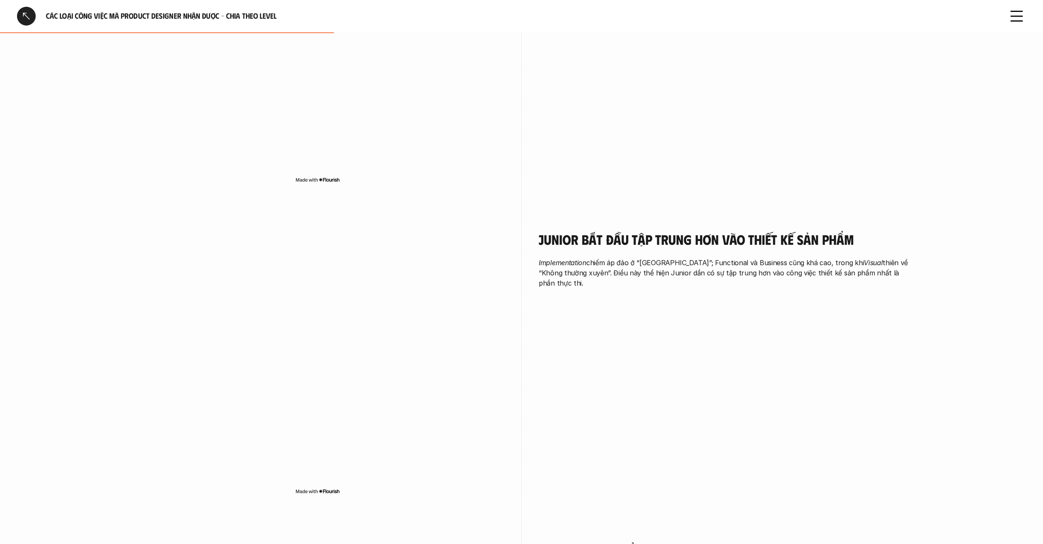
click at [891, 257] on p "Implementation chiếm áp đảo ở “Thường xuyên”; Functional và Business cũng khá c…" at bounding box center [726, 272] width 374 height 31
drag, startPoint x: 827, startPoint y: 239, endPoint x: 916, endPoint y: 248, distance: 89.7
click at [916, 248] on div "overview Khảo sát theo level cho thấy: Functional là nền tảng xuyên suốt ở mọi …" at bounding box center [522, 428] width 816 height 2055
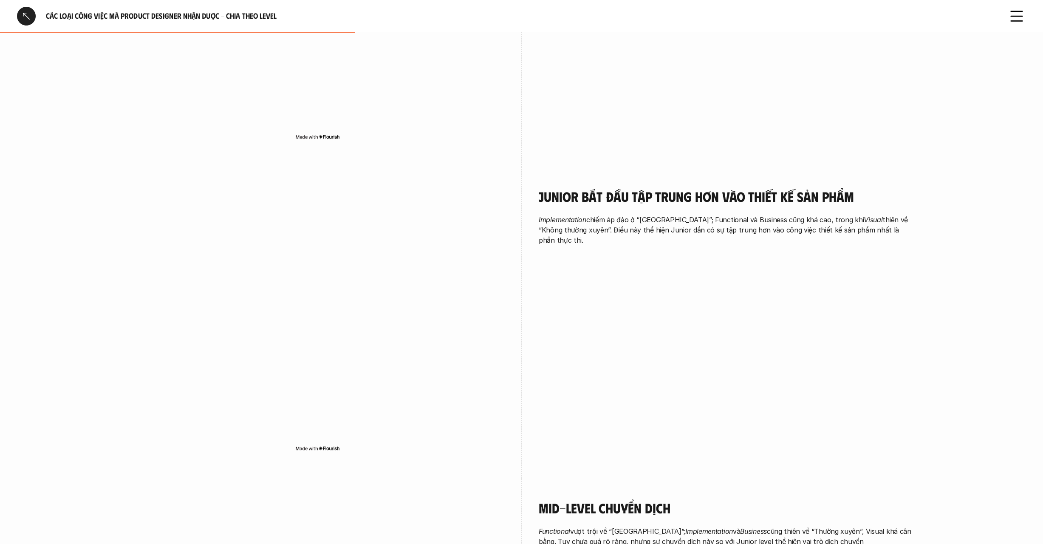
scroll to position [789, 0]
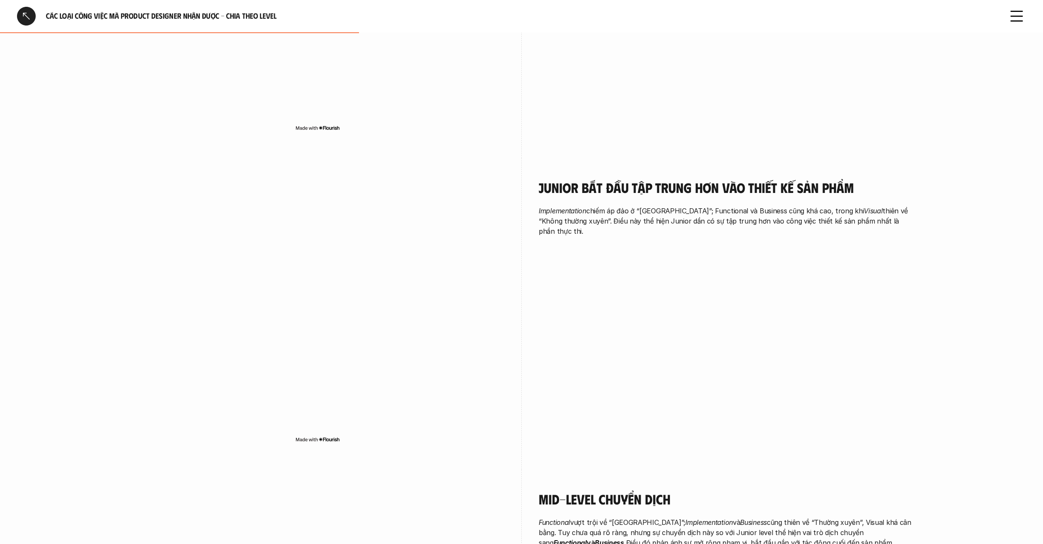
drag, startPoint x: 684, startPoint y: 192, endPoint x: 850, endPoint y: 209, distance: 166.1
click at [850, 209] on div "Junior bắt đầu tập trung hơn vào thiết kế sản phẩm Implementation chiếm áp đảo …" at bounding box center [726, 210] width 374 height 104
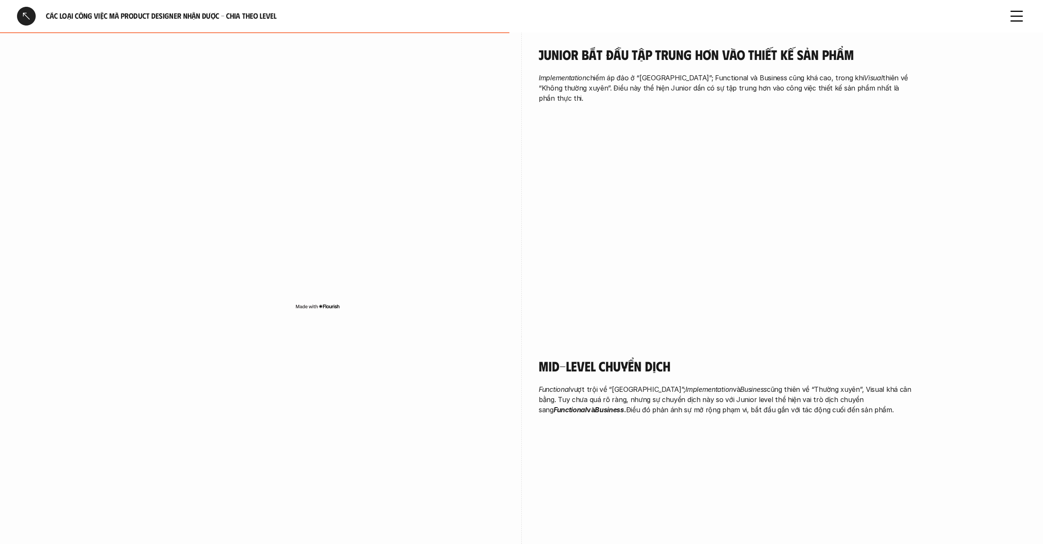
scroll to position [1098, 0]
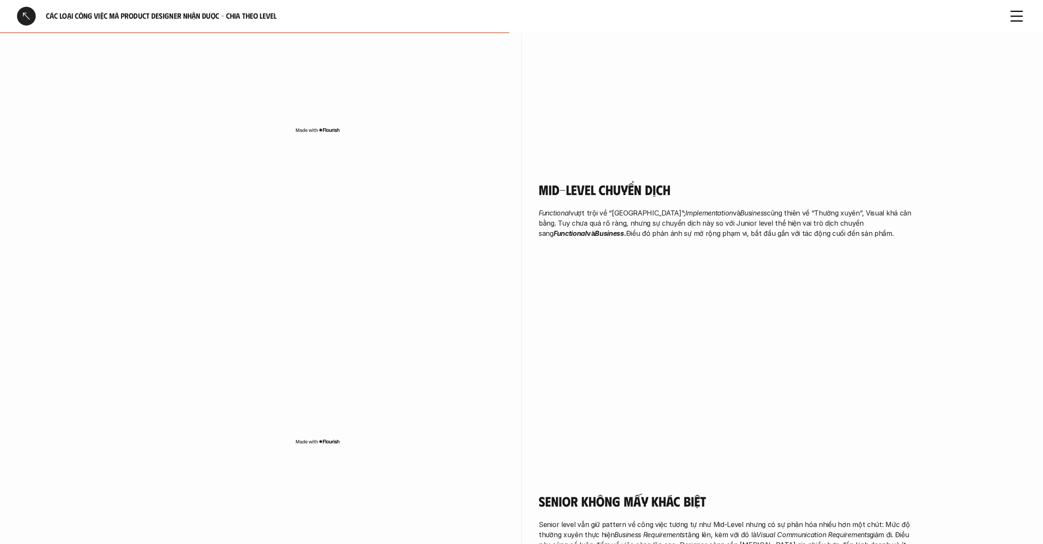
drag, startPoint x: 545, startPoint y: 189, endPoint x: 915, endPoint y: 201, distance: 370.6
click at [915, 201] on div "overview Khảo sát theo level cho thấy: Functional là nền tảng xuyên suốt ở mọi …" at bounding box center [522, 67] width 816 height 2055
drag, startPoint x: 859, startPoint y: 209, endPoint x: 865, endPoint y: 184, distance: 25.8
click at [865, 184] on div "Mid-level chuyển dịch Functional vượt trội về “Thường xuyên”; Implementation và…" at bounding box center [726, 209] width 374 height 57
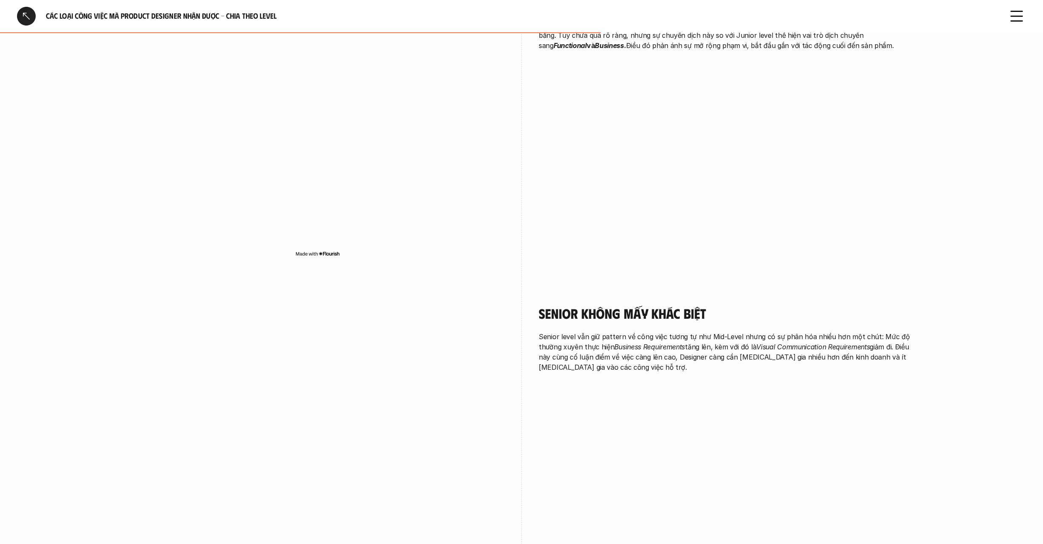
scroll to position [1288, 0]
drag, startPoint x: 540, startPoint y: 277, endPoint x: 716, endPoint y: 299, distance: 177.2
click at [716, 299] on div "Senior không mấy khác biệt Senior level vẫn giữ pattern về công việc tương tự n…" at bounding box center [726, 339] width 374 height 114
drag, startPoint x: 570, startPoint y: 307, endPoint x: 715, endPoint y: 319, distance: 145.8
click at [706, 316] on div "Senior không mấy khác biệt Senior level vẫn giữ pattern về công việc tương tự n…" at bounding box center [726, 336] width 374 height 67
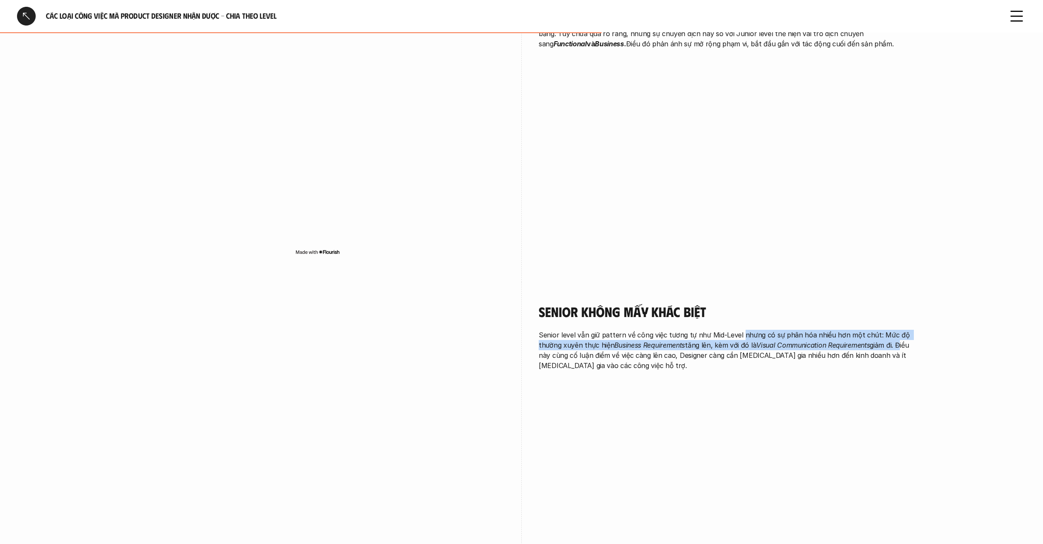
drag, startPoint x: 741, startPoint y: 314, endPoint x: 902, endPoint y: 319, distance: 160.6
click at [902, 330] on p "Senior level vẫn giữ pattern về công việc tương tự như Mid-Level nhưng có sự ph…" at bounding box center [726, 350] width 374 height 41
click at [717, 330] on p "Senior level vẫn giữ pattern về công việc tương tự như Mid-Level nhưng có sự ph…" at bounding box center [726, 350] width 374 height 41
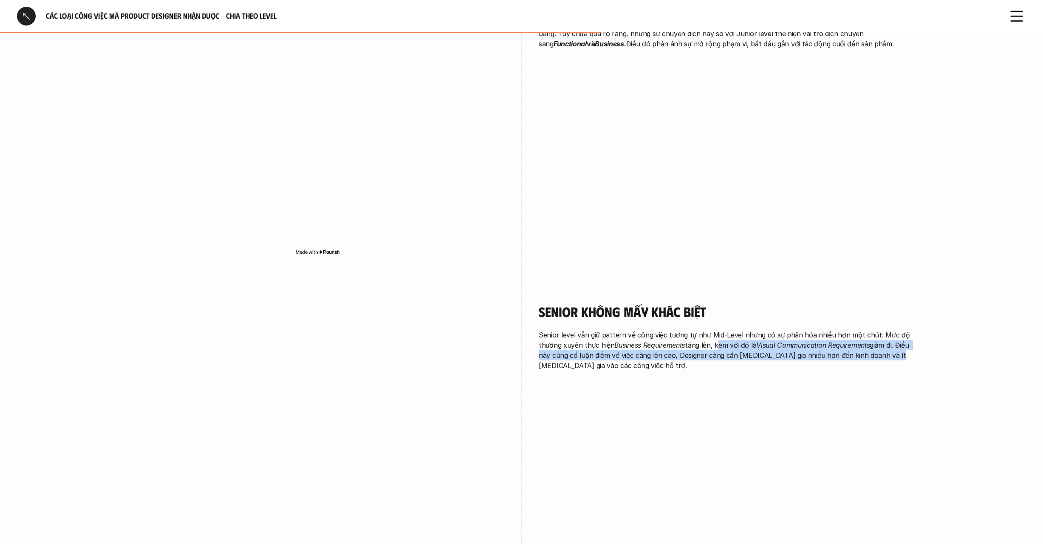
drag, startPoint x: 715, startPoint y: 322, endPoint x: 905, endPoint y: 328, distance: 190.0
click at [905, 330] on p "Senior level vẫn giữ pattern về công việc tương tự như Mid-Level nhưng có sự ph…" at bounding box center [726, 350] width 374 height 41
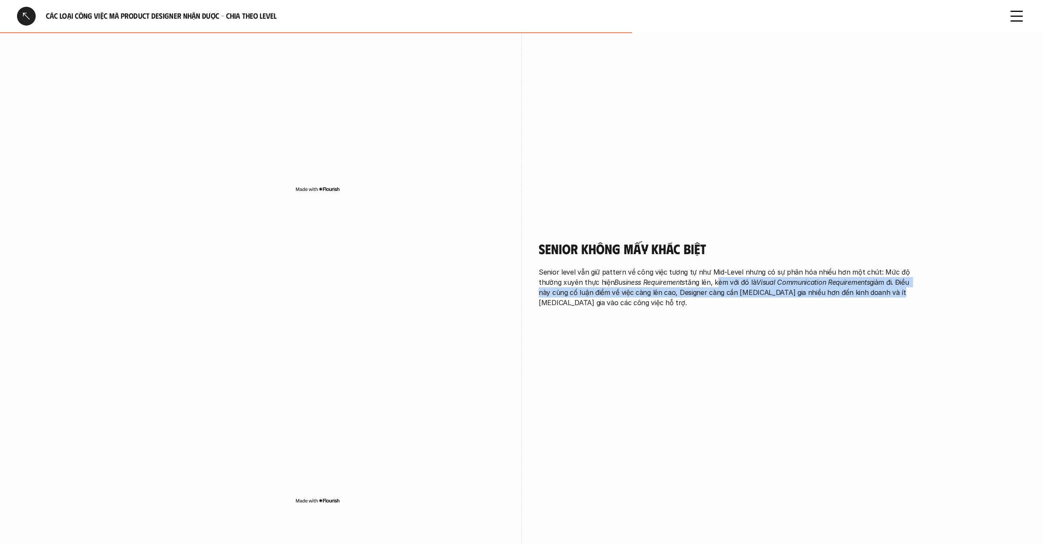
scroll to position [1351, 0]
drag, startPoint x: 627, startPoint y: 281, endPoint x: 649, endPoint y: 260, distance: 30.3
click at [649, 266] on p "Senior level vẫn giữ pattern về công việc tương tự như Mid-Level nhưng có sự ph…" at bounding box center [726, 286] width 374 height 41
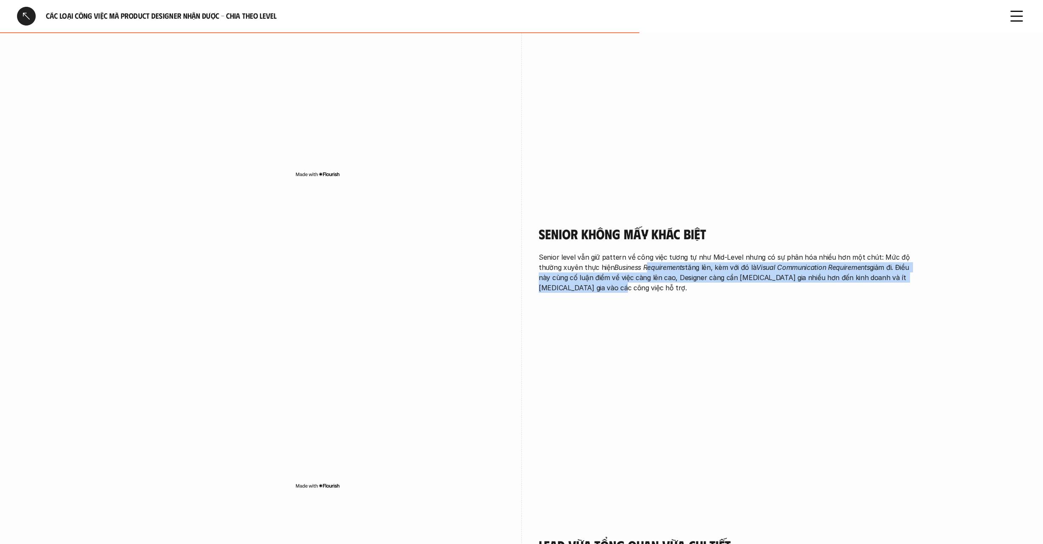
scroll to position [1367, 0]
click at [690, 255] on p "Senior level vẫn giữ pattern về công việc tương tự như Mid-Level nhưng có sự ph…" at bounding box center [726, 270] width 374 height 41
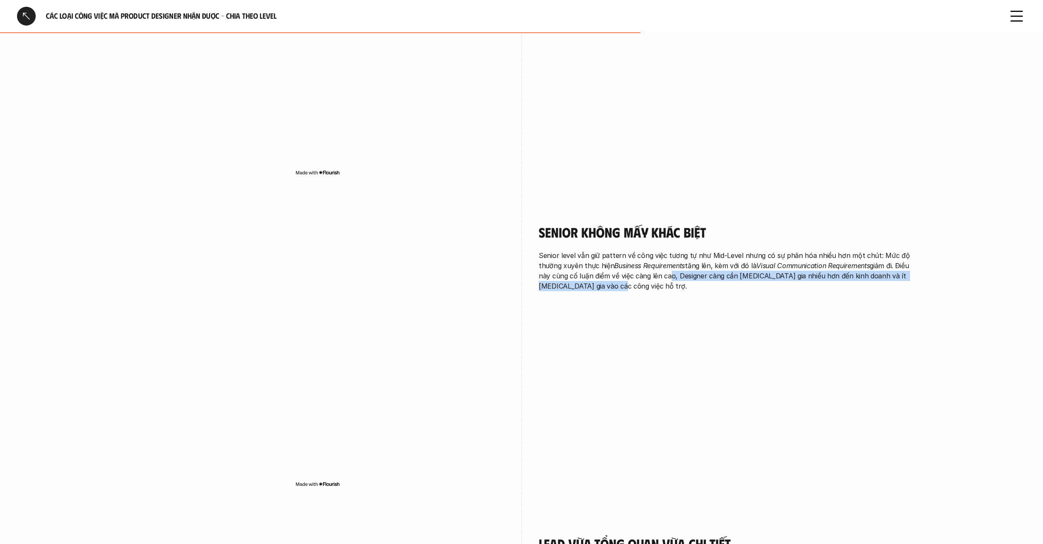
drag, startPoint x: 680, startPoint y: 251, endPoint x: 728, endPoint y: 268, distance: 51.2
click at [728, 268] on p "Senior level vẫn giữ pattern về công việc tương tự như Mid-Level nhưng có sự ph…" at bounding box center [726, 270] width 374 height 41
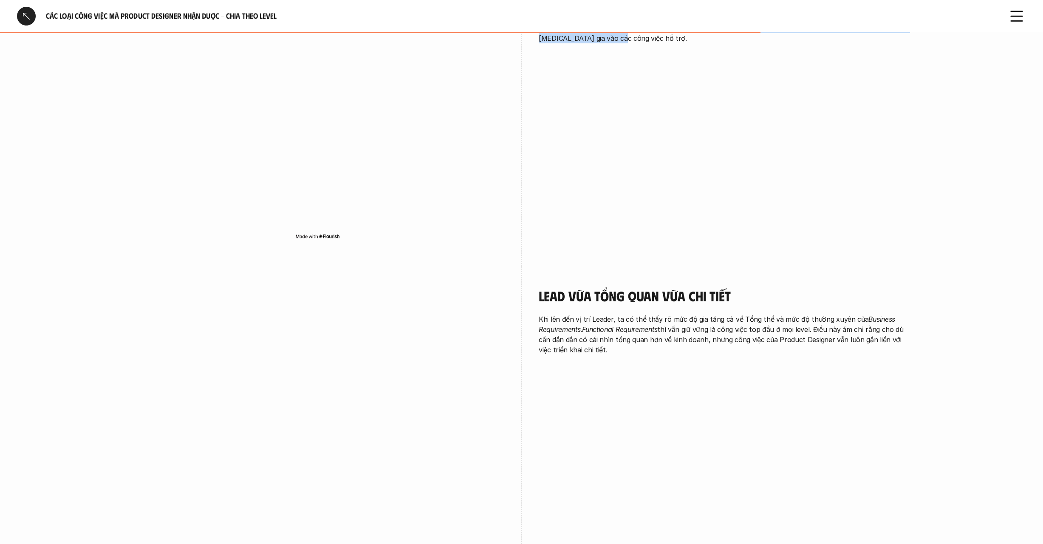
scroll to position [1617, 0]
drag, startPoint x: 541, startPoint y: 295, endPoint x: 780, endPoint y: 323, distance: 240.4
click at [779, 323] on p "Khi lên đến vị trí Leader, ta có thể thấy rõ mức độ gia tăng cả về Tổng thể và …" at bounding box center [726, 332] width 374 height 41
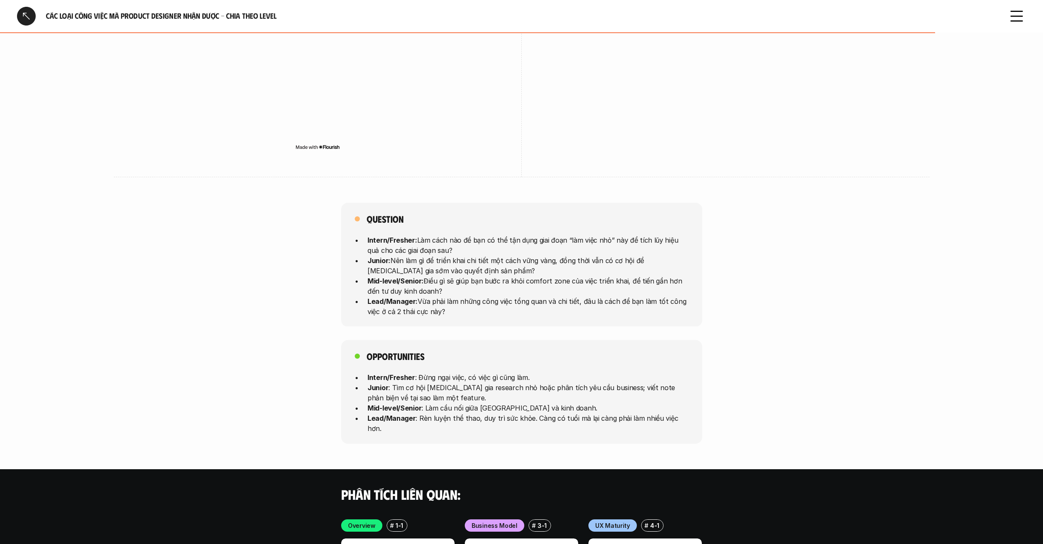
scroll to position [2025, 0]
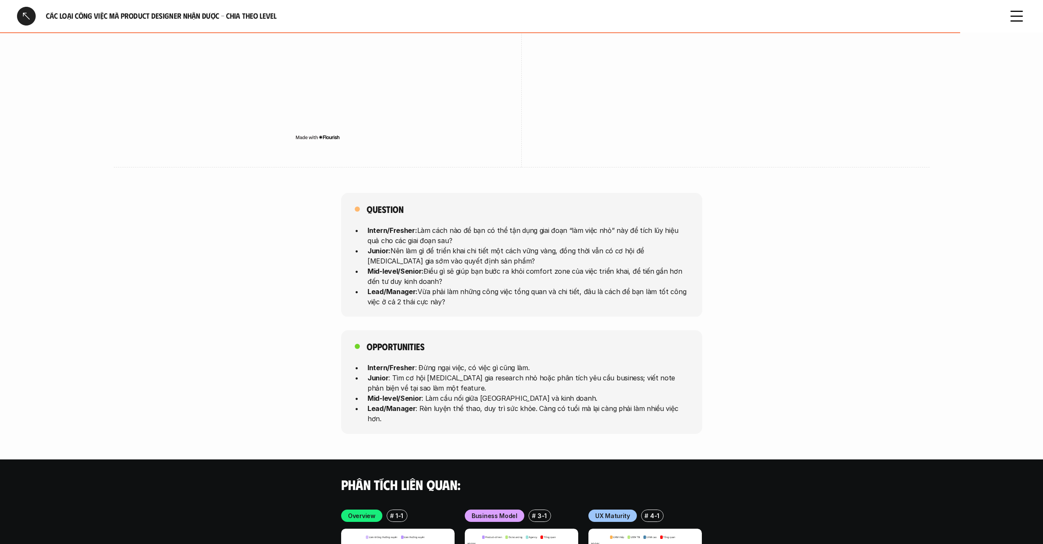
drag, startPoint x: 414, startPoint y: 206, endPoint x: 496, endPoint y: 215, distance: 82.1
click at [496, 225] on p "Intern/Fresher: Làm cách nào để bạn có thể tận dụng giai đoạn “làm việc nhỏ” nà…" at bounding box center [527, 235] width 321 height 20
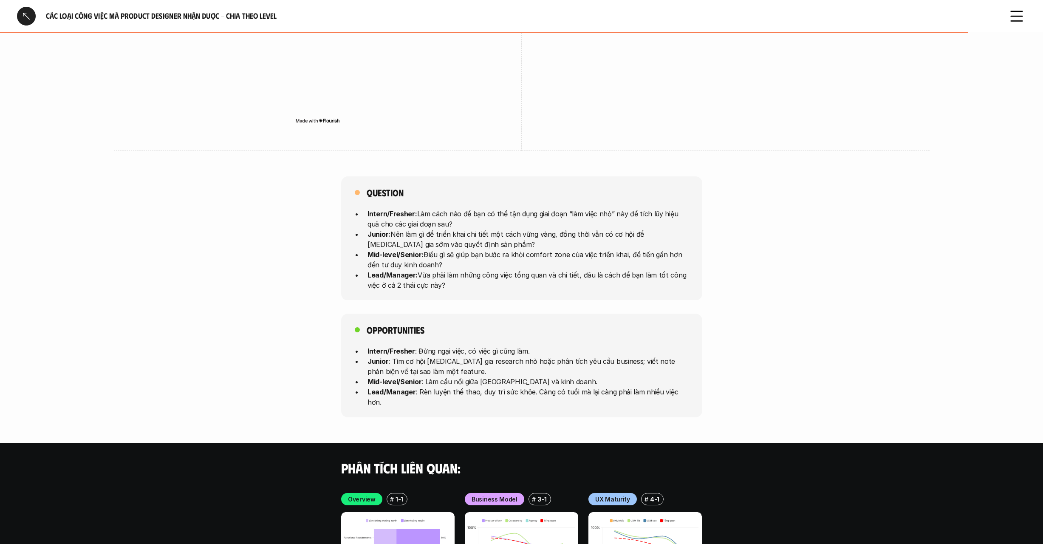
scroll to position [2041, 0]
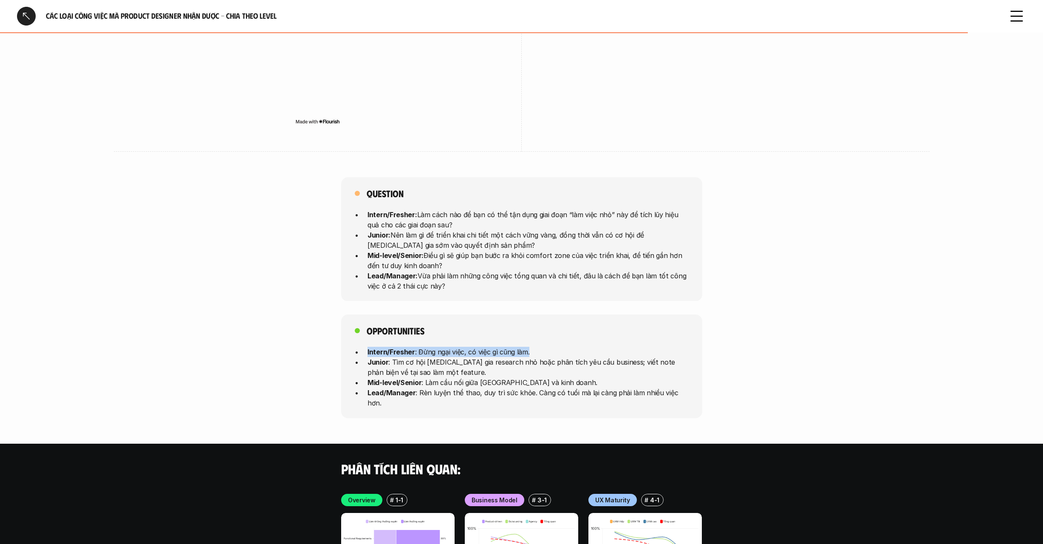
drag, startPoint x: 531, startPoint y: 329, endPoint x: 543, endPoint y: 313, distance: 19.9
click at [543, 314] on div "Opportunities Intern/Fresher : Đừng ngại việc, có việc gì cũng làm. Junior : Tì…" at bounding box center [521, 366] width 361 height 104
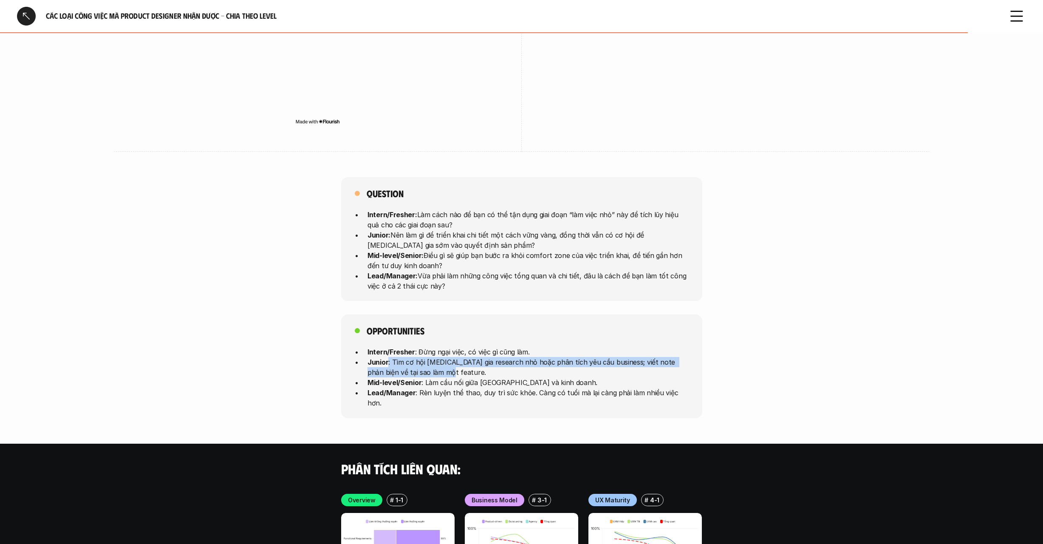
drag, startPoint x: 387, startPoint y: 337, endPoint x: 457, endPoint y: 353, distance: 72.3
click at [457, 357] on p "Junior : Tìm cơ hội tham gia research nhỏ hoặc phân tích yêu cầu business; viết…" at bounding box center [527, 367] width 321 height 20
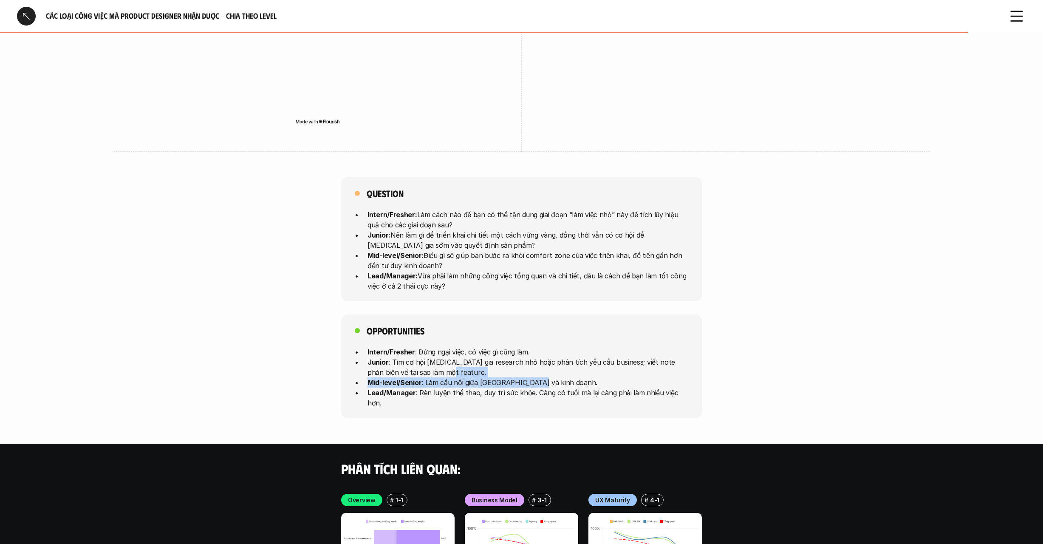
drag, startPoint x: 544, startPoint y: 361, endPoint x: 567, endPoint y: 346, distance: 27.7
click at [567, 347] on ul "Intern/Fresher : Đừng ngại việc, có việc gì cũng làm. Junior : Tìm cơ hội tham …" at bounding box center [522, 377] width 334 height 61
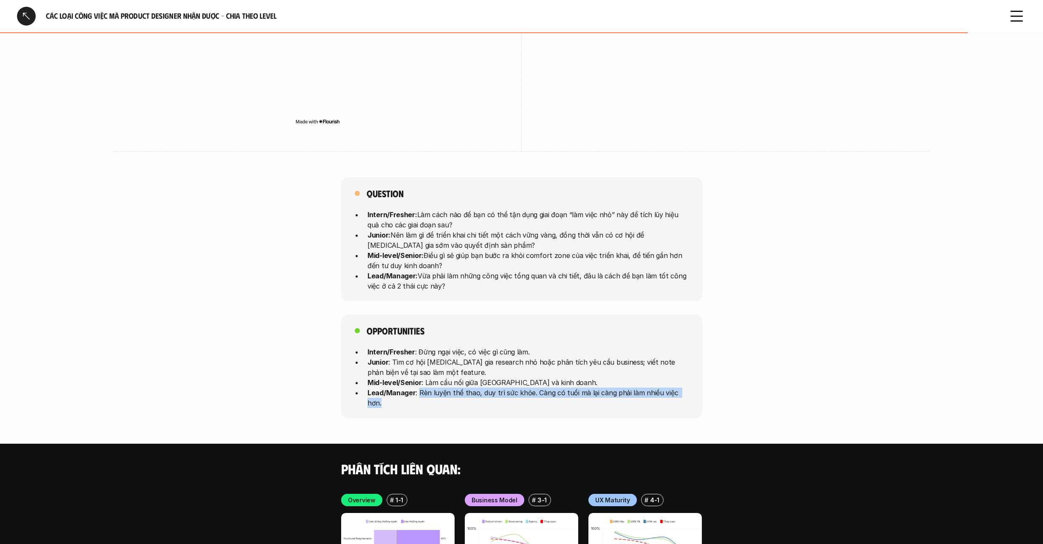
drag, startPoint x: 420, startPoint y: 370, endPoint x: 681, endPoint y: 375, distance: 261.7
click at [681, 375] on div "Opportunities Intern/Fresher : Đừng ngại việc, có việc gì cũng làm. Junior : Tì…" at bounding box center [521, 366] width 361 height 104
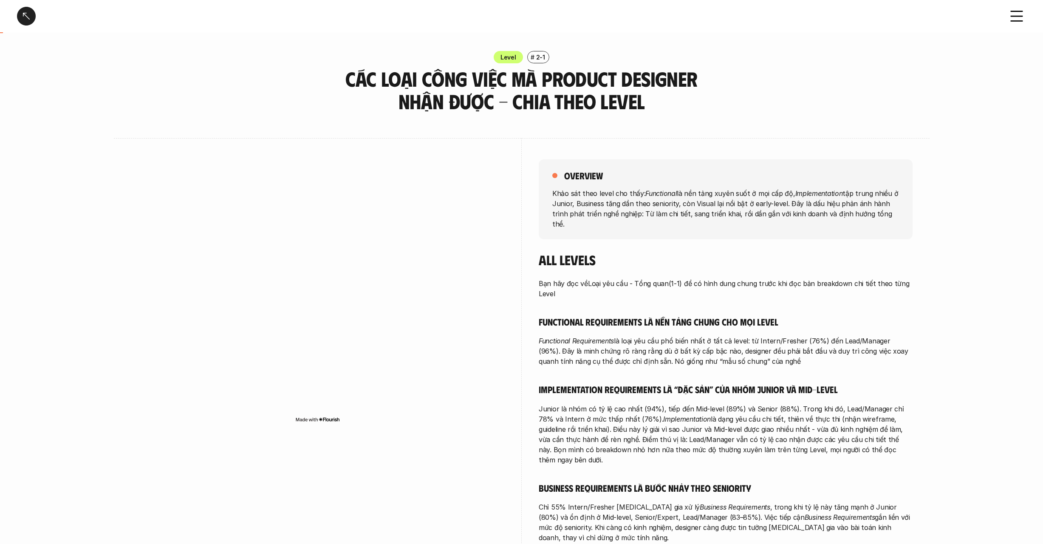
scroll to position [0, 0]
click at [25, 13] on div at bounding box center [26, 16] width 19 height 19
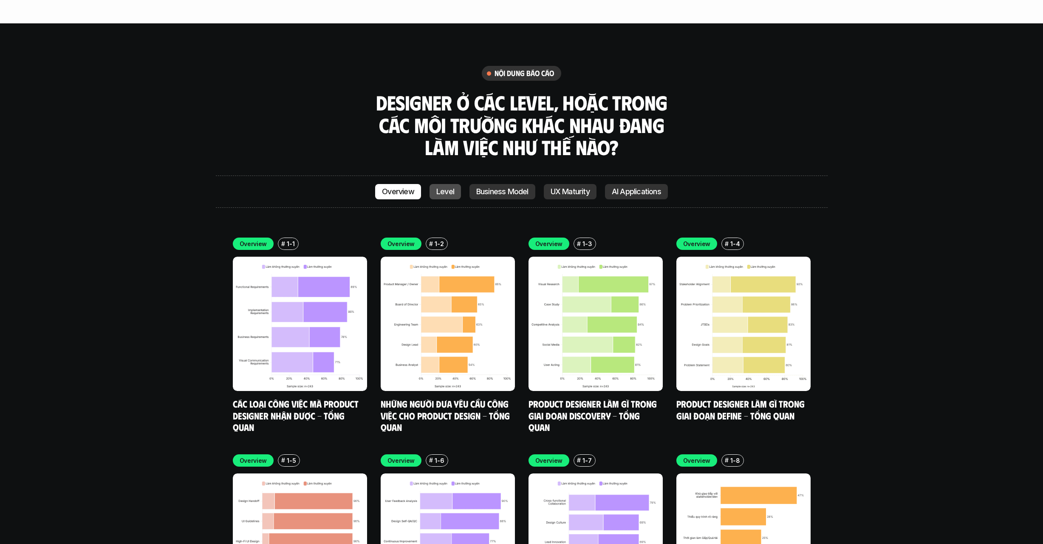
click at [439, 187] on p "Level" at bounding box center [445, 191] width 18 height 8
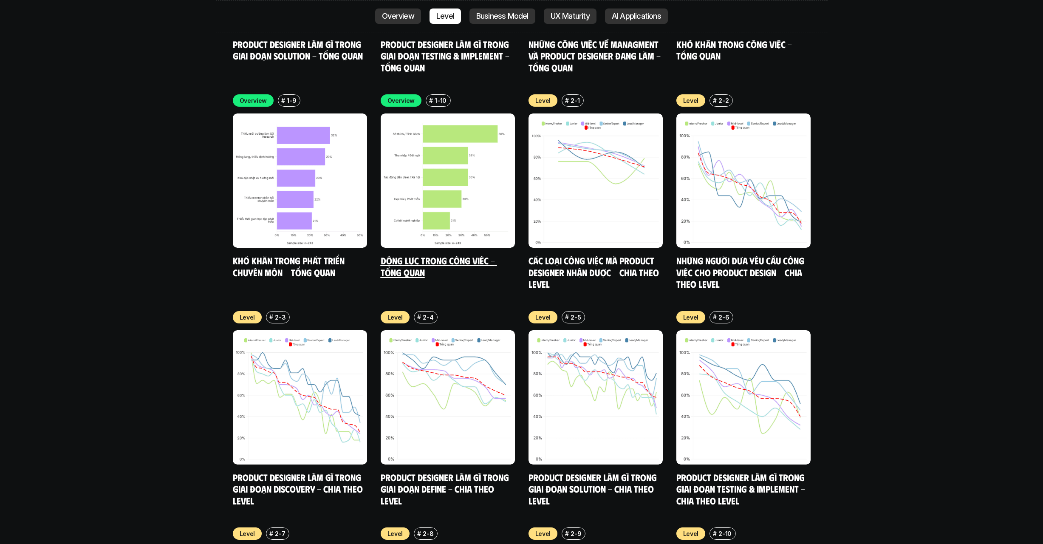
scroll to position [3067, 0]
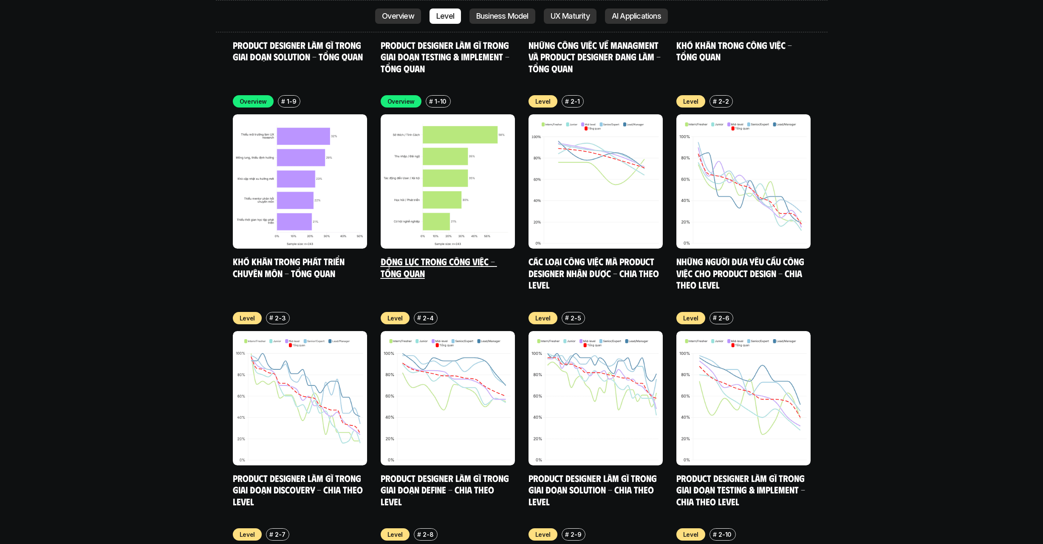
click at [452, 255] on h5 "Động lực trong công việc - Tổng quan" at bounding box center [448, 266] width 134 height 23
click at [458, 255] on link "Động lực trong công việc - Tổng quan" at bounding box center [439, 266] width 116 height 23
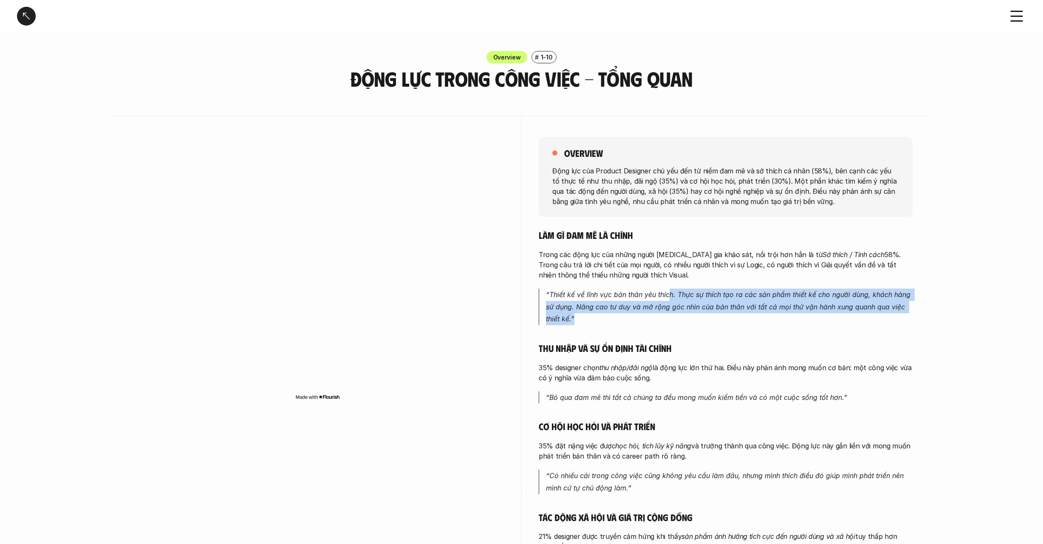
drag, startPoint x: 677, startPoint y: 294, endPoint x: 778, endPoint y: 316, distance: 102.7
click at [778, 316] on p "“Thiết kế về lĩnh vực bản thân yêu thích. Thực sự thích tạo ra các sản phẩm thi…" at bounding box center [729, 306] width 367 height 37
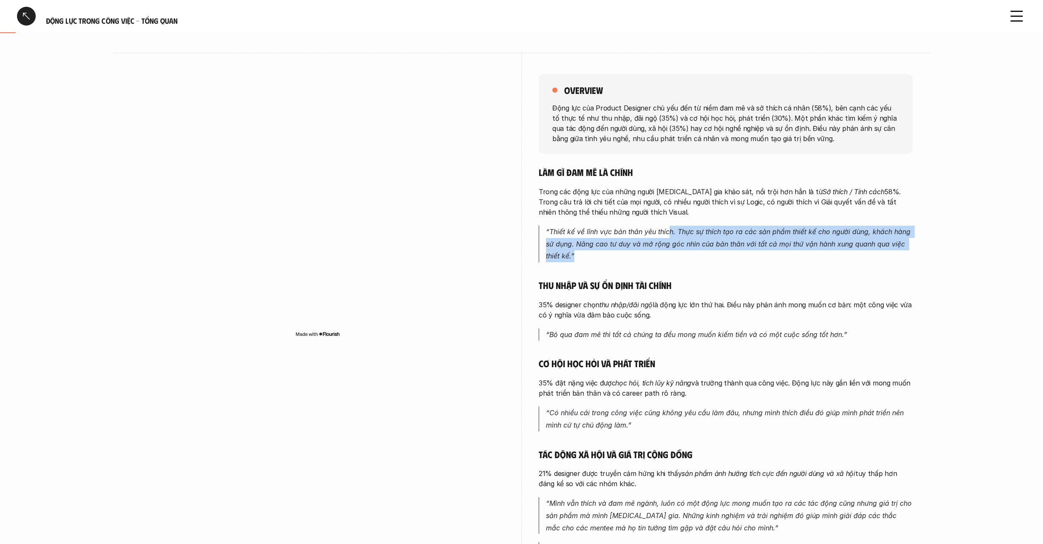
scroll to position [65, 0]
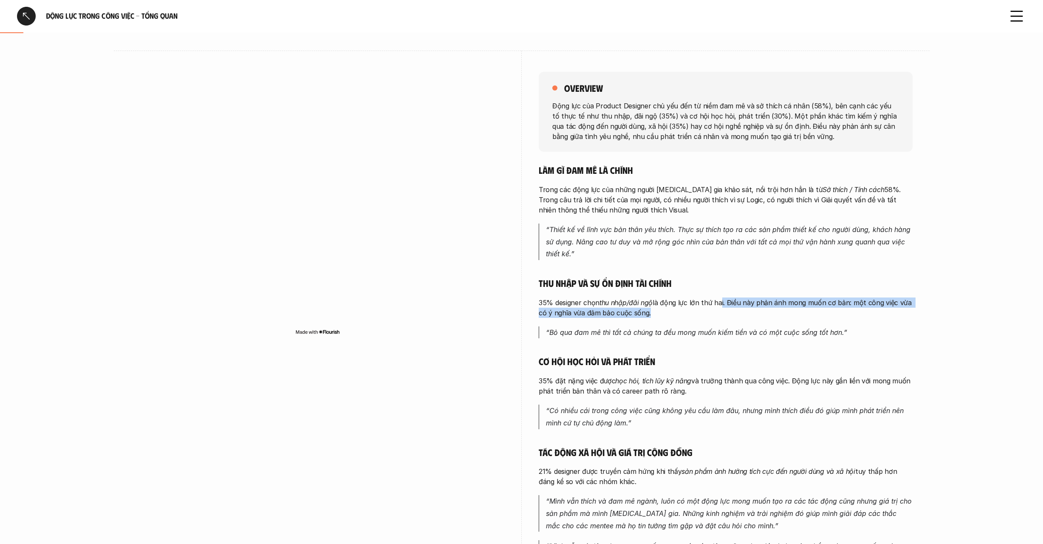
drag, startPoint x: 714, startPoint y: 300, endPoint x: 722, endPoint y: 300, distance: 7.7
click at [722, 300] on p "35% designer chọn thu nhập/đãi ngộ là động lực lớn thứ hai. Điều này phản ánh m…" at bounding box center [726, 307] width 374 height 20
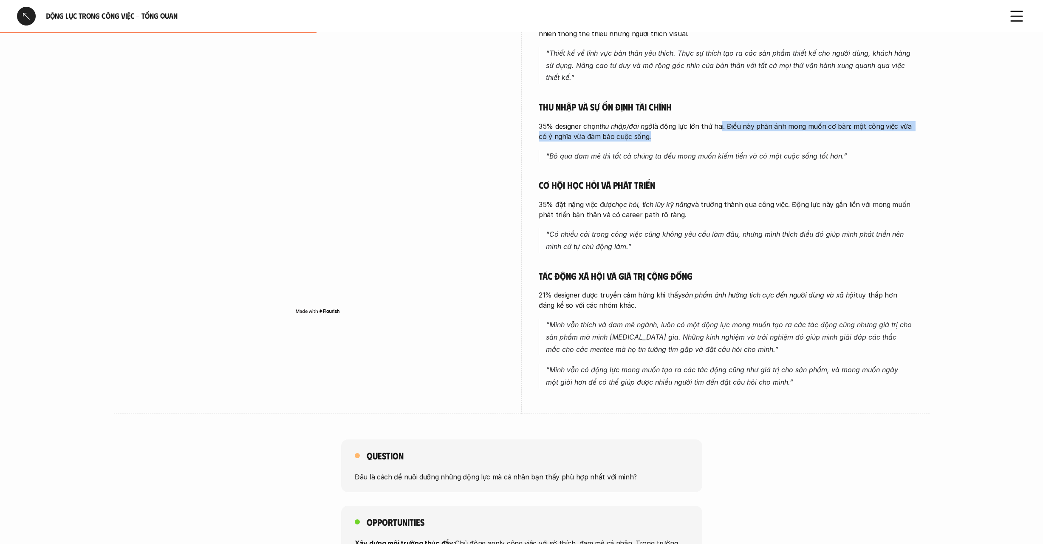
scroll to position [240, 0]
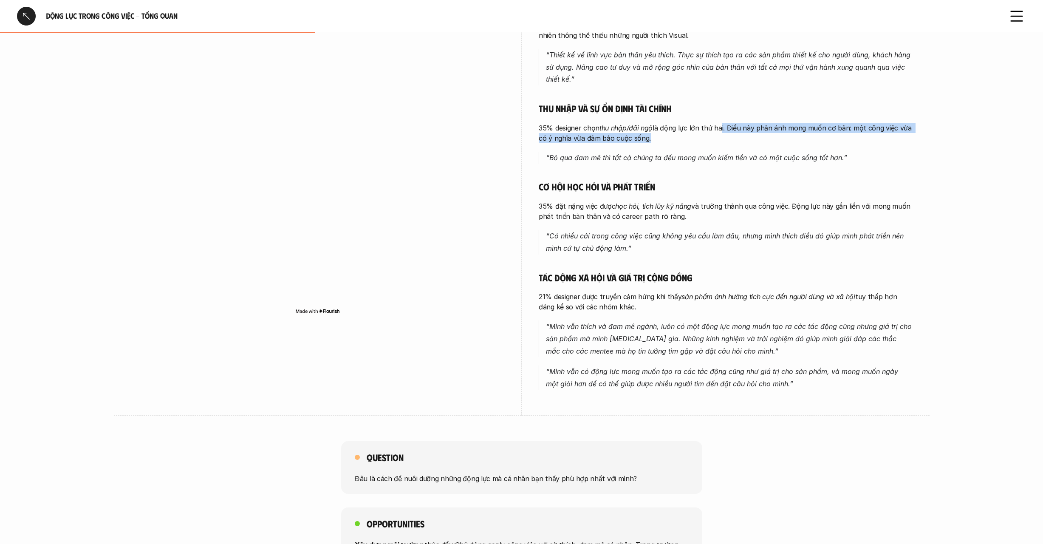
drag, startPoint x: 537, startPoint y: 199, endPoint x: 694, endPoint y: 213, distance: 157.4
click at [694, 213] on div "overview Động lực của Product Designer chủ yếu đến từ niềm đam mê và sở thích c…" at bounding box center [522, 145] width 782 height 539
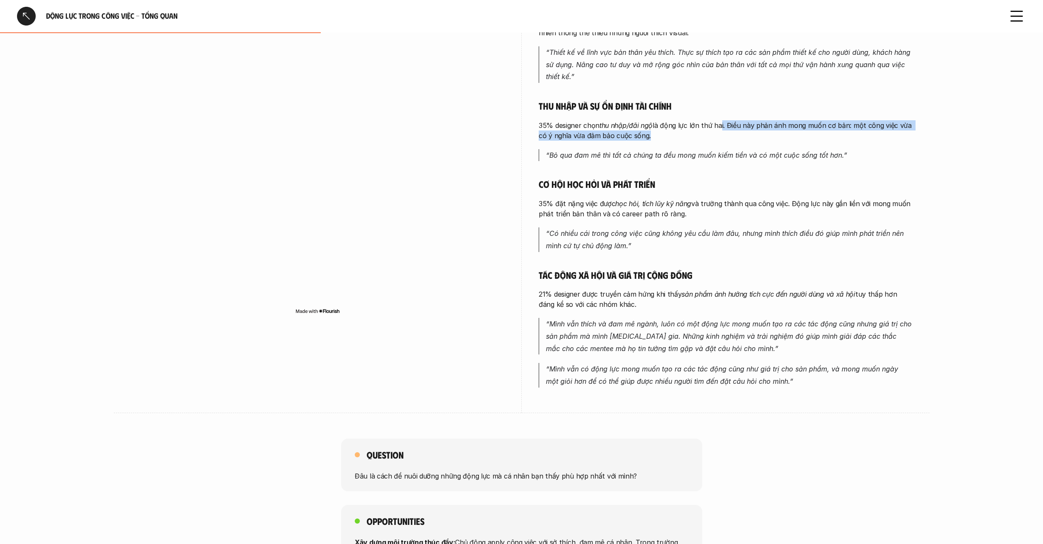
scroll to position [245, 0]
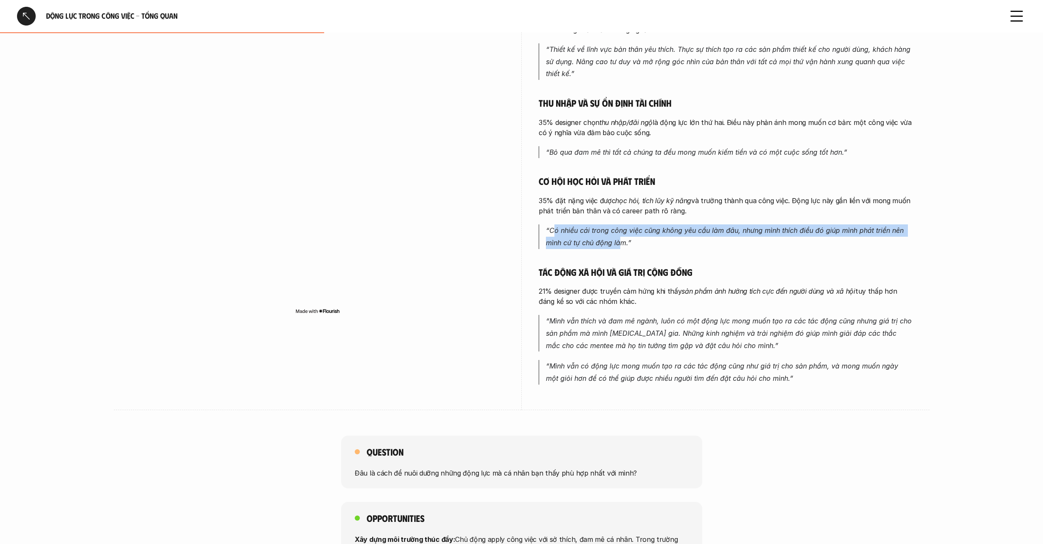
drag, startPoint x: 571, startPoint y: 227, endPoint x: 621, endPoint y: 237, distance: 50.6
click at [620, 237] on em "“Có nhiều cái trong công việc cũng không yêu cầu làm đâu, nhưng mình thích điều…" at bounding box center [726, 236] width 360 height 21
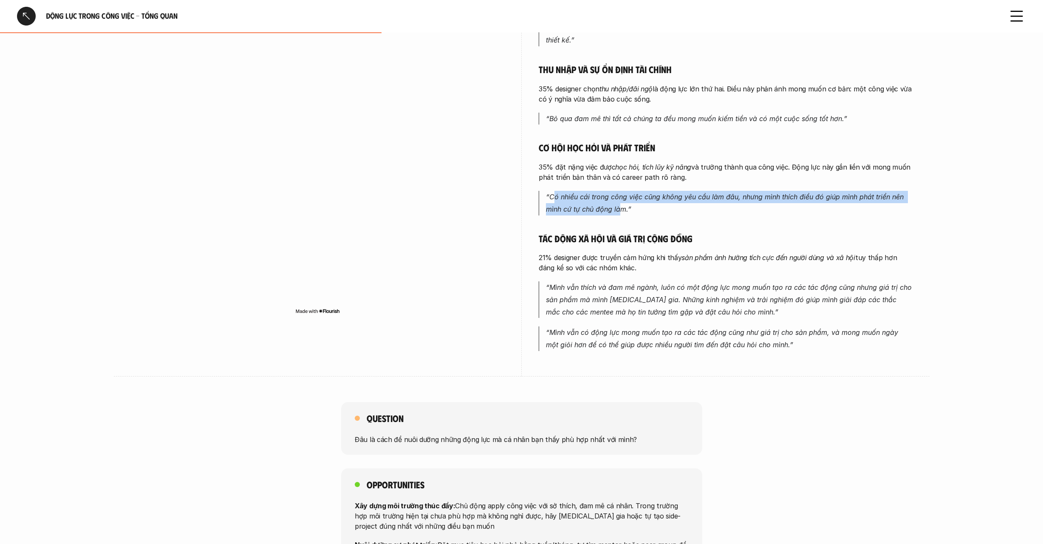
scroll to position [279, 0]
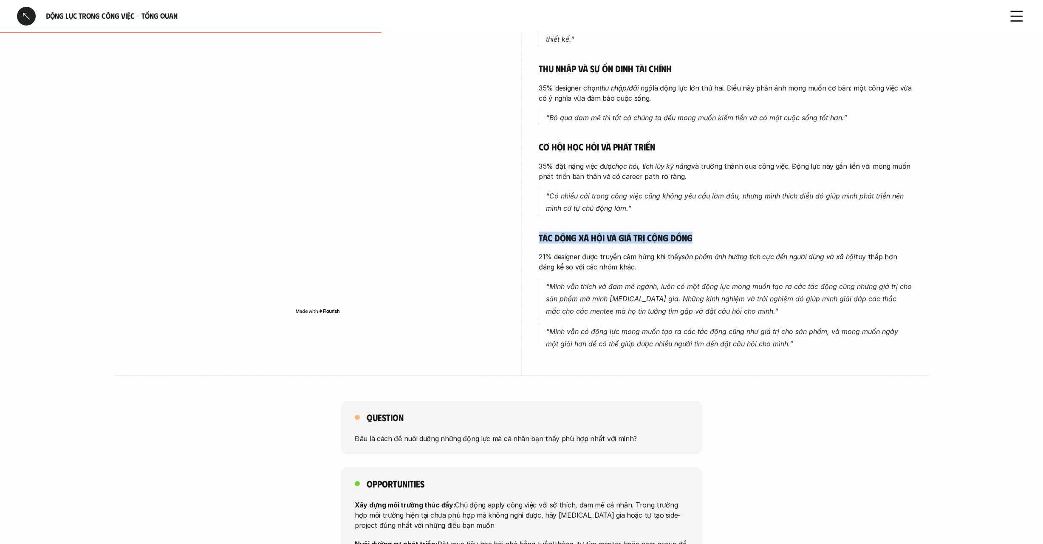
drag, startPoint x: 536, startPoint y: 234, endPoint x: 712, endPoint y: 231, distance: 176.3
click at [712, 231] on div "overview Động lực của Product Designer chủ yếu đến từ niềm đam mê và sở thích c…" at bounding box center [522, 105] width 782 height 539
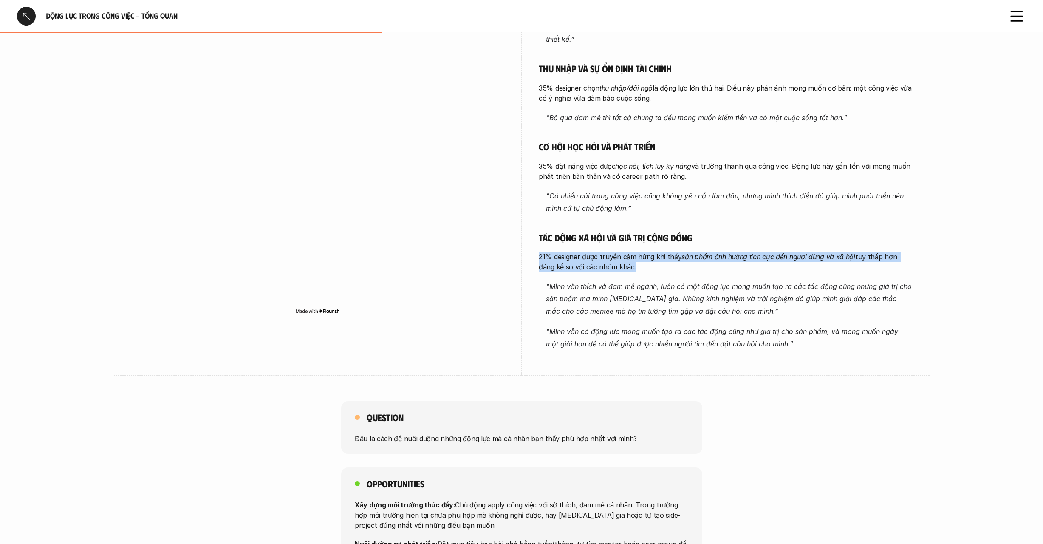
drag, startPoint x: 618, startPoint y: 264, endPoint x: 537, endPoint y: 253, distance: 82.2
click at [537, 253] on div "overview Động lực của Product Designer chủ yếu đến từ niềm đam mê và sở thích c…" at bounding box center [522, 105] width 782 height 539
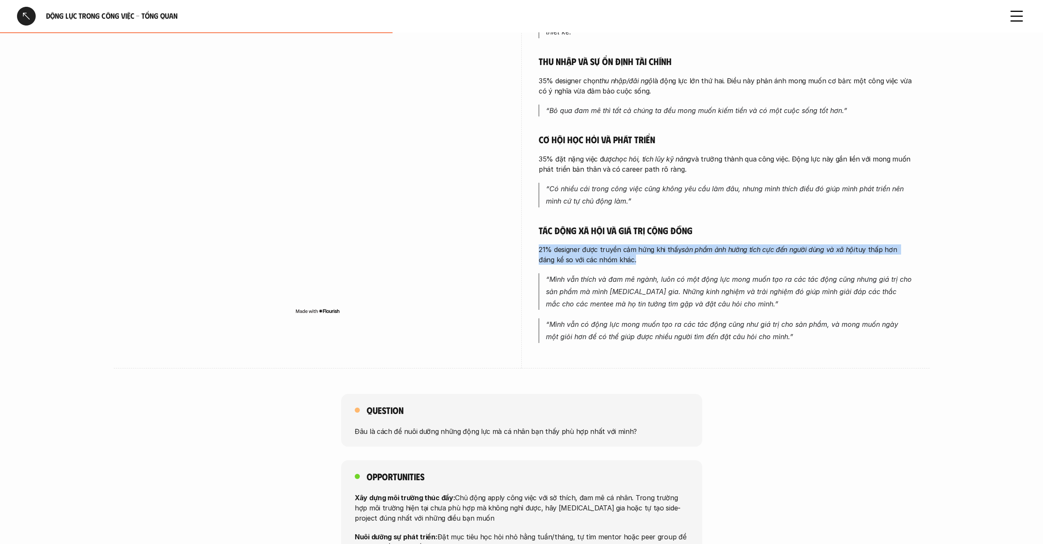
scroll to position [286, 0]
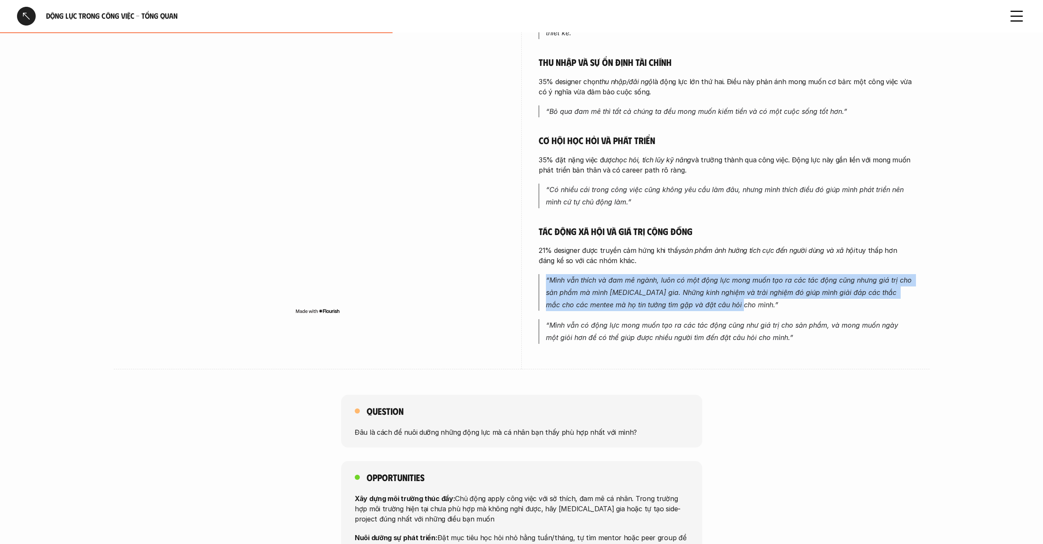
drag, startPoint x: 546, startPoint y: 277, endPoint x: 765, endPoint y: 296, distance: 220.4
click at [765, 296] on p "“Mình vẫn thích và đam mê ngành, luôn có một động lực mong muốn tạo ra các tác …" at bounding box center [729, 292] width 367 height 37
click at [744, 302] on p "“Mình vẫn thích và đam mê ngành, luôn có một động lực mong muốn tạo ra các tác …" at bounding box center [729, 292] width 367 height 37
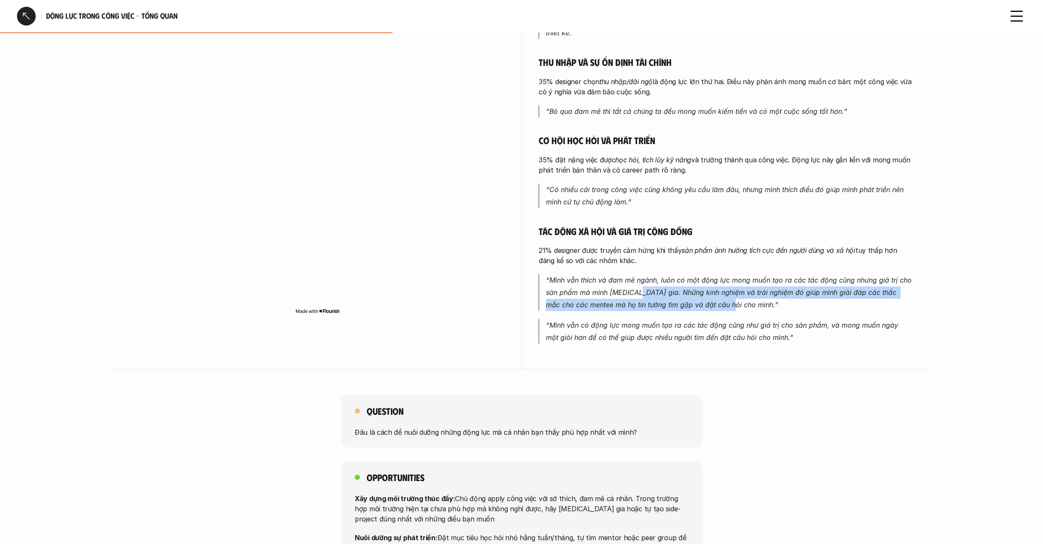
drag, startPoint x: 724, startPoint y: 299, endPoint x: 637, endPoint y: 284, distance: 88.8
click at [636, 284] on em "“Mình vẫn thích và đam mê ngành, luôn có một động lực mong muốn tạo ra các tác …" at bounding box center [730, 292] width 368 height 33
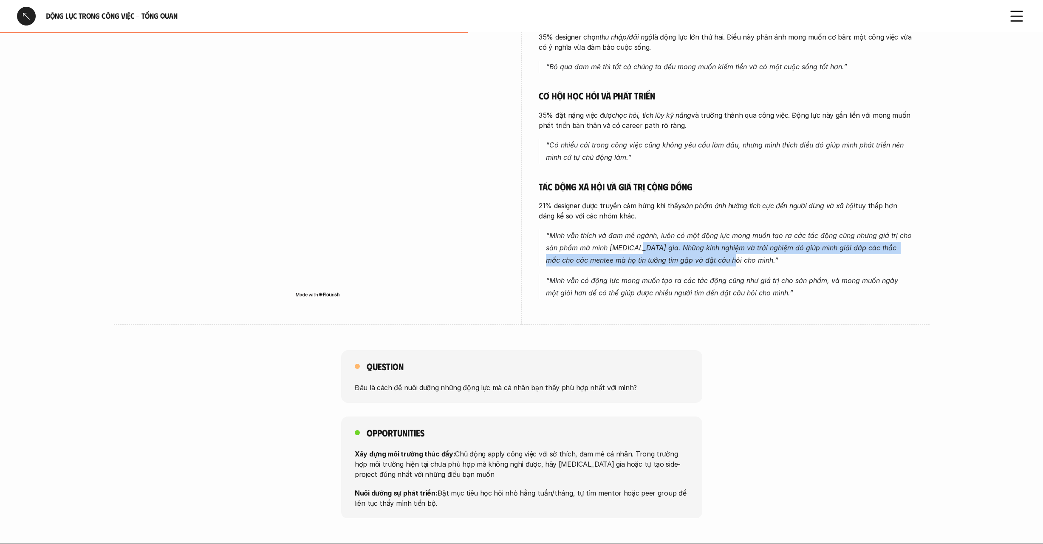
scroll to position [331, 0]
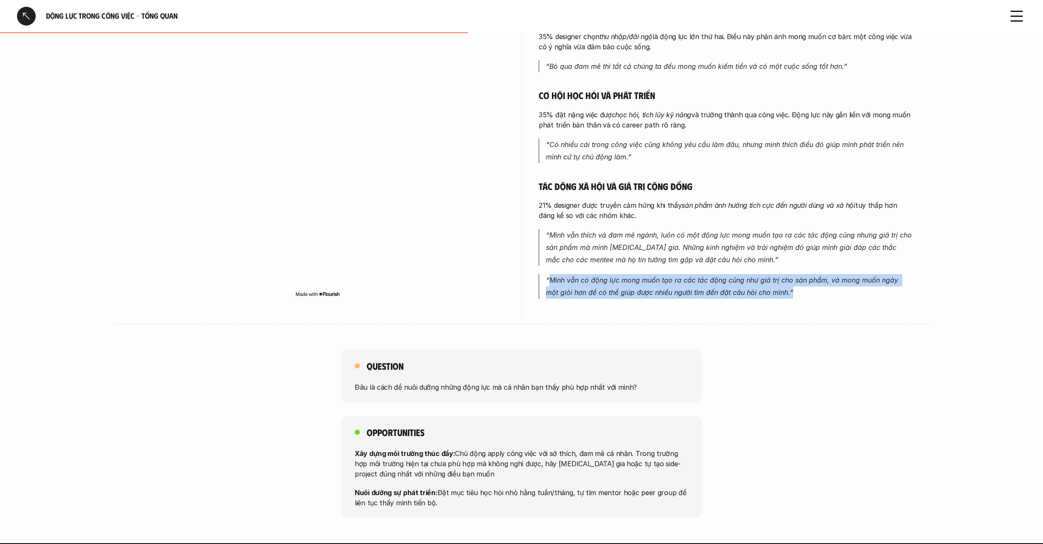
drag, startPoint x: 548, startPoint y: 278, endPoint x: 799, endPoint y: 288, distance: 250.4
click at [799, 288] on p "“Mình vẫn có động lực mong muốn tạo ra các tác động cũng như giá trị cho sản ph…" at bounding box center [729, 286] width 367 height 25
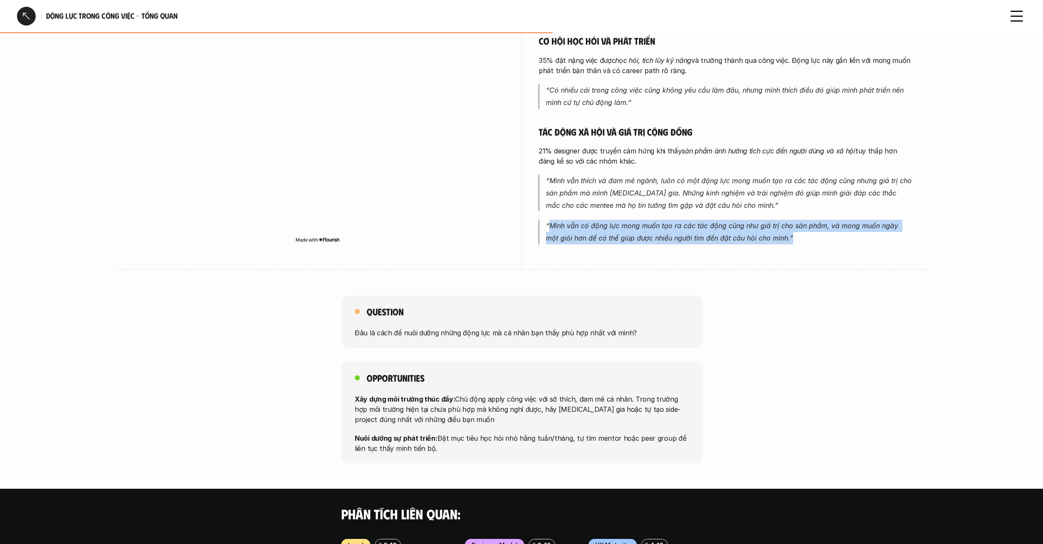
scroll to position [413, 0]
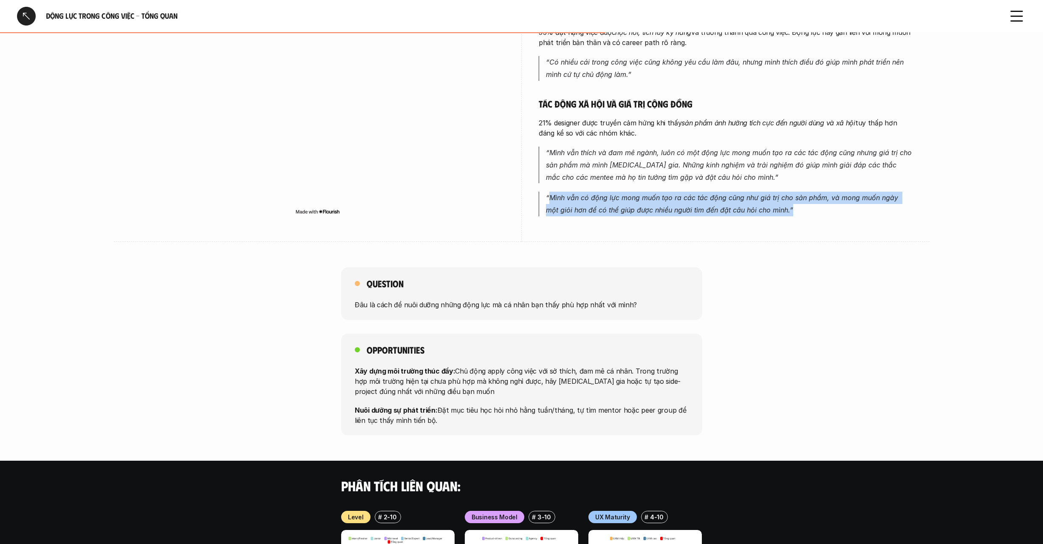
drag, startPoint x: 432, startPoint y: 412, endPoint x: 343, endPoint y: 369, distance: 98.8
click at [343, 369] on div "Opportunities Xây dựng môi trường thúc đẩy: Chủ động apply công việc với sở thí…" at bounding box center [521, 384] width 361 height 102
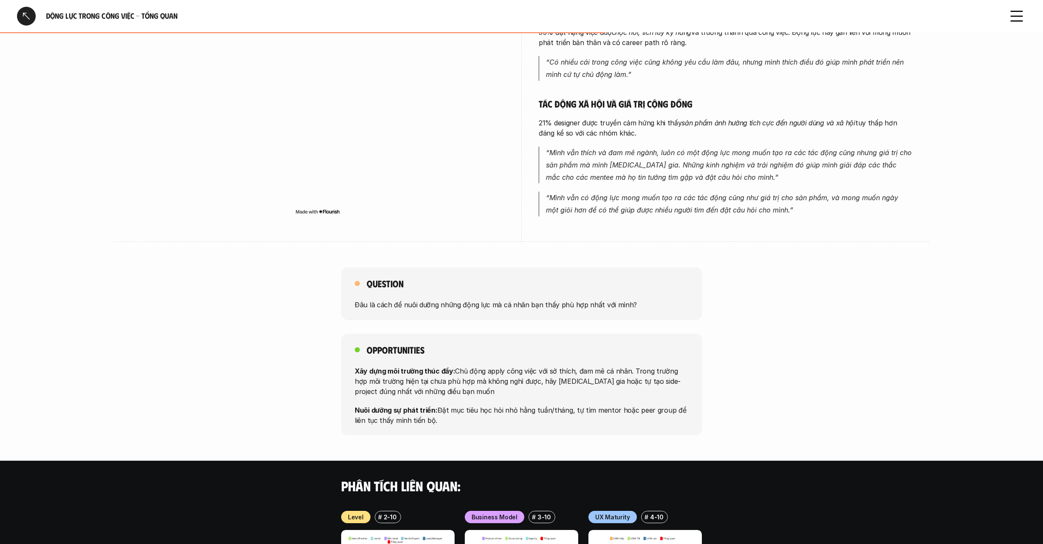
click at [417, 377] on p "Xây dựng môi trường thúc đẩy: Chủ động apply công việc với sở thích, đam mê cá …" at bounding box center [522, 380] width 334 height 31
drag, startPoint x: 351, startPoint y: 298, endPoint x: 634, endPoint y: 302, distance: 282.9
click at [634, 302] on div "Question Đâu là cách để nuôi dưỡng những động lực mà cá nhân bạn thấy phù hợp n…" at bounding box center [521, 293] width 361 height 53
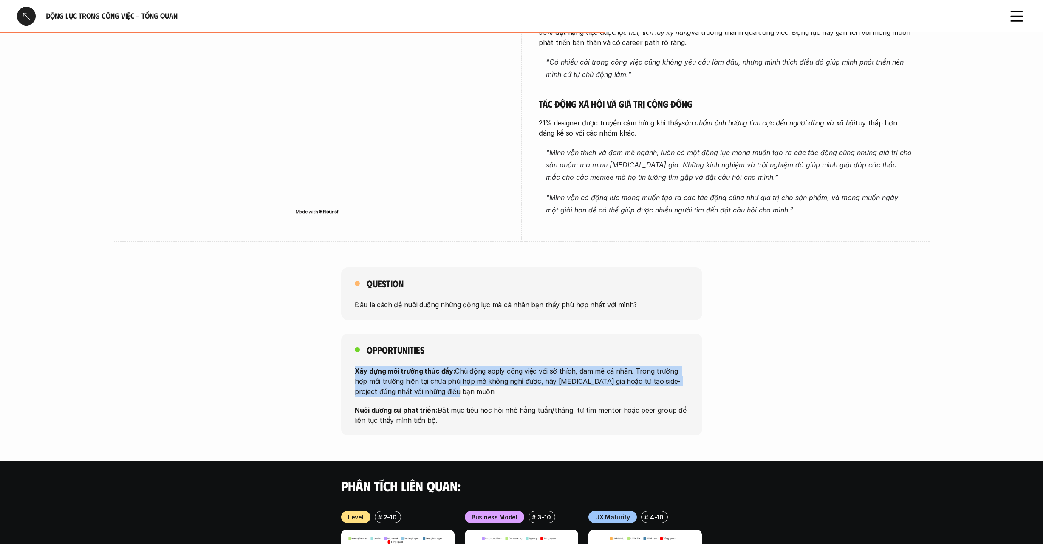
drag, startPoint x: 387, startPoint y: 371, endPoint x: 460, endPoint y: 389, distance: 75.9
click at [460, 389] on div "Opportunities Xây dựng môi trường thúc đẩy: Chủ động apply công việc với sở thí…" at bounding box center [521, 384] width 361 height 102
click at [455, 367] on p "Xây dựng môi trường thúc đẩy: Chủ động apply công việc với sở thích, đam mê cá …" at bounding box center [522, 380] width 334 height 31
drag, startPoint x: 453, startPoint y: 365, endPoint x: 671, endPoint y: 379, distance: 218.8
click at [671, 379] on p "Xây dựng môi trường thúc đẩy: Chủ động apply công việc với sở thích, đam mê cá …" at bounding box center [522, 380] width 334 height 31
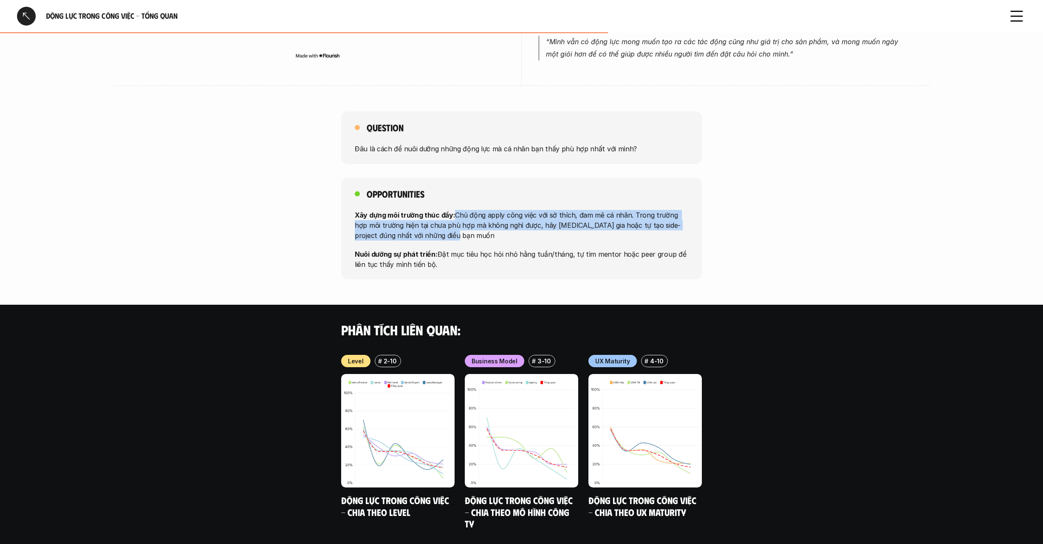
scroll to position [596, 0]
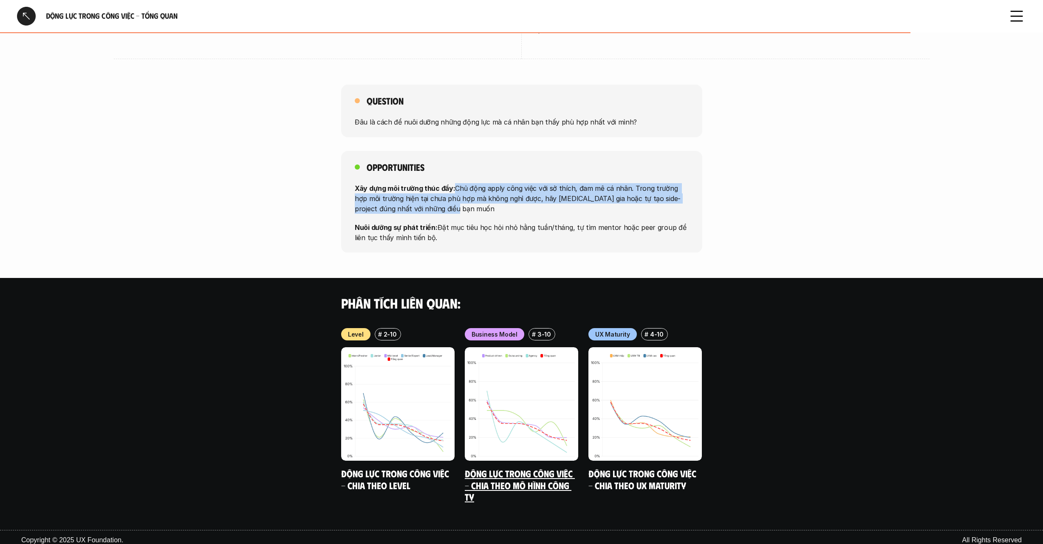
click at [538, 483] on link "Động lực trong công việc - Chia theo mô hình công ty" at bounding box center [520, 485] width 110 height 35
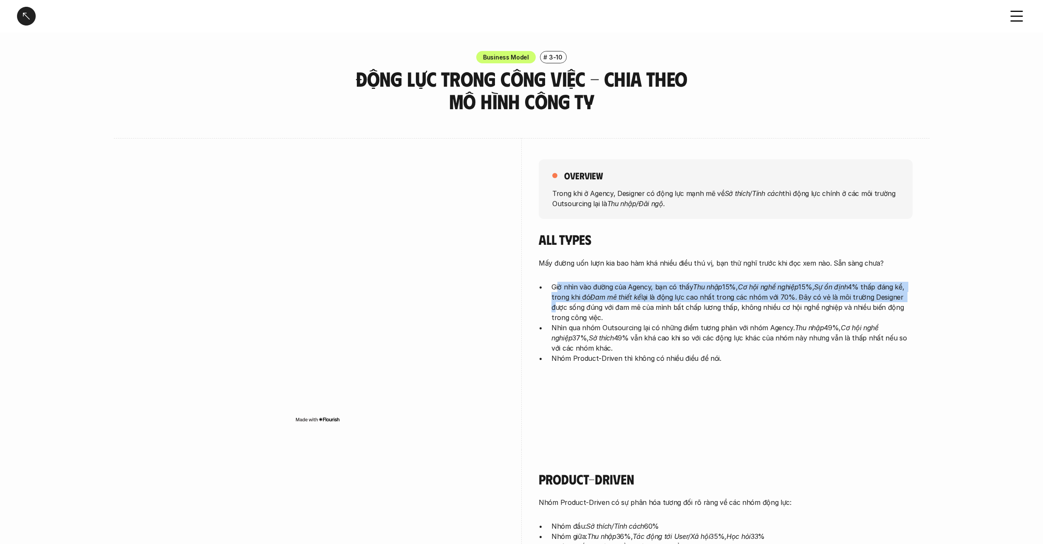
drag, startPoint x: 557, startPoint y: 285, endPoint x: 916, endPoint y: 294, distance: 358.6
click at [795, 294] on p "Giờ nhìn vào đường của Agency, bạn có thấy Thu nhập 15%, Cơ hội nghề nghiệp 15%…" at bounding box center [731, 302] width 361 height 41
drag, startPoint x: 793, startPoint y: 294, endPoint x: 907, endPoint y: 310, distance: 115.3
click at [907, 310] on p "Giờ nhìn vào đường của Agency, bạn có thấy Thu nhập 15%, Cơ hội nghề nghiệp 15%…" at bounding box center [731, 302] width 361 height 41
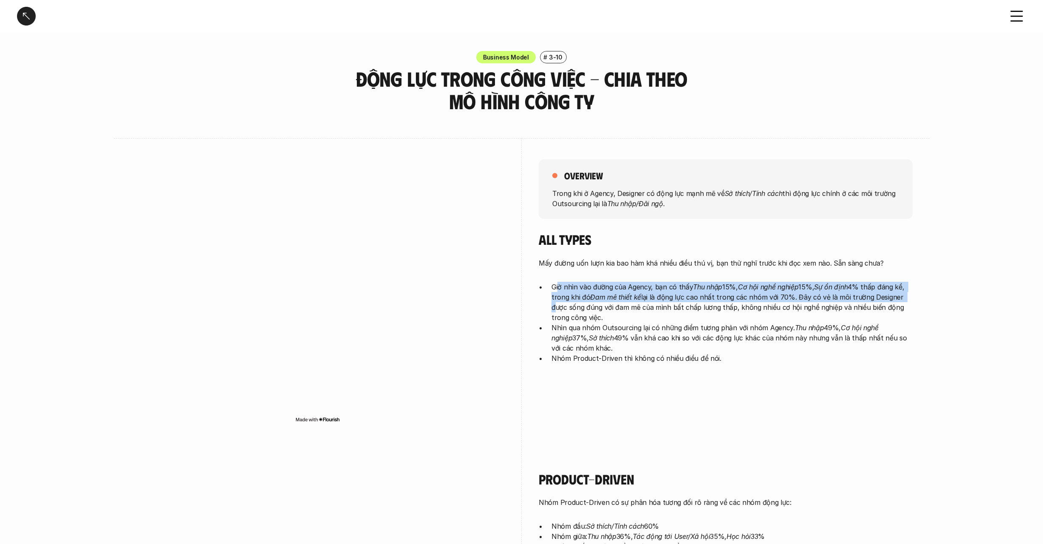
drag, startPoint x: 568, startPoint y: 336, endPoint x: 624, endPoint y: 353, distance: 59.1
click at [624, 353] on ul "Giờ nhìn vào đường của Agency, bạn có thấy Thu nhập 15%, Cơ hội nghề nghiệp 15%…" at bounding box center [726, 323] width 374 height 82
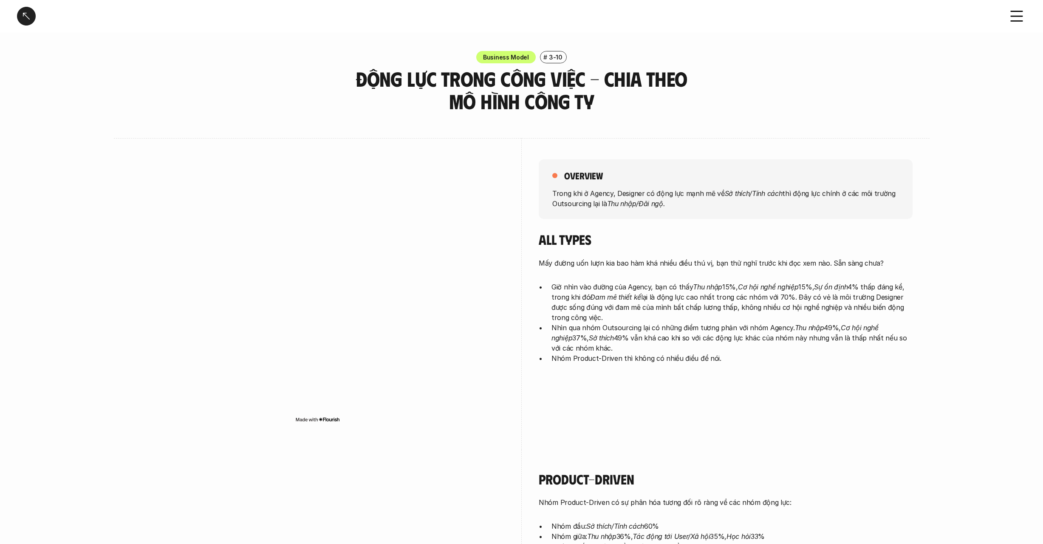
click at [649, 340] on p "Nhìn qua nhóm Outsourcing lại có những điểm tương phản với nhóm Agency. Thu nhậ…" at bounding box center [731, 337] width 361 height 31
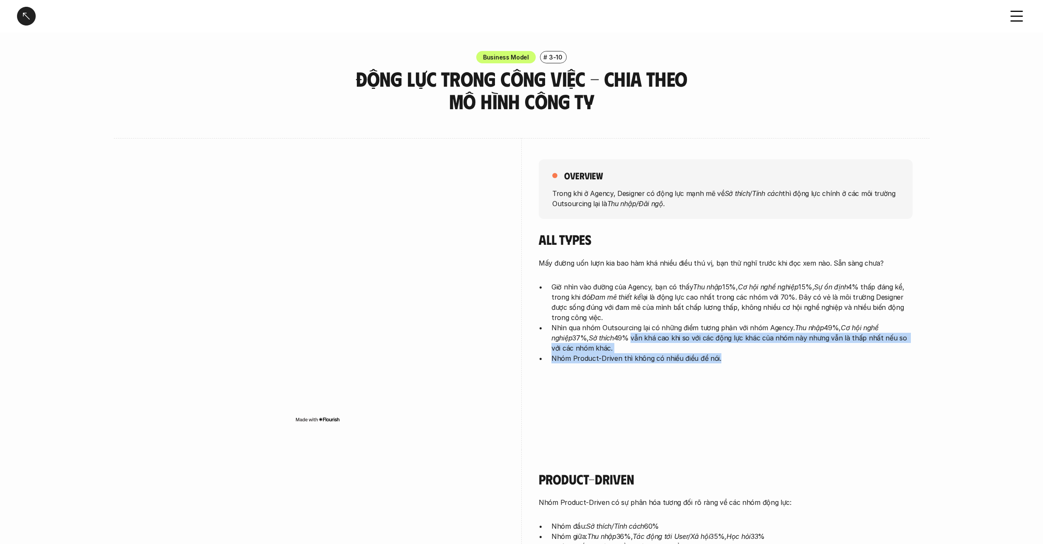
drag, startPoint x: 610, startPoint y: 334, endPoint x: 745, endPoint y: 361, distance: 138.5
click at [745, 361] on ul "Giờ nhìn vào đường của Agency, bạn có thấy Thu nhập 15%, Cơ hội nghề nghiệp 15%…" at bounding box center [726, 323] width 374 height 82
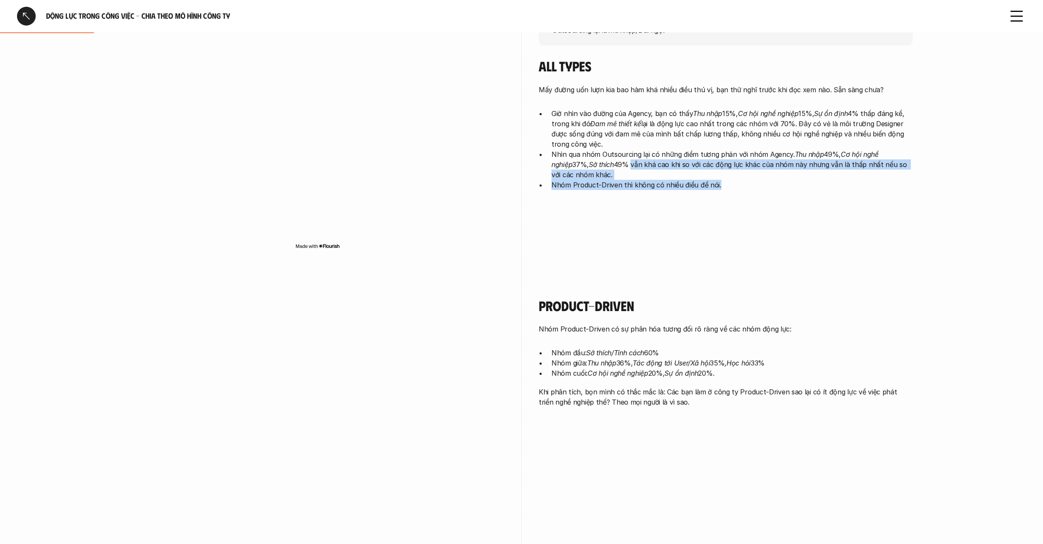
scroll to position [219, 0]
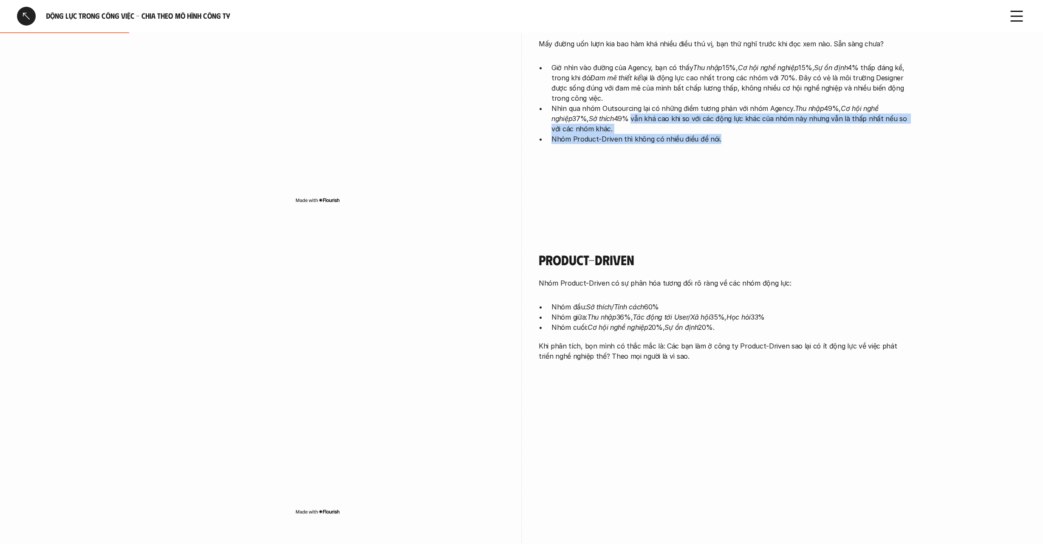
drag, startPoint x: 553, startPoint y: 307, endPoint x: 681, endPoint y: 307, distance: 128.3
click at [681, 307] on p "Nhóm đầu: Sở thích/Tính cách 60%" at bounding box center [731, 307] width 361 height 10
drag, startPoint x: 807, startPoint y: 325, endPoint x: 810, endPoint y: 307, distance: 18.4
click at [810, 307] on ul "Nhóm đầu: Sở thích/Tính cách 60% Nhóm giữa: Thu nhập 36%, Tác động tới User/Xã …" at bounding box center [726, 317] width 374 height 31
click at [775, 310] on p "Nhóm đầu: Sở thích/Tính cách 60%" at bounding box center [731, 307] width 361 height 10
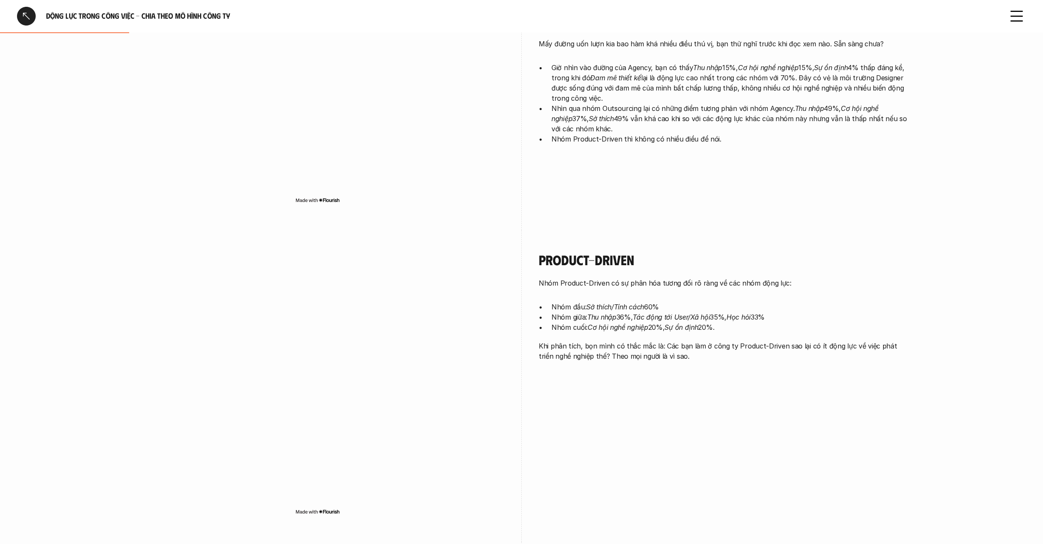
drag, startPoint x: 791, startPoint y: 312, endPoint x: 794, endPoint y: 305, distance: 8.4
click at [794, 305] on ul "Nhóm đầu: Sở thích/Tính cách 60% Nhóm giữa: Thu nhập 36%, Tác động tới User/Xã …" at bounding box center [726, 317] width 374 height 31
drag, startPoint x: 790, startPoint y: 325, endPoint x: 795, endPoint y: 320, distance: 6.3
click at [795, 320] on ul "Nhóm đầu: Sở thích/Tính cách 60% Nhóm giữa: Thu nhập 36%, Tác động tới User/Xã …" at bounding box center [726, 317] width 374 height 31
drag, startPoint x: 631, startPoint y: 325, endPoint x: 700, endPoint y: 327, distance: 69.3
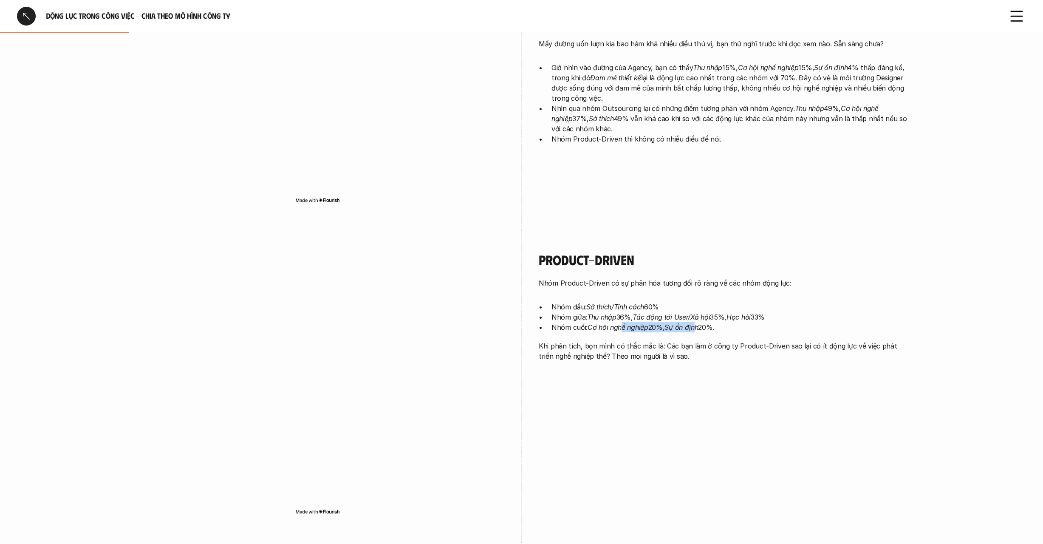
click at [700, 327] on p "Nhóm cuối: Cơ hội nghề nghiệp 20%, Sự ổn định 20%." at bounding box center [731, 327] width 361 height 10
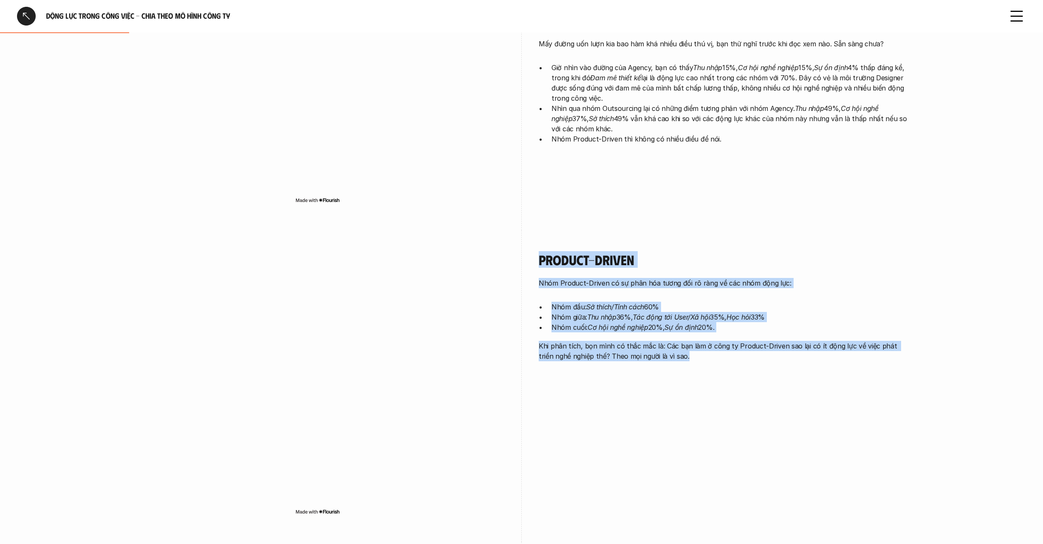
drag, startPoint x: 561, startPoint y: 343, endPoint x: 688, endPoint y: 360, distance: 127.8
click at [688, 360] on div "Product-Driven Nhóm Product-Driven có sự phân hóa tương đối rõ ràng về các nhóm…" at bounding box center [522, 385] width 782 height 311
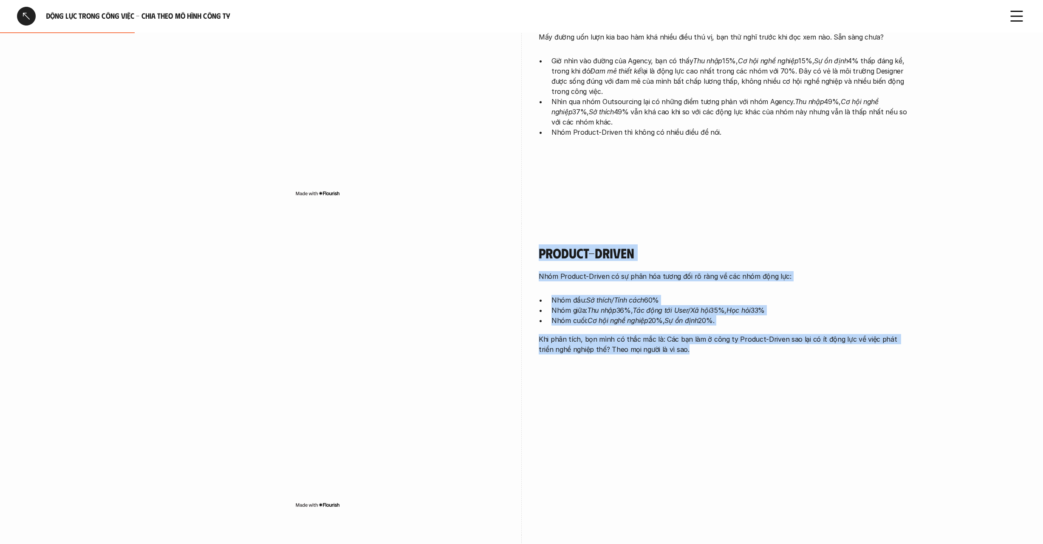
scroll to position [228, 0]
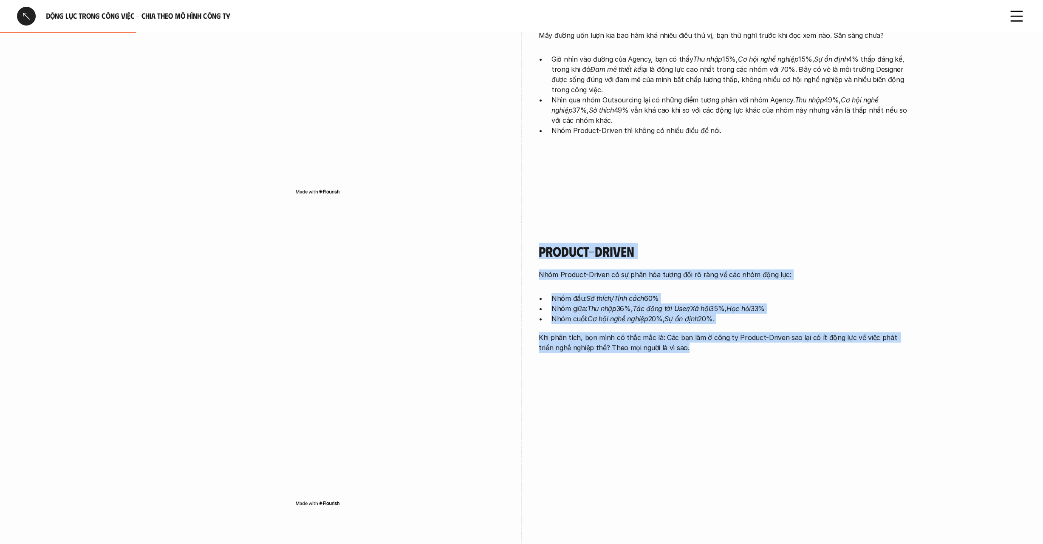
click at [777, 335] on p "Khi phân tích, bọn mình có thắc mắc là: Các bạn làm ở công ty Product-Driven sa…" at bounding box center [726, 342] width 374 height 20
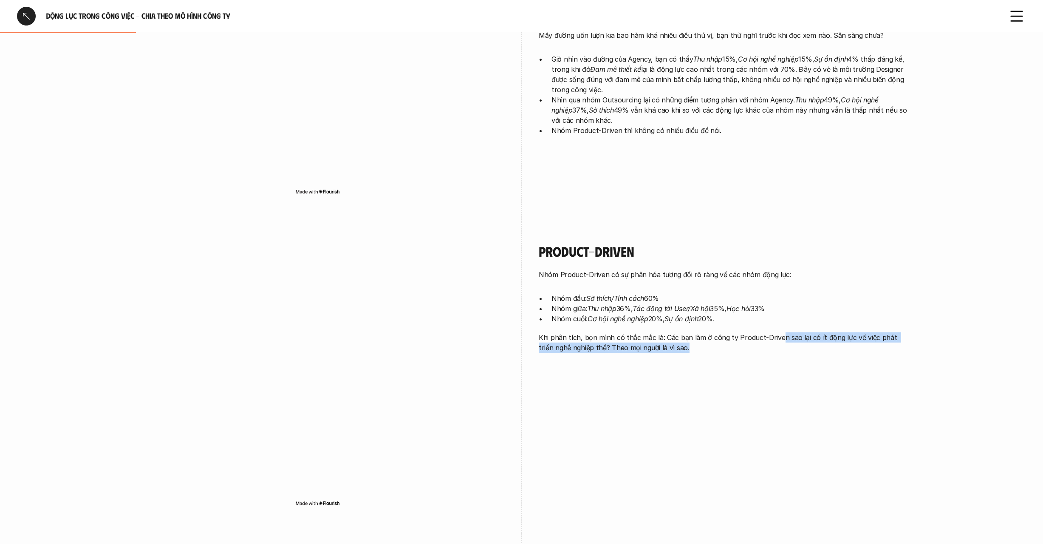
drag, startPoint x: 778, startPoint y: 336, endPoint x: 855, endPoint y: 342, distance: 77.5
click at [855, 342] on p "Khi phân tích, bọn mình có thắc mắc là: Các bạn làm ở công ty Product-Driven sa…" at bounding box center [726, 342] width 374 height 20
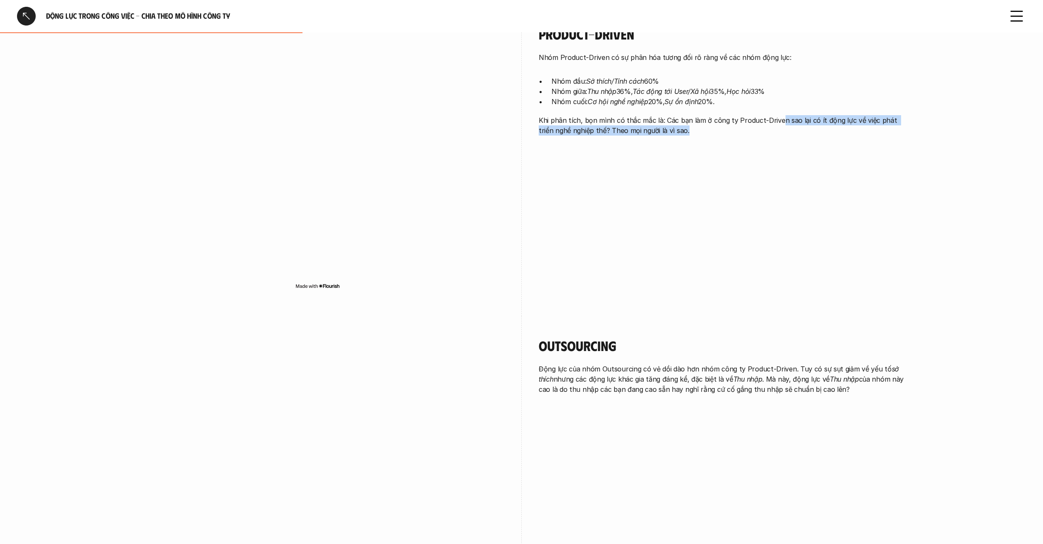
scroll to position [530, 0]
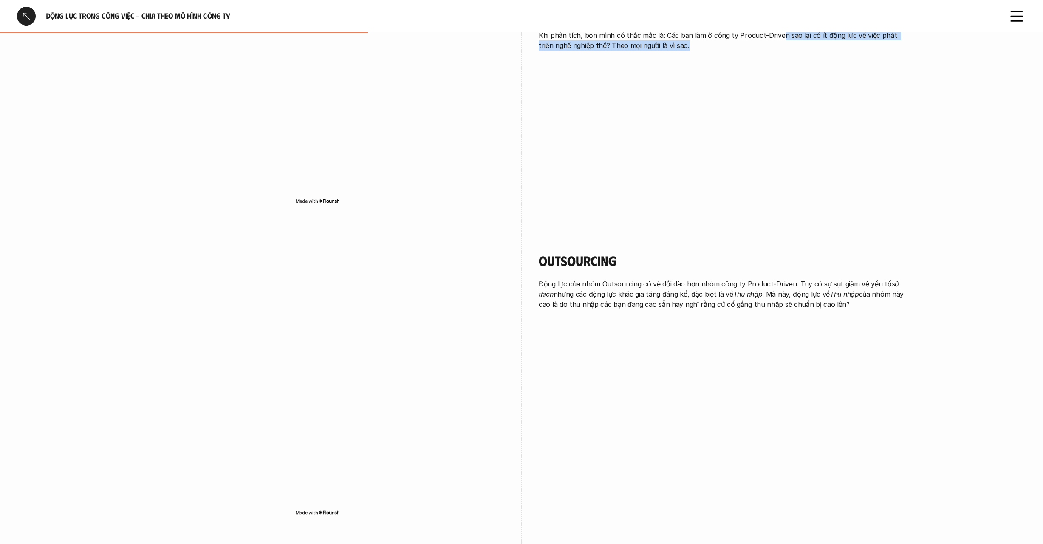
drag, startPoint x: 645, startPoint y: 283, endPoint x: 906, endPoint y: 299, distance: 261.7
click at [906, 299] on p "Động lực của nhóm Outsourcing có vẻ dồi dào hơn nhóm công ty Product-Driven. Tu…" at bounding box center [726, 294] width 374 height 31
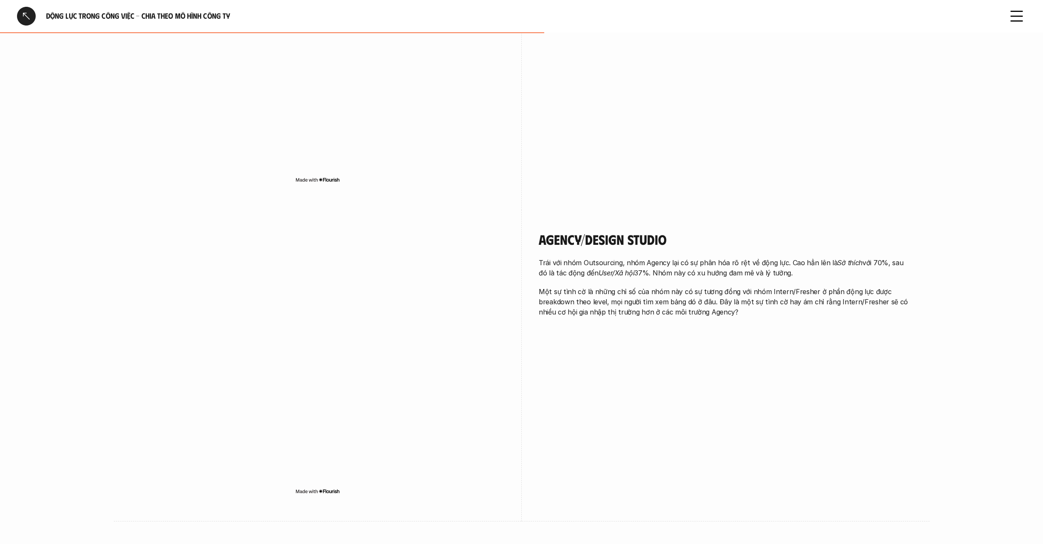
scroll to position [971, 0]
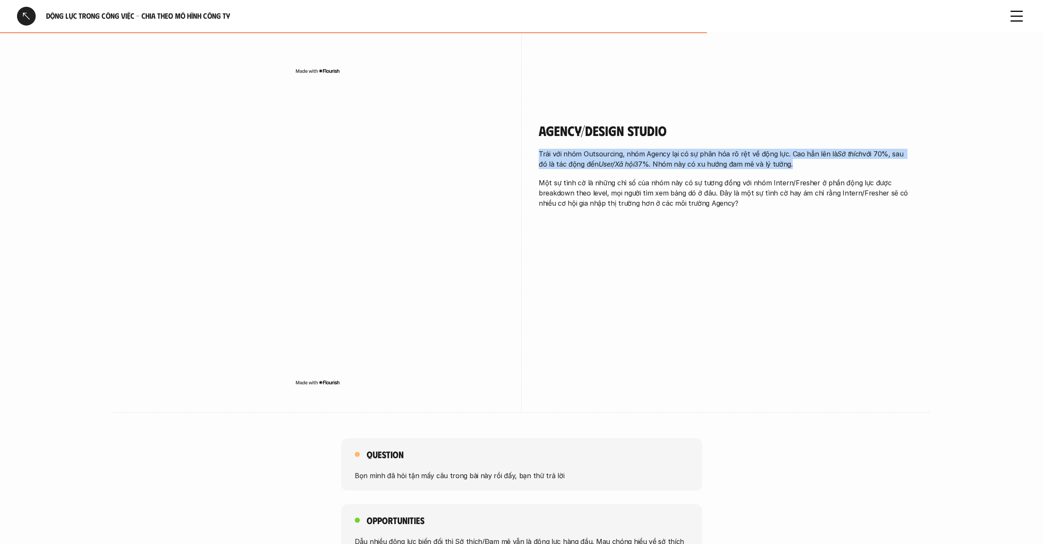
drag, startPoint x: 539, startPoint y: 152, endPoint x: 794, endPoint y: 160, distance: 255.4
click at [794, 160] on p "Trái với nhóm Outsourcing, nhóm Agency lại có sự phân hóa rõ rệt về động lực. C…" at bounding box center [726, 159] width 374 height 20
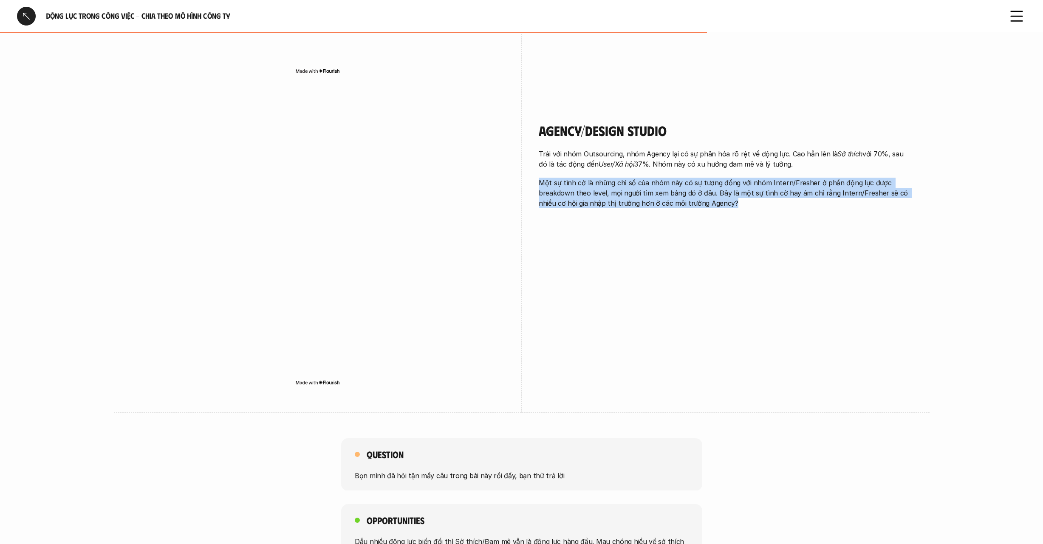
drag, startPoint x: 537, startPoint y: 182, endPoint x: 756, endPoint y: 206, distance: 220.0
click at [756, 206] on div "Agency/Design Studio Trái với nhóm Outsourcing, nhóm Agency lại có sự phân hóa …" at bounding box center [522, 256] width 782 height 311
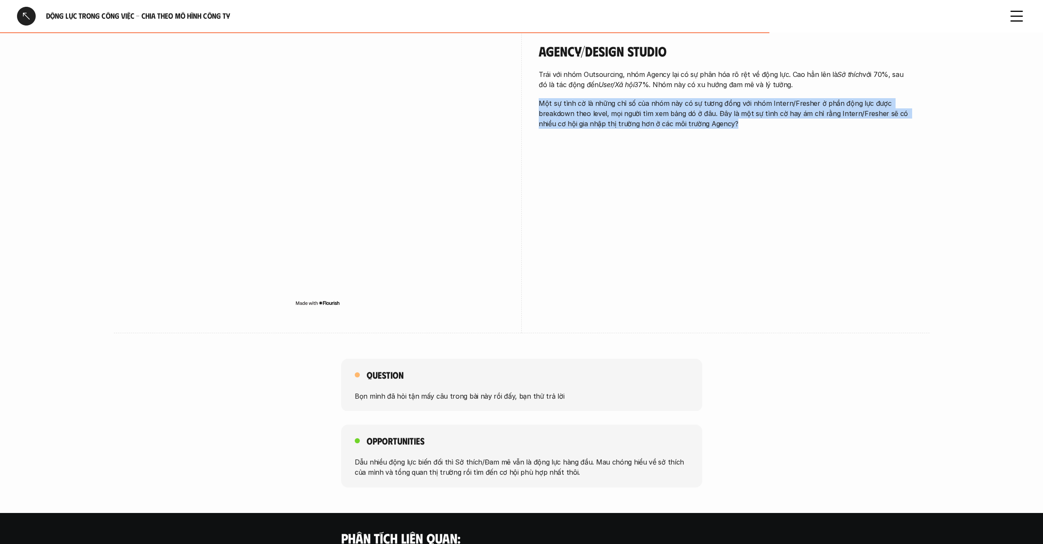
scroll to position [1104, 0]
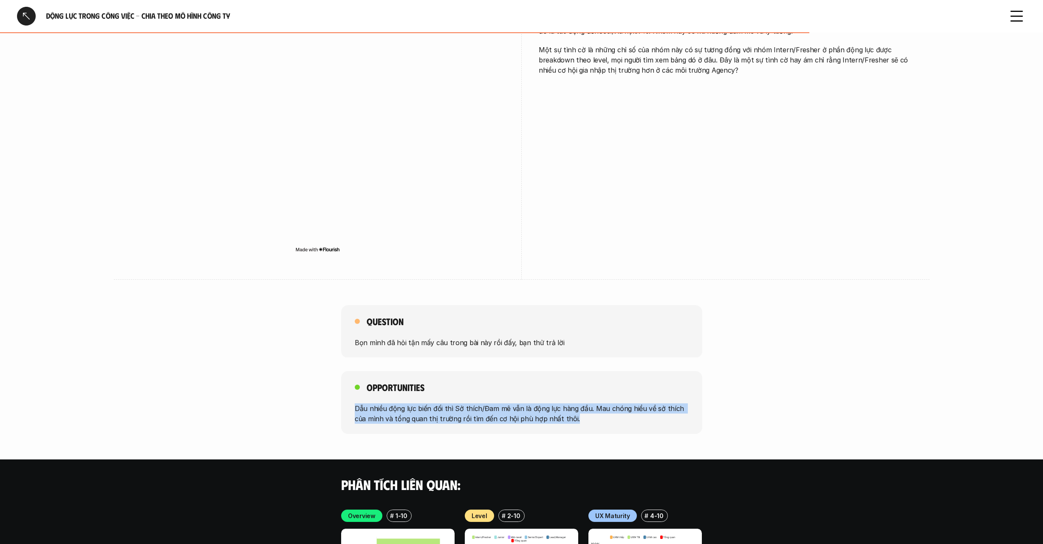
drag, startPoint x: 575, startPoint y: 420, endPoint x: 617, endPoint y: 398, distance: 47.9
click at [617, 398] on div "Opportunities Dẫu nhiều động lực biến đối thì Sở thích/Đam mê vẫn là động lực h…" at bounding box center [521, 402] width 361 height 63
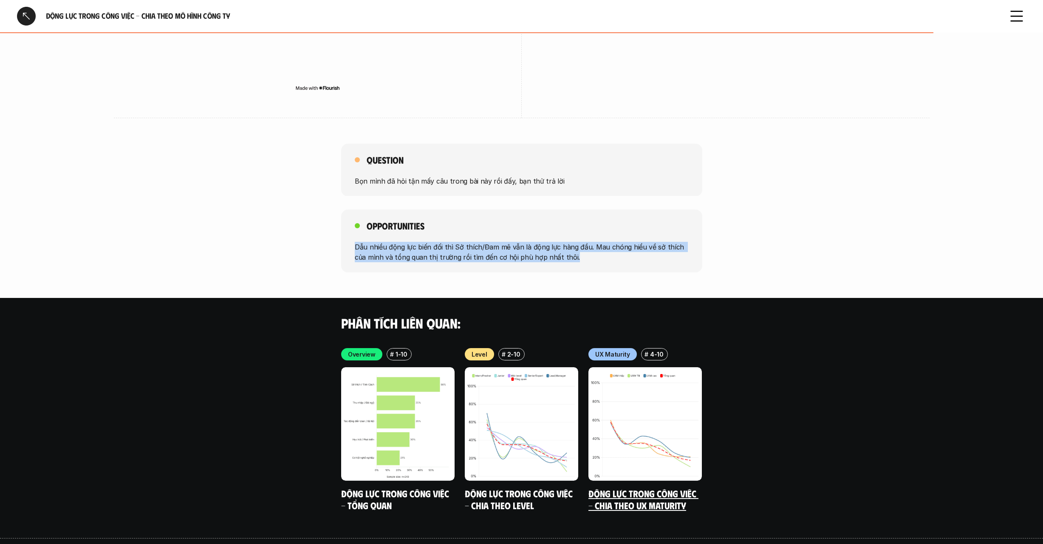
scroll to position [1267, 0]
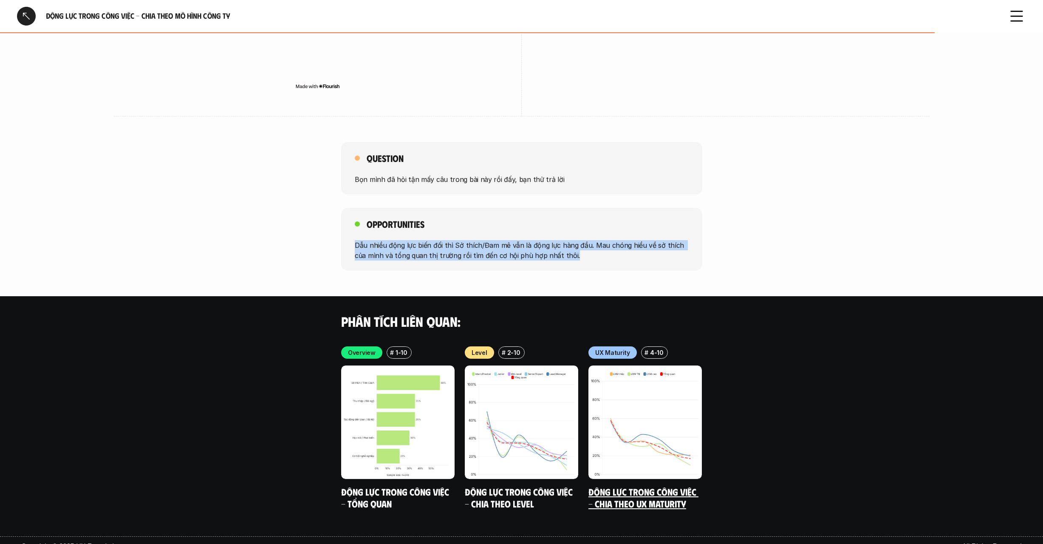
click at [660, 497] on link "Động lực trong công việc - Chia theo UX Maturity" at bounding box center [643, 496] width 110 height 23
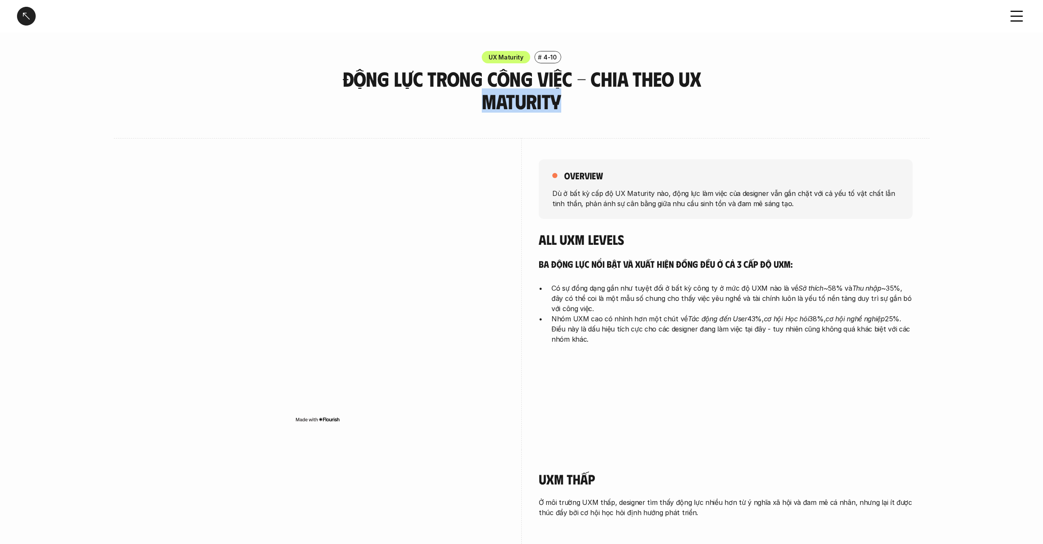
drag, startPoint x: 484, startPoint y: 99, endPoint x: 567, endPoint y: 104, distance: 83.9
click at [567, 104] on h3 "Động lực trong công việc - Chia theo UX Maturity" at bounding box center [521, 90] width 361 height 45
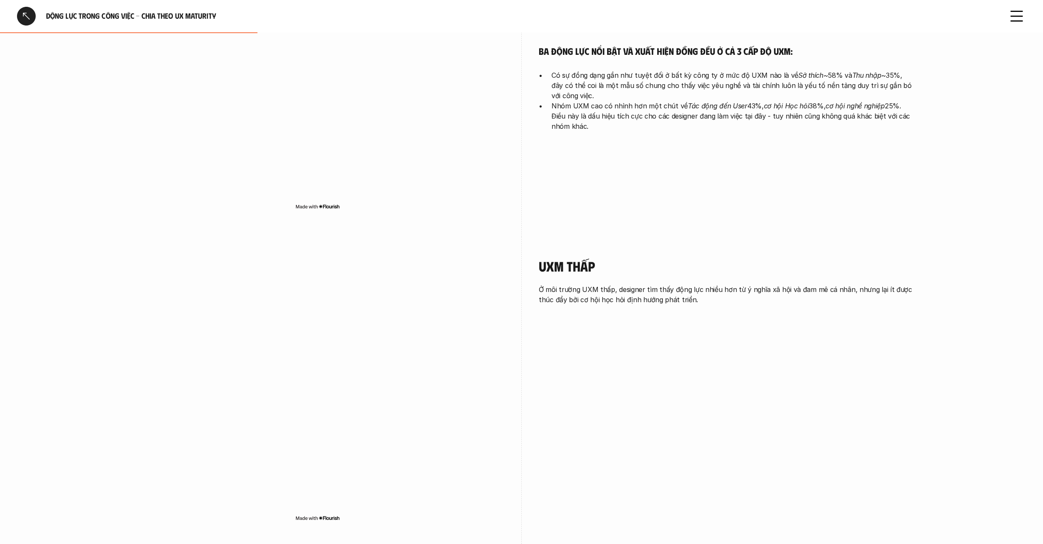
scroll to position [386, 0]
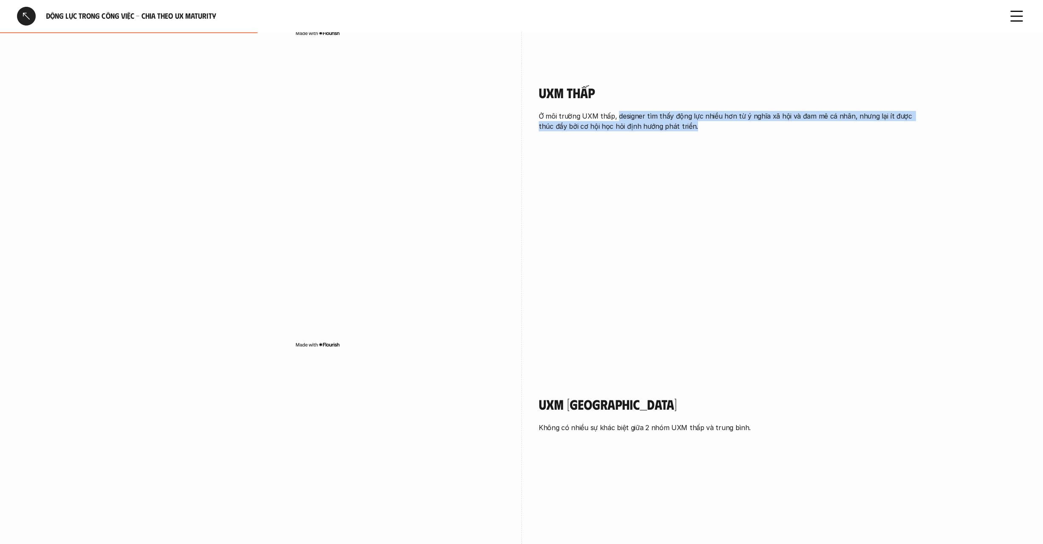
drag, startPoint x: 719, startPoint y: 124, endPoint x: 615, endPoint y: 115, distance: 104.1
click at [615, 115] on p "Ở môi trường UXM thấp, designer tìm thấy động lực nhiều hơn từ ý nghĩa xã hội v…" at bounding box center [726, 121] width 374 height 20
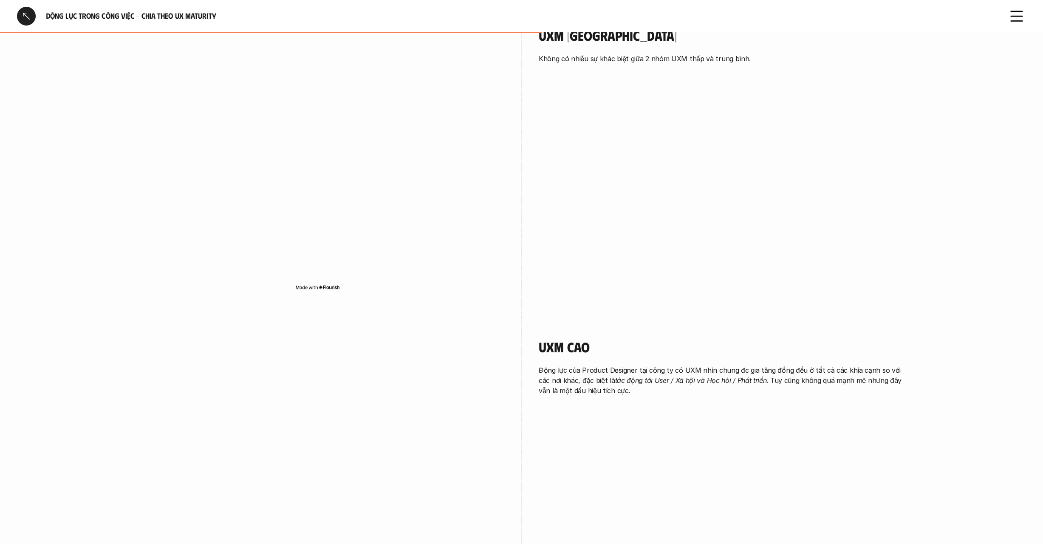
scroll to position [793, 0]
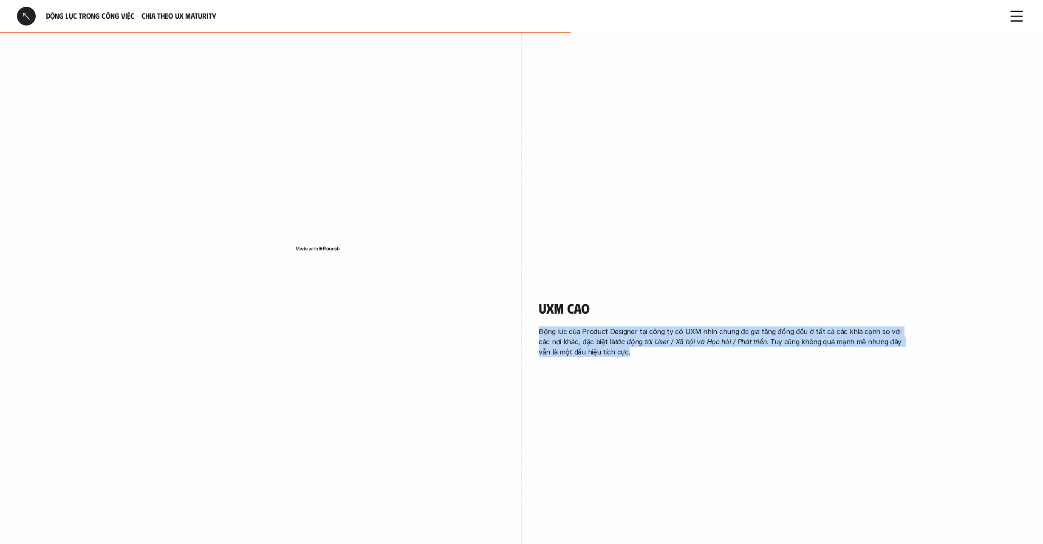
drag, startPoint x: 539, startPoint y: 326, endPoint x: 635, endPoint y: 347, distance: 98.6
click at [635, 347] on p "Động lực của Product Designer tại công ty có UXM nhìn chung đc gia tăng đồng đề…" at bounding box center [726, 341] width 374 height 31
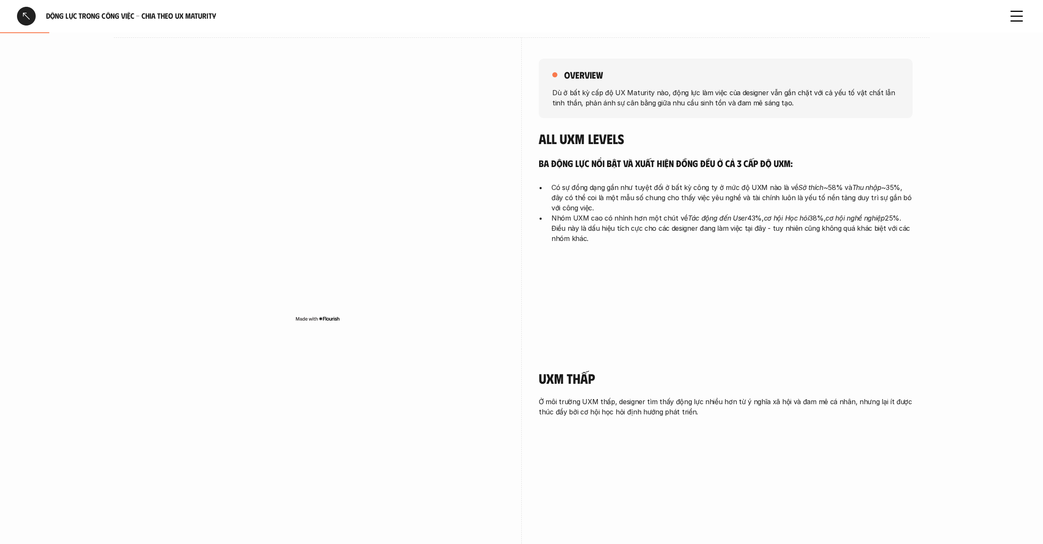
scroll to position [0, 0]
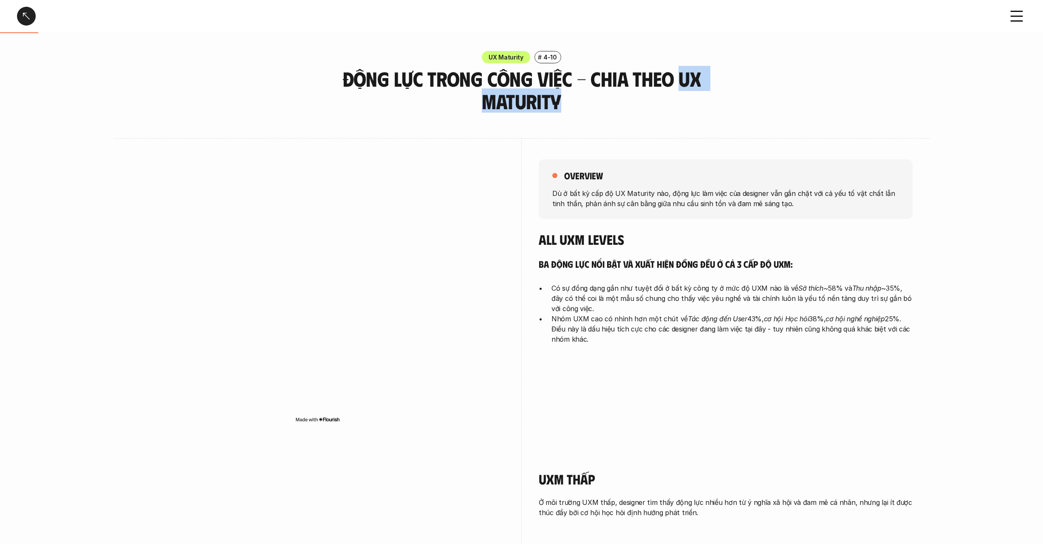
drag, startPoint x: 679, startPoint y: 82, endPoint x: 689, endPoint y: 101, distance: 21.1
click at [689, 101] on h3 "Động lực trong công việc - Chia theo UX Maturity" at bounding box center [521, 90] width 361 height 45
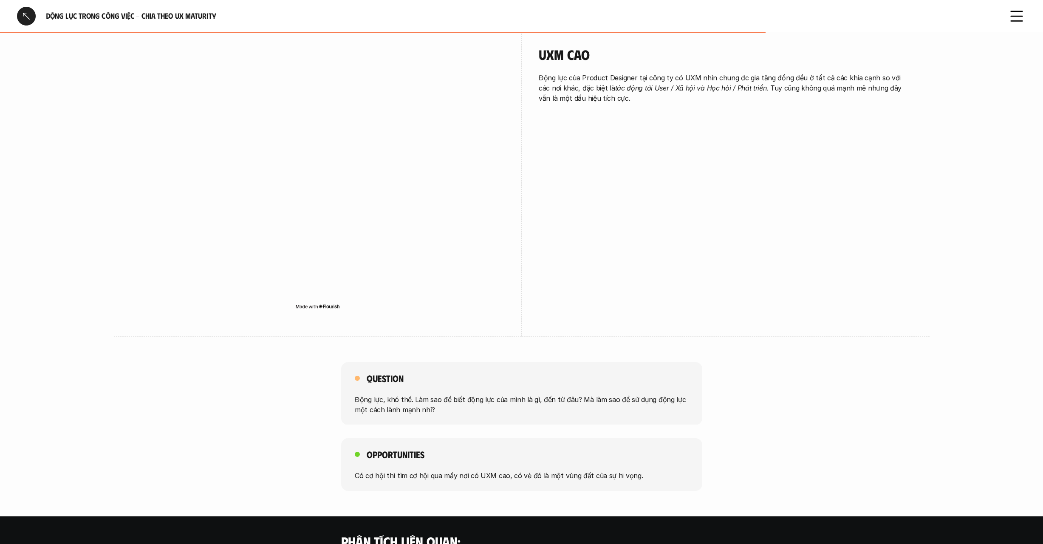
scroll to position [1290, 0]
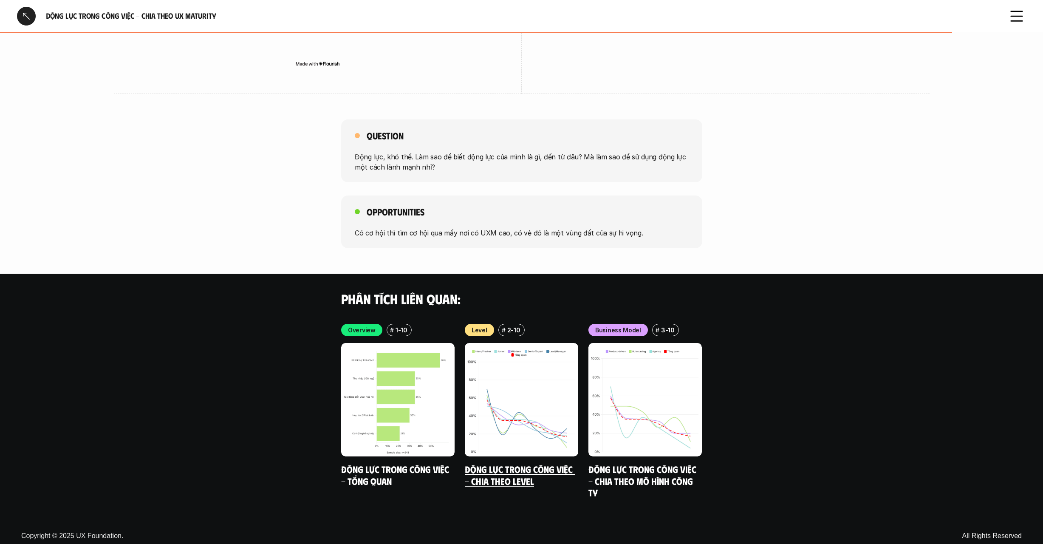
click at [548, 483] on h5 "Động lực trong công việc - Chia theo Level" at bounding box center [521, 474] width 113 height 23
click at [393, 468] on link "Động lực trong công việc - Tổng quan" at bounding box center [396, 474] width 110 height 23
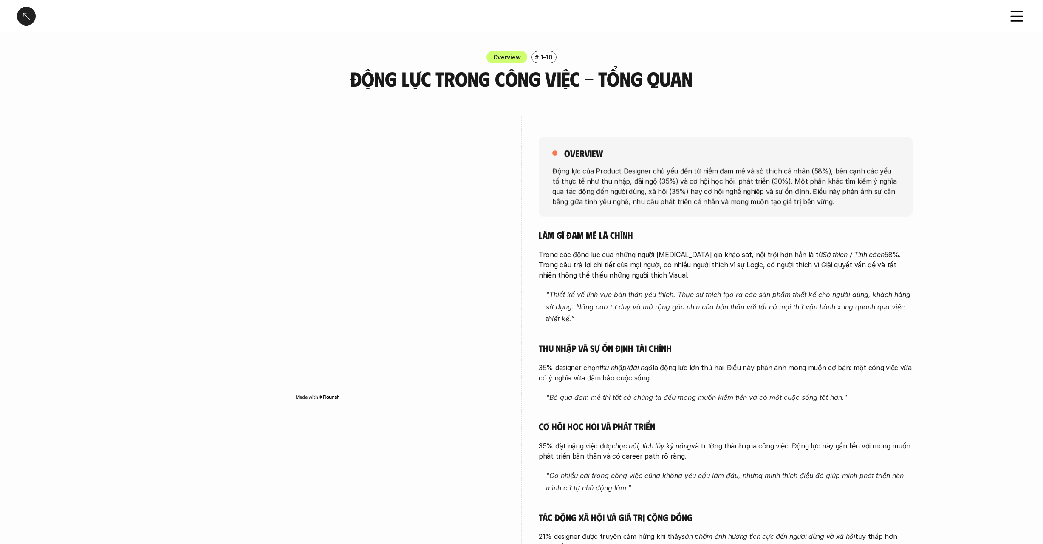
click at [20, 18] on div at bounding box center [26, 16] width 19 height 19
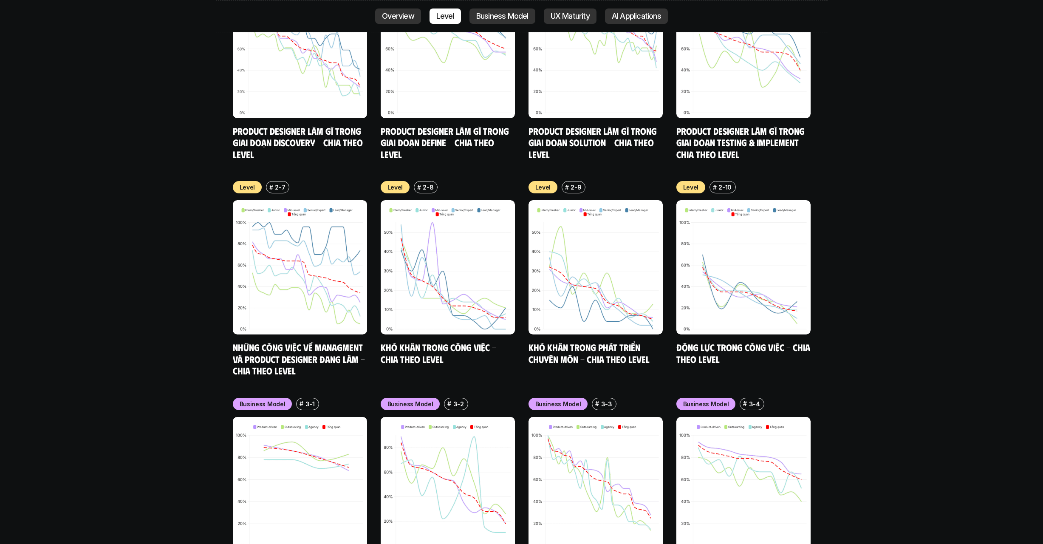
scroll to position [3590, 0]
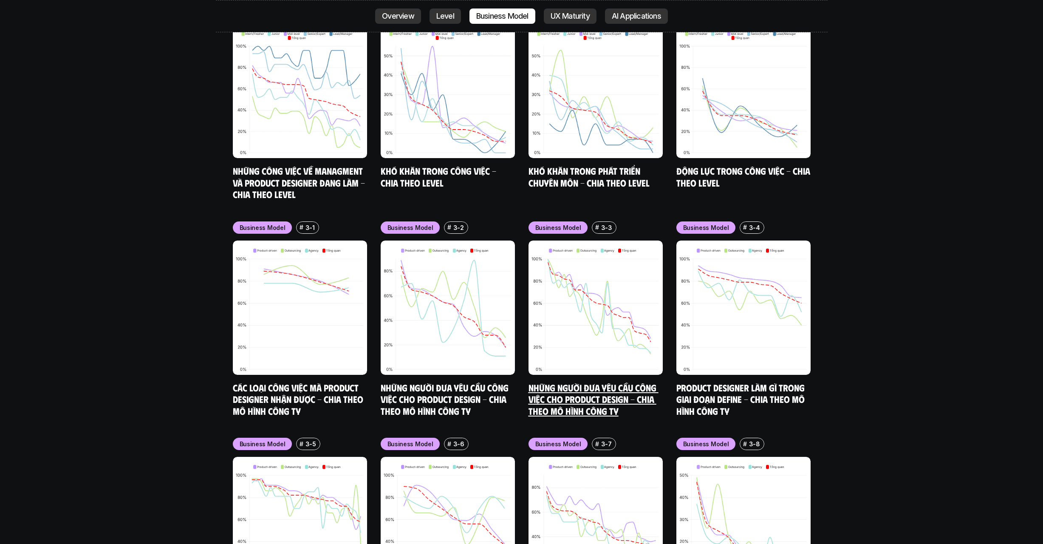
click at [596, 381] on link "Những người đưa yêu cầu công việc cho Product Design - Chia theo mô hình công ty" at bounding box center [593, 398] width 130 height 35
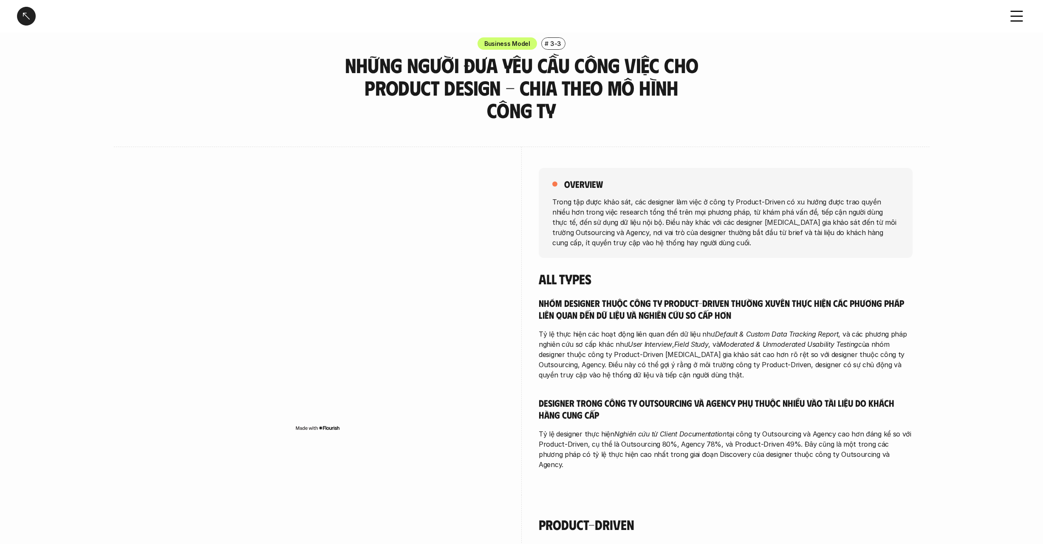
scroll to position [266, 0]
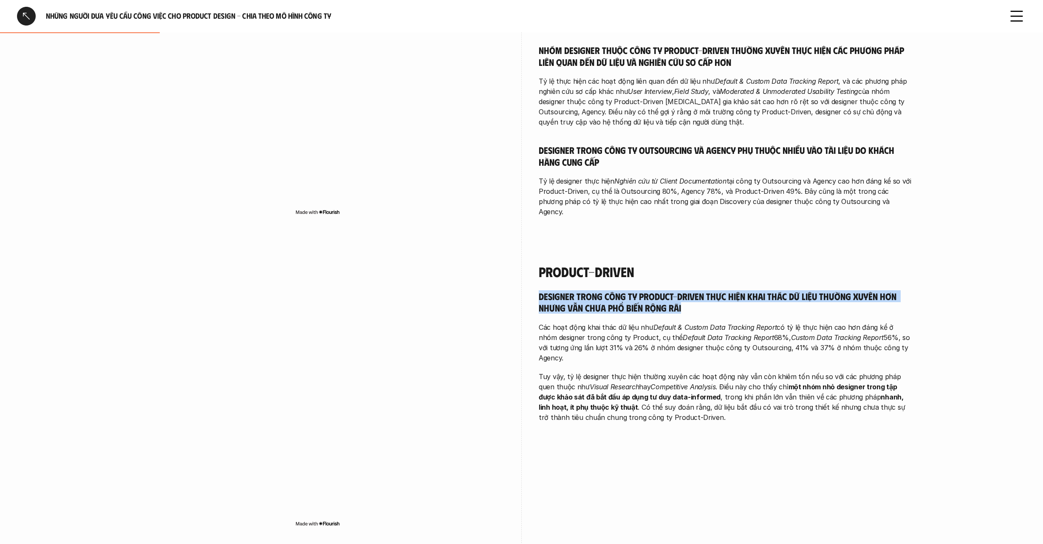
drag, startPoint x: 718, startPoint y: 284, endPoint x: 743, endPoint y: 263, distance: 32.6
click at [743, 263] on div "Product-driven Designer trong công ty Product-Driven thực hiện khai thác dữ liệ…" at bounding box center [726, 342] width 374 height 158
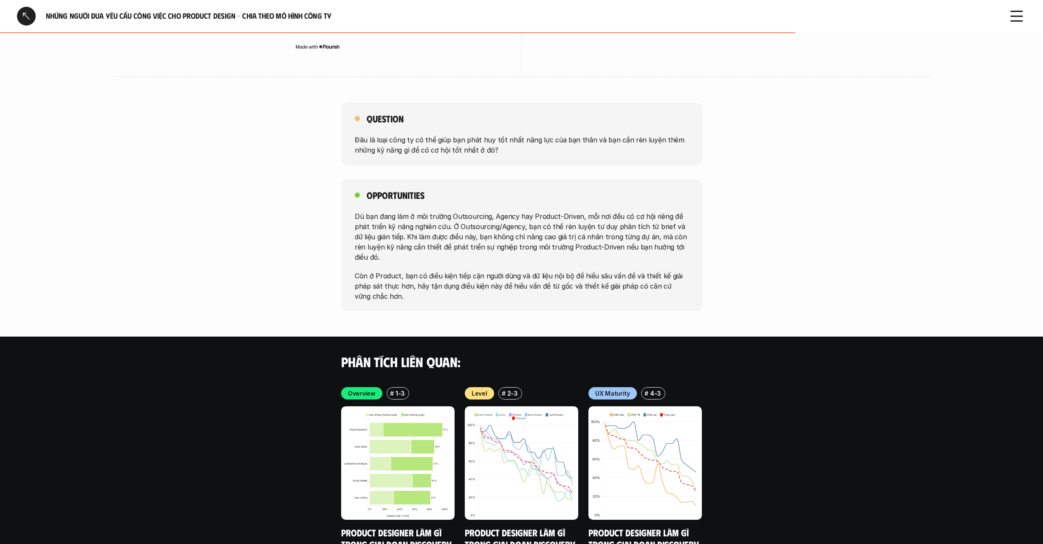
scroll to position [1407, 0]
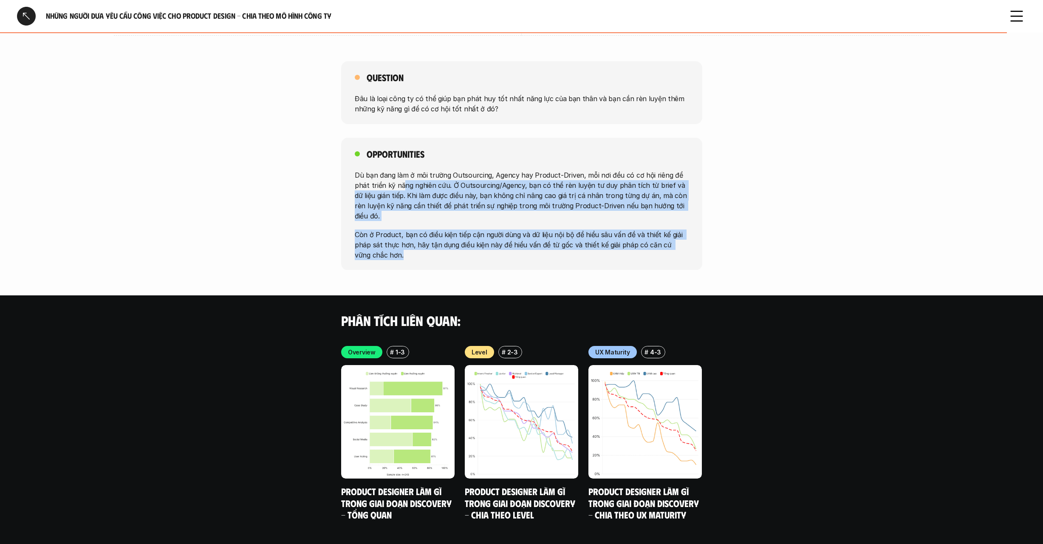
drag, startPoint x: 423, startPoint y: 226, endPoint x: 403, endPoint y: 173, distance: 56.7
click at [403, 173] on div "Dù bạn đang làm ở môi trường Outsourcing, Agency hay Product-Driven, mỗi nơi đề…" at bounding box center [522, 214] width 334 height 90
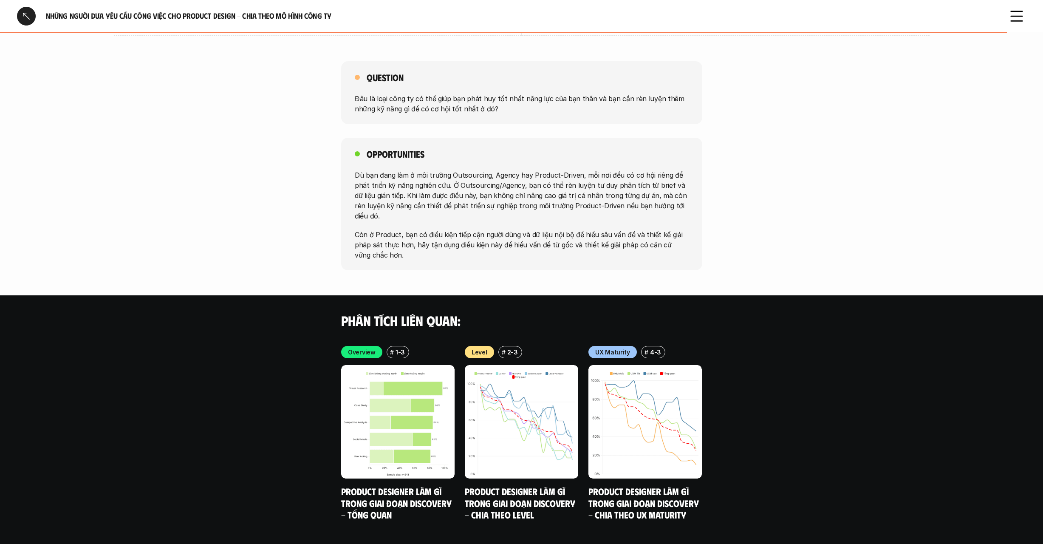
click at [751, 141] on div "Opportunities Dù bạn đang làm ở môi trường Outsourcing, Agency hay Product-Driv…" at bounding box center [521, 204] width 1043 height 133
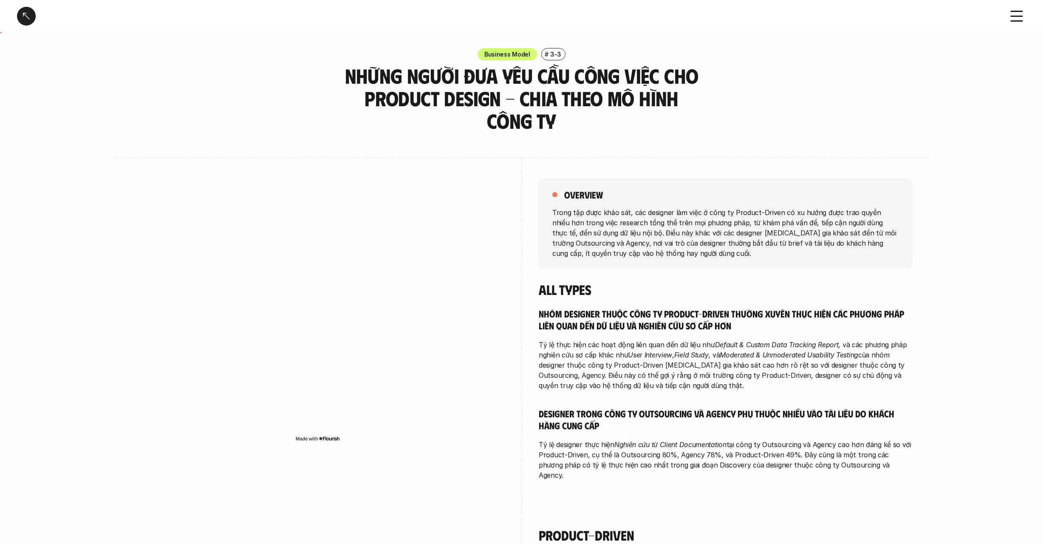
click at [28, 18] on div at bounding box center [26, 16] width 19 height 19
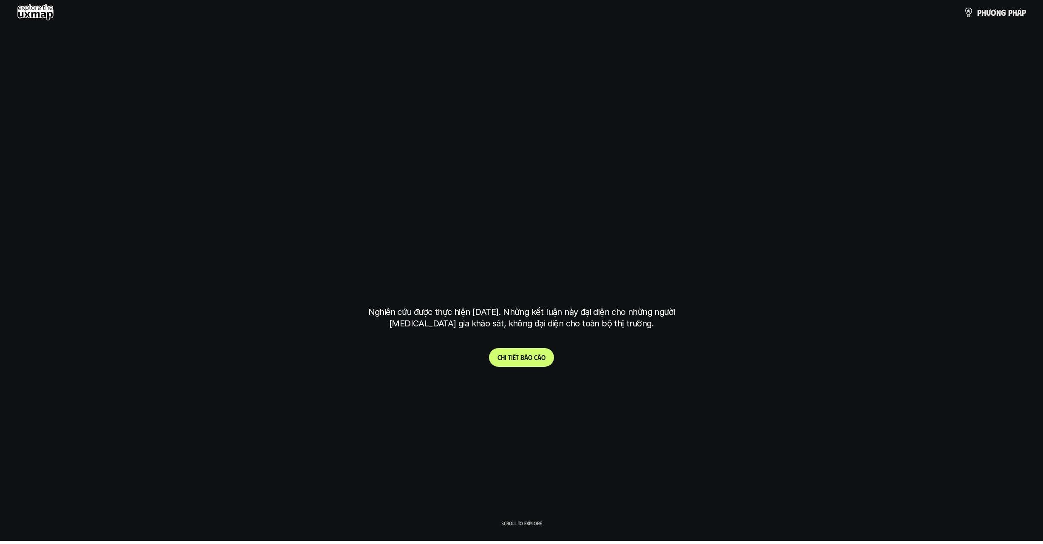
scroll to position [2639, 0]
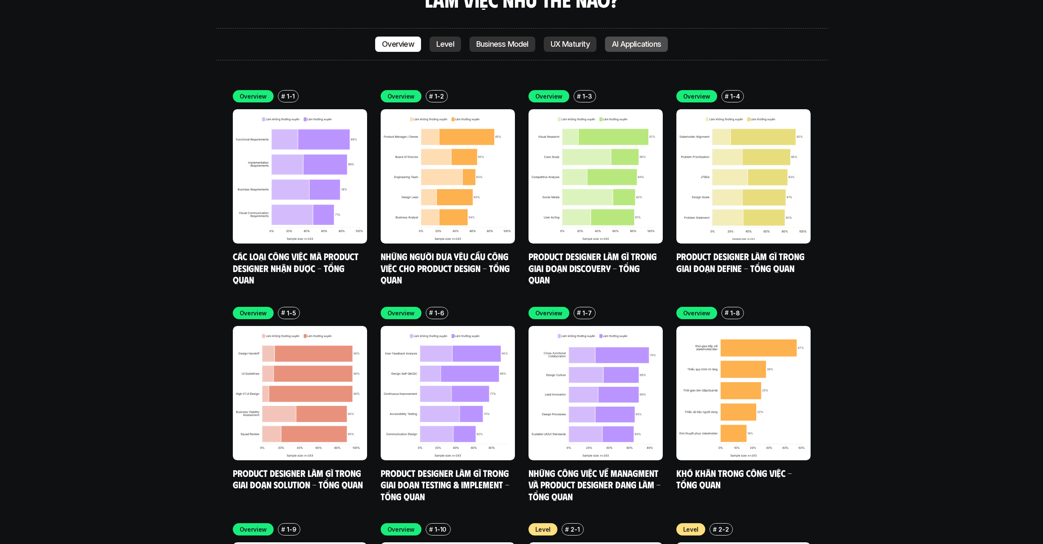
click at [649, 40] on p "AI Applications" at bounding box center [636, 44] width 49 height 8
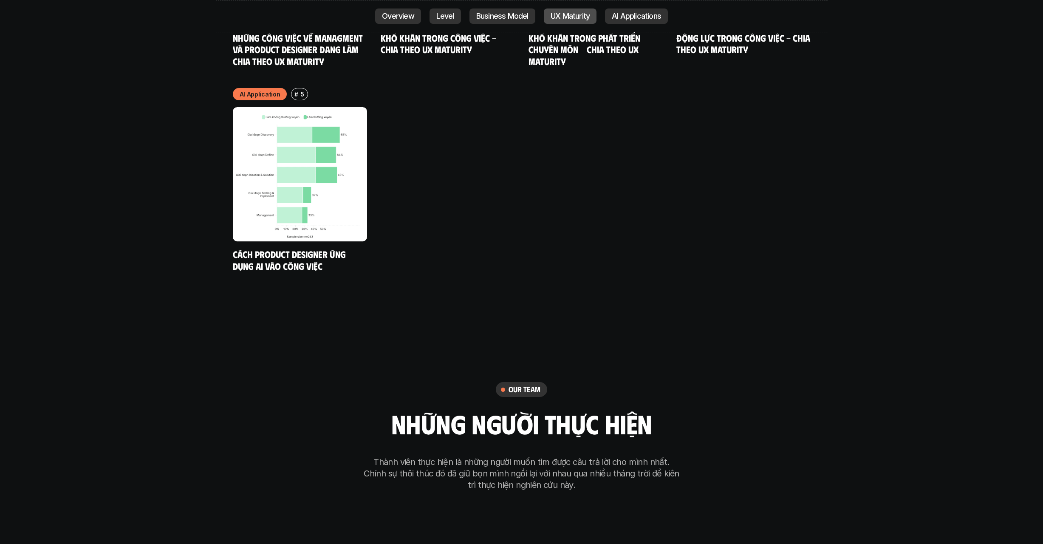
click at [552, 12] on p "UX Maturity" at bounding box center [569, 16] width 39 height 8
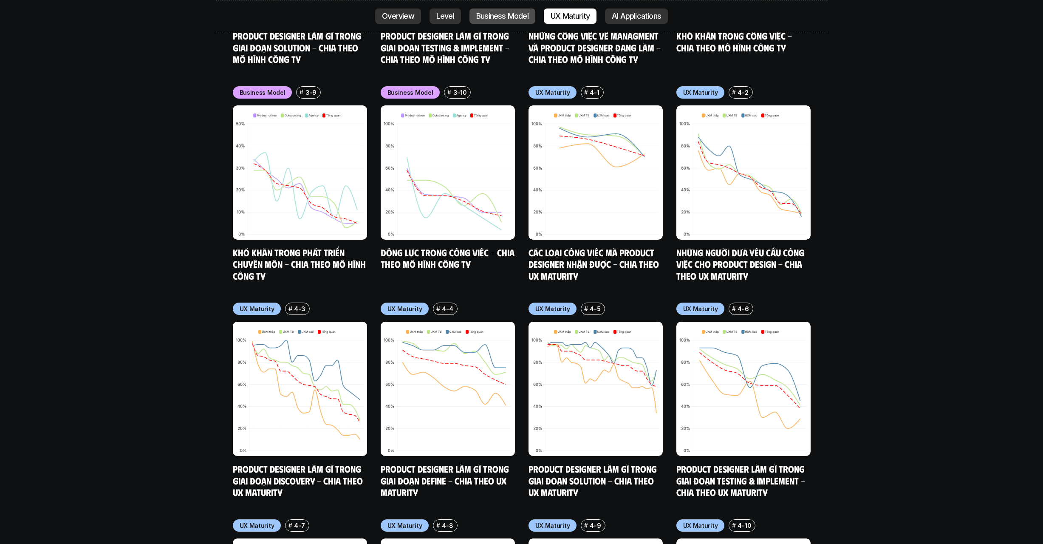
click at [515, 17] on p "Business Model" at bounding box center [502, 16] width 52 height 8
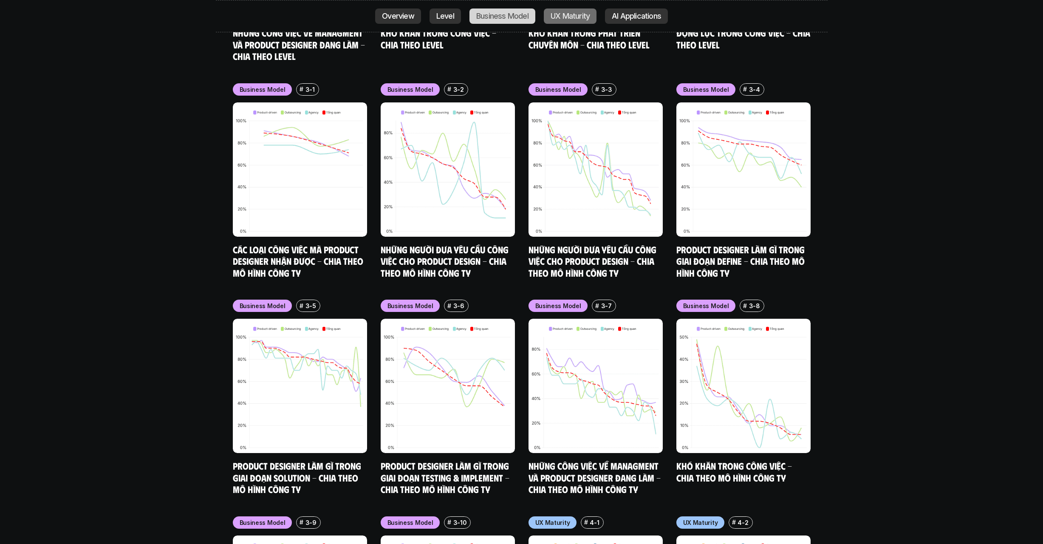
scroll to position [3726, 0]
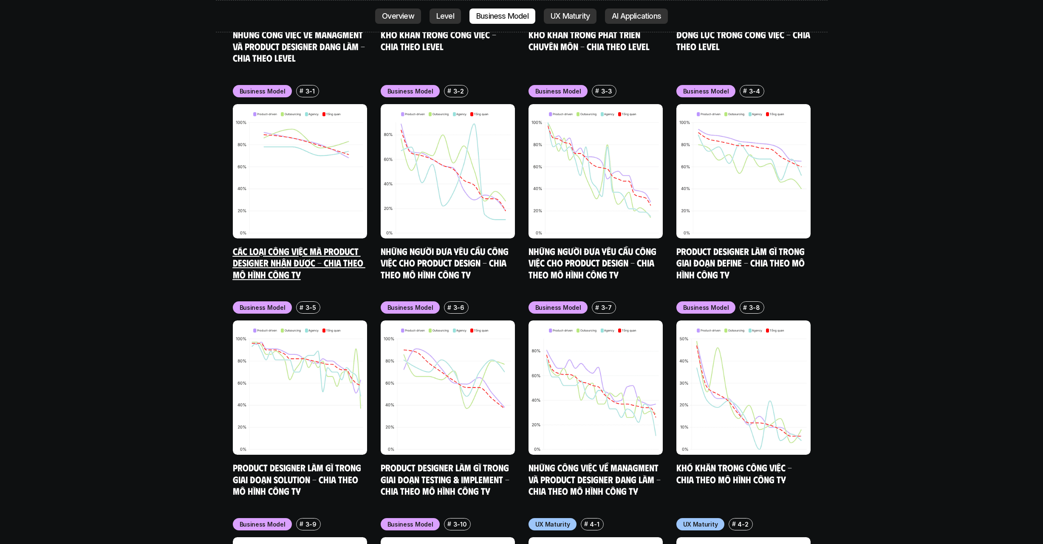
click at [336, 245] on link "Các loại công việc mà Product Designer nhận được - Chia theo mô hình công ty" at bounding box center [299, 262] width 133 height 35
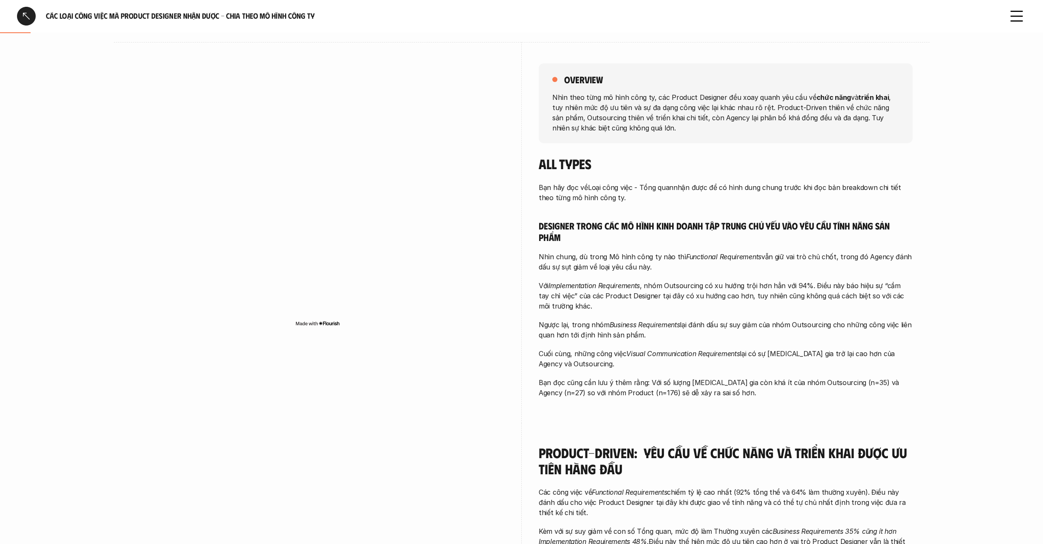
scroll to position [100, 0]
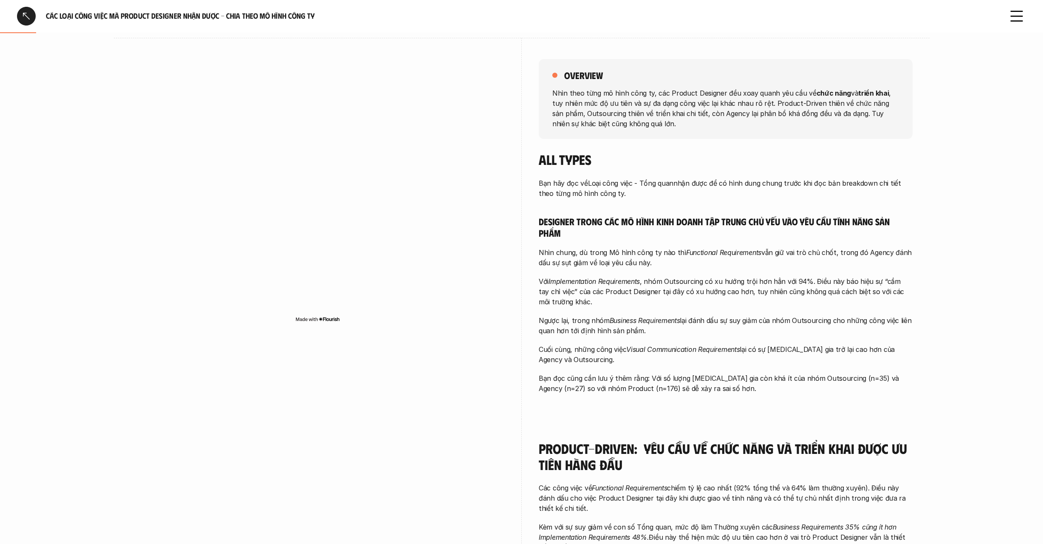
drag, startPoint x: 672, startPoint y: 254, endPoint x: 721, endPoint y: 269, distance: 51.2
click at [721, 269] on div "Bạn hãy đọc về Loại công việc - Tổng quan nhận được để có hình dung chung trước…" at bounding box center [726, 285] width 374 height 215
click at [714, 259] on p "Nhìn chung, dù trong Mô hình công ty nào thì Functional Requirements vẫn giữ va…" at bounding box center [726, 257] width 374 height 20
drag, startPoint x: 681, startPoint y: 250, endPoint x: 756, endPoint y: 252, distance: 74.8
click at [756, 252] on em "Functional Requirements" at bounding box center [723, 252] width 75 height 8
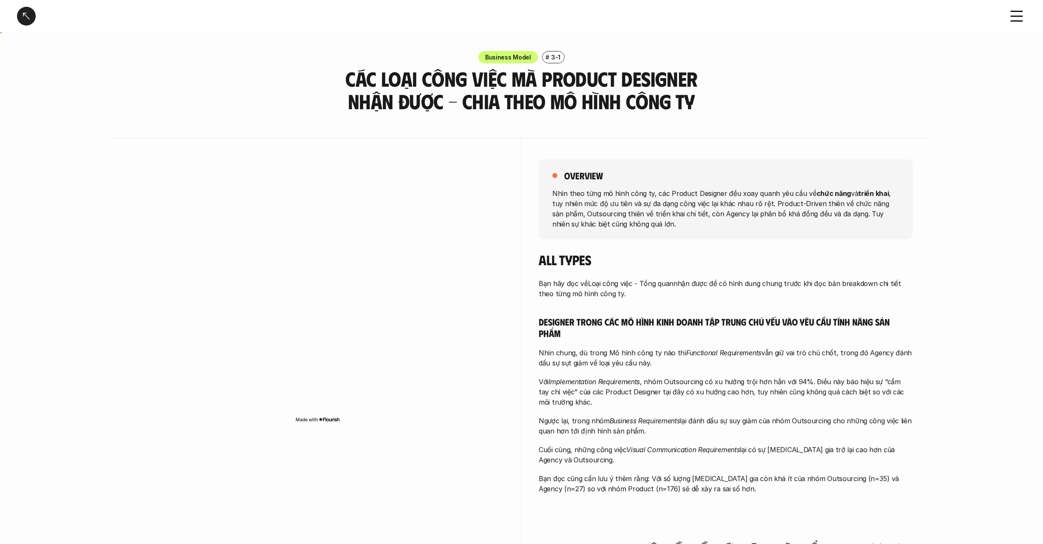
scroll to position [0, 0]
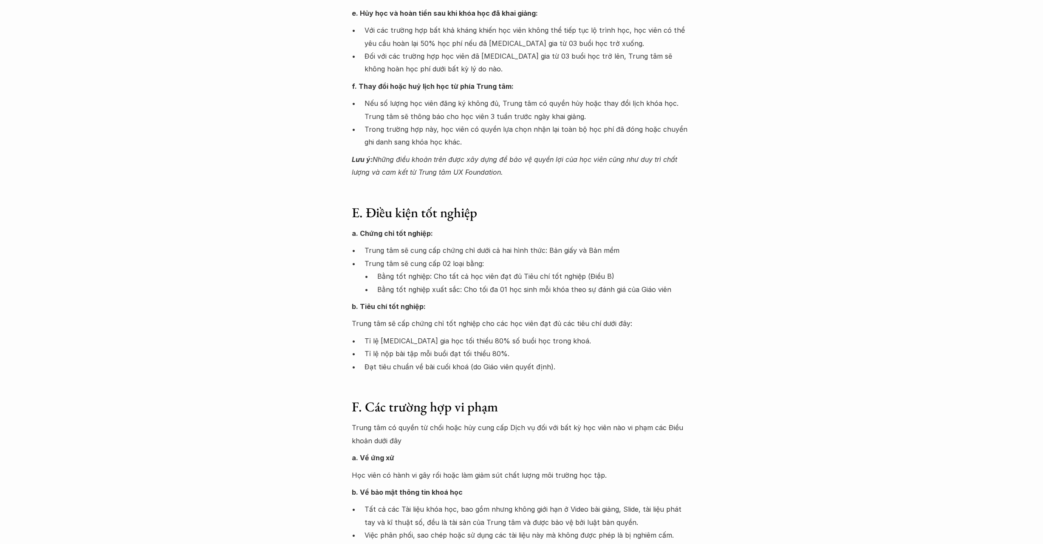
scroll to position [953, 0]
drag, startPoint x: 412, startPoint y: 221, endPoint x: 608, endPoint y: 230, distance: 196.4
click at [608, 243] on p "Trung tâm sẽ cung cấp chứng chỉ dưới cả hai hình thức: Bản giấy và Bản mềm" at bounding box center [527, 249] width 327 height 13
drag, startPoint x: 373, startPoint y: 250, endPoint x: 627, endPoint y: 250, distance: 254.4
click at [627, 268] on ul "Bằng tốt nghiệp: Cho tất cả học viên đạt đủ Tiêu chí tốt nghiệp (Điều B) Bằng t…" at bounding box center [527, 281] width 327 height 26
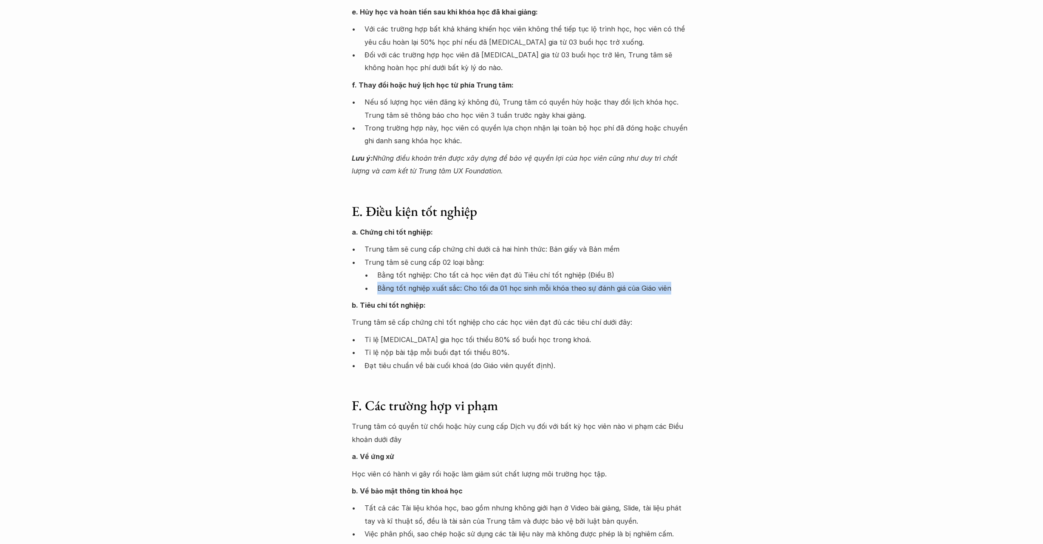
drag, startPoint x: 679, startPoint y: 265, endPoint x: 680, endPoint y: 254, distance: 10.7
click at [680, 268] on ul "Bằng tốt nghiệp: Cho tất cả học viên đạt đủ Tiêu chí tốt nghiệp (Điều B) Bằng t…" at bounding box center [527, 281] width 327 height 26
click at [463, 282] on p "Bằng tốt nghiệp xuất sắc: Cho tối đa 01 học sinh mỗi khóa theo sự đánh giá của …" at bounding box center [534, 288] width 314 height 13
drag, startPoint x: 459, startPoint y: 262, endPoint x: 692, endPoint y: 265, distance: 233.2
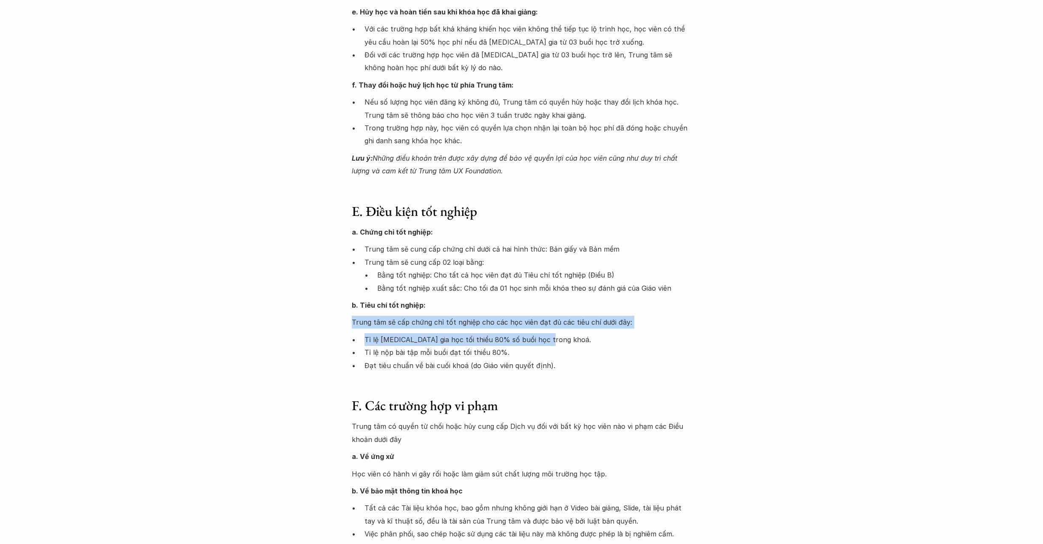
drag, startPoint x: 349, startPoint y: 297, endPoint x: 624, endPoint y: 314, distance: 275.8
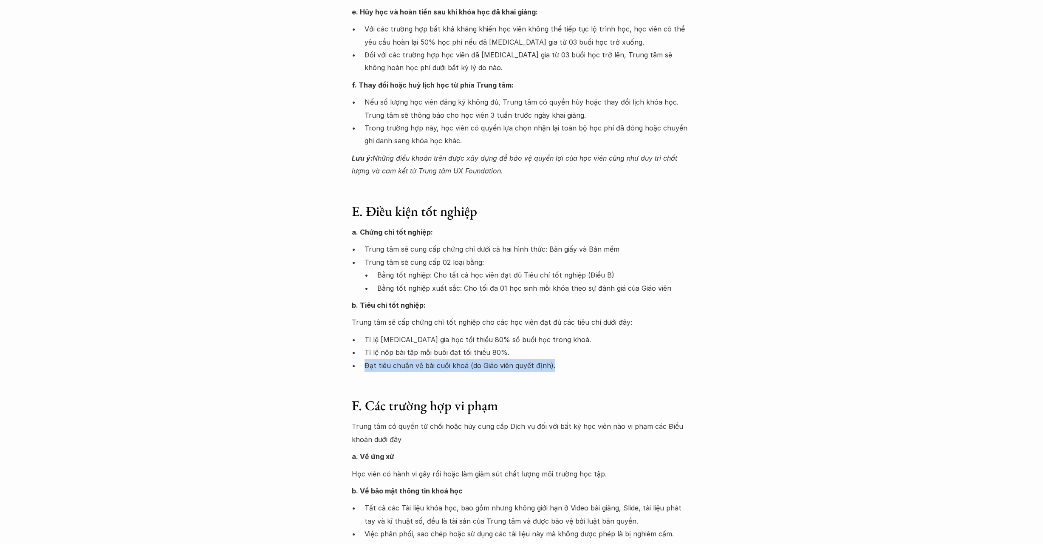
drag, startPoint x: 573, startPoint y: 341, endPoint x: 581, endPoint y: 328, distance: 15.0
click at [581, 333] on ul "Tỉ lệ [MEDICAL_DATA] gia học tối thiểu 80% số buổi học trong khoá. Tỉ lệ nộp bà…" at bounding box center [522, 352] width 340 height 39
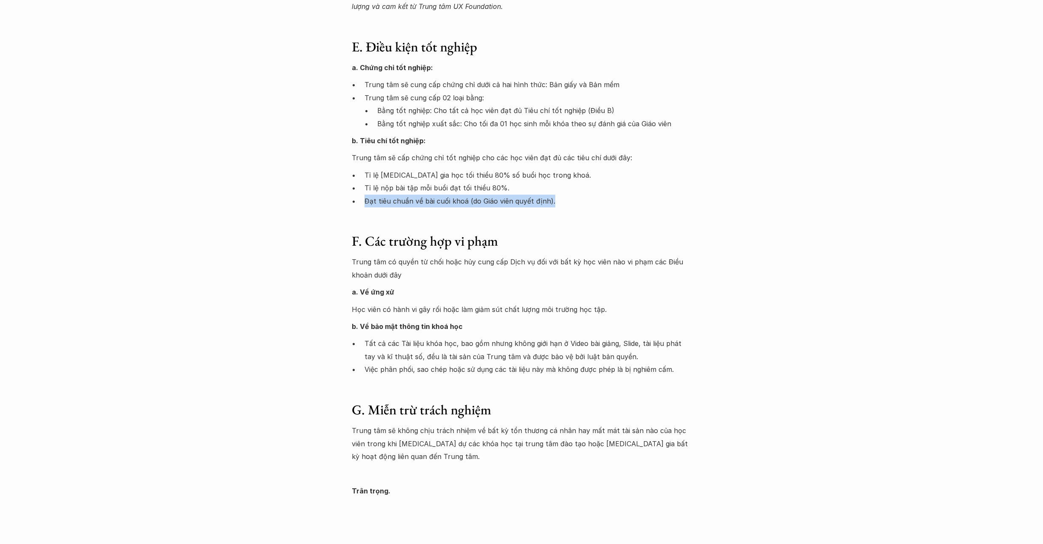
scroll to position [1118, 0]
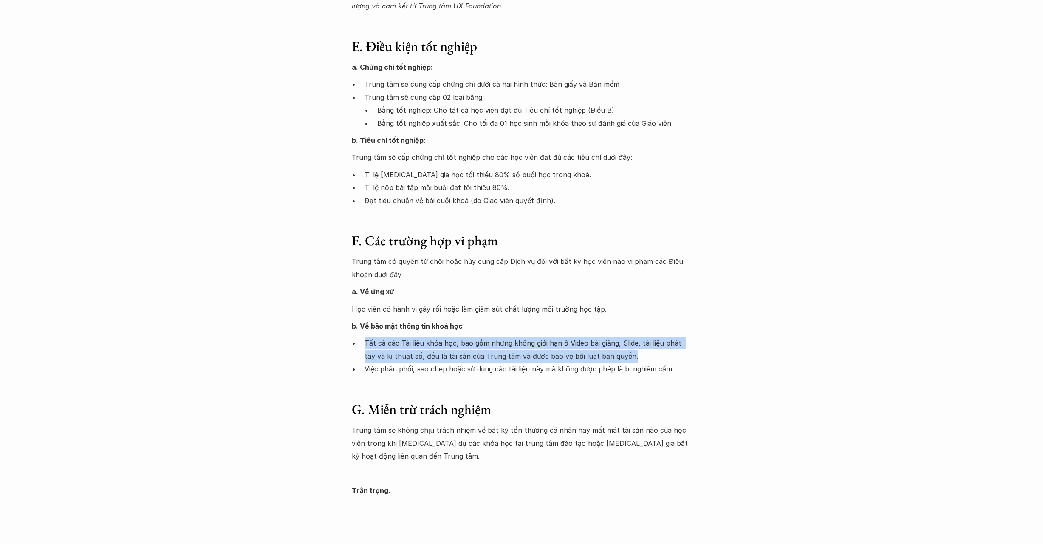
drag, startPoint x: 697, startPoint y: 323, endPoint x: 699, endPoint y: 309, distance: 14.6
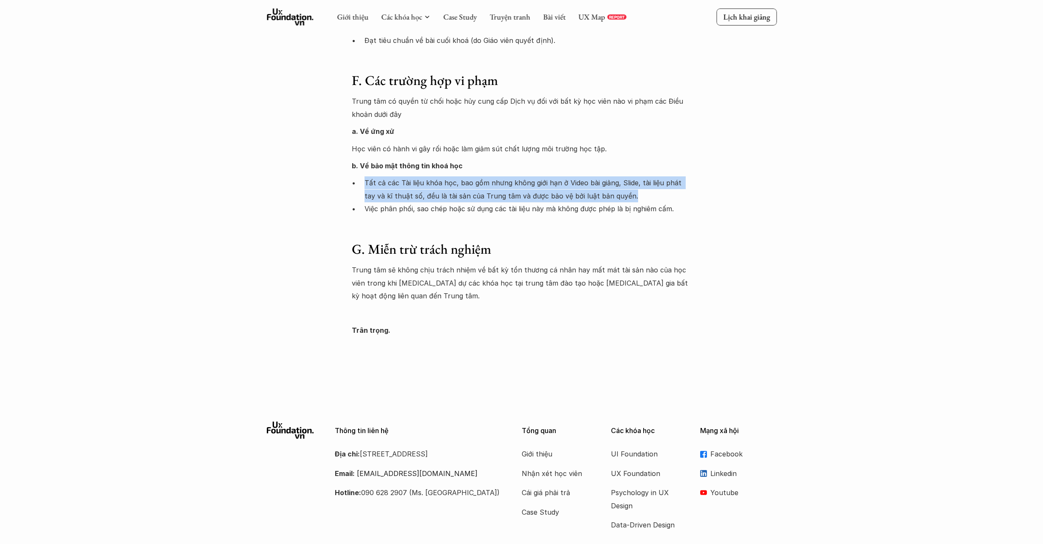
scroll to position [1278, 0]
click at [725, 447] on p "Facebook" at bounding box center [743, 453] width 66 height 13
